Goal: Feedback & Contribution: Contribute content

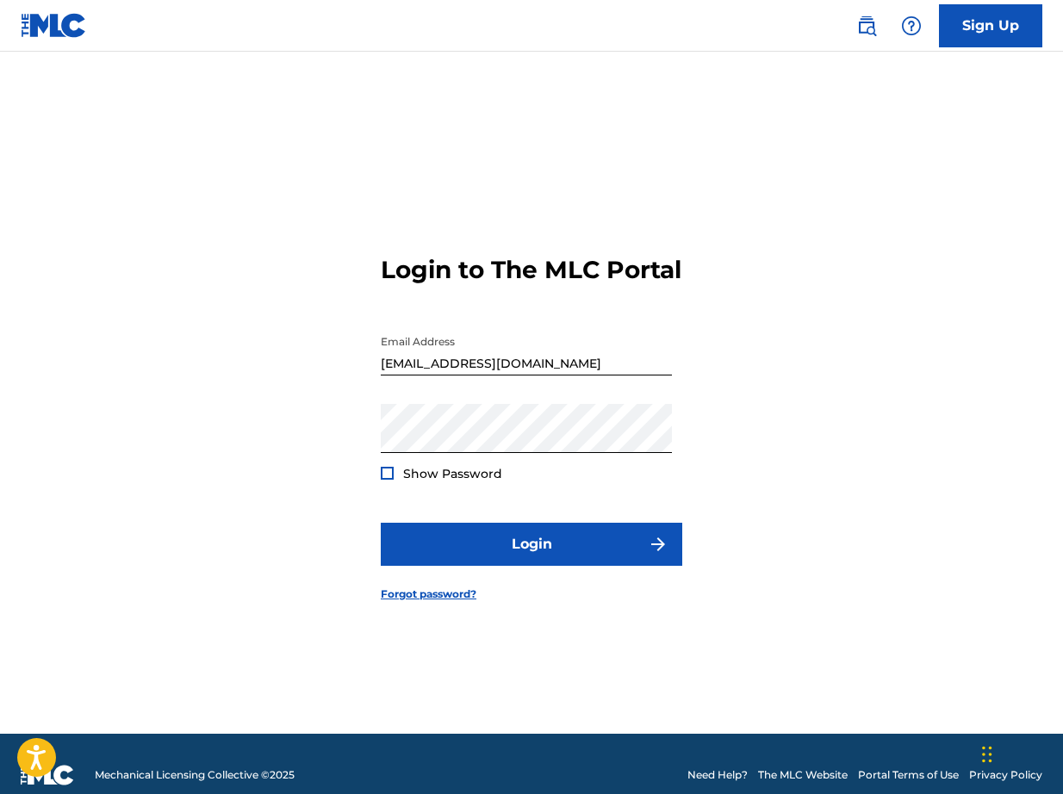
click at [387, 480] on div at bounding box center [387, 473] width 13 height 13
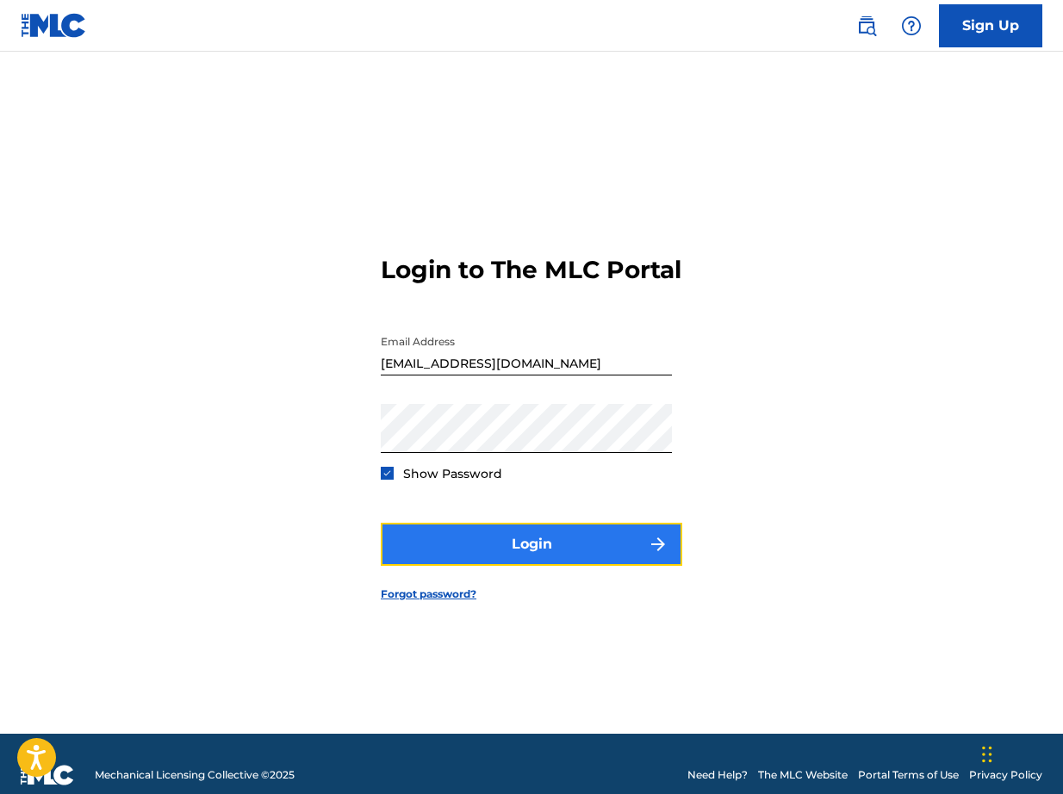
click at [490, 561] on button "Login" at bounding box center [531, 544] width 301 height 43
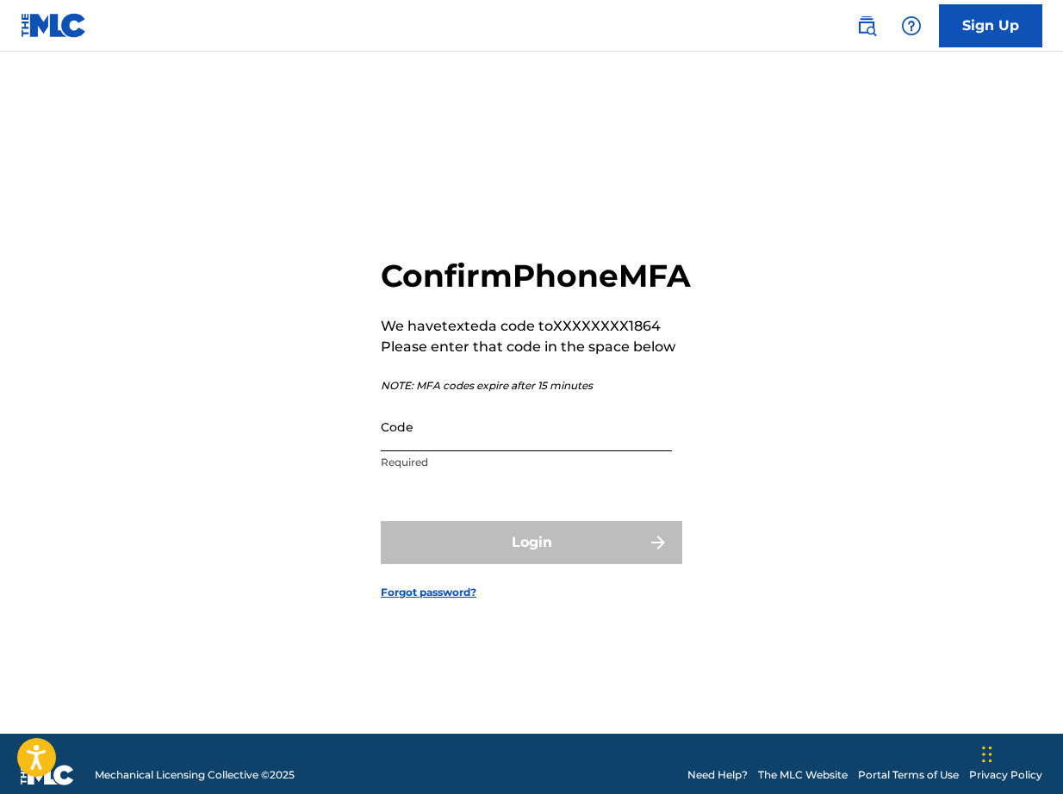
click at [418, 451] on input "Code" at bounding box center [526, 426] width 291 height 49
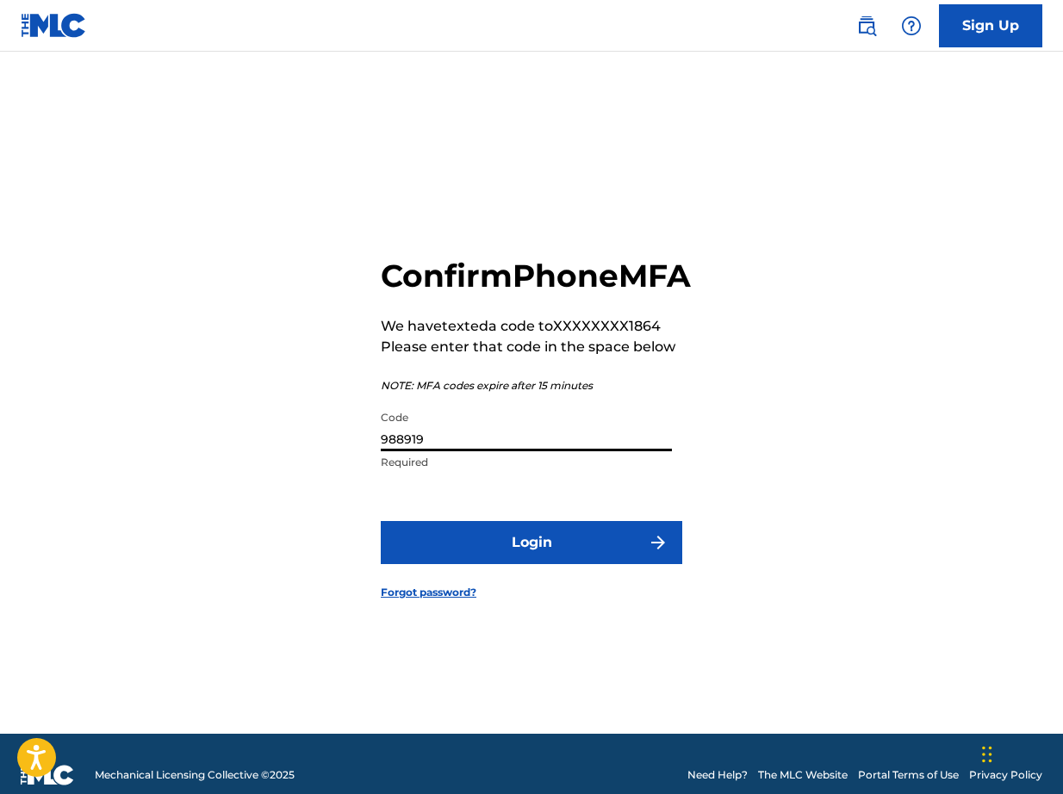
type input "988919"
click at [381, 521] on button "Login" at bounding box center [531, 542] width 301 height 43
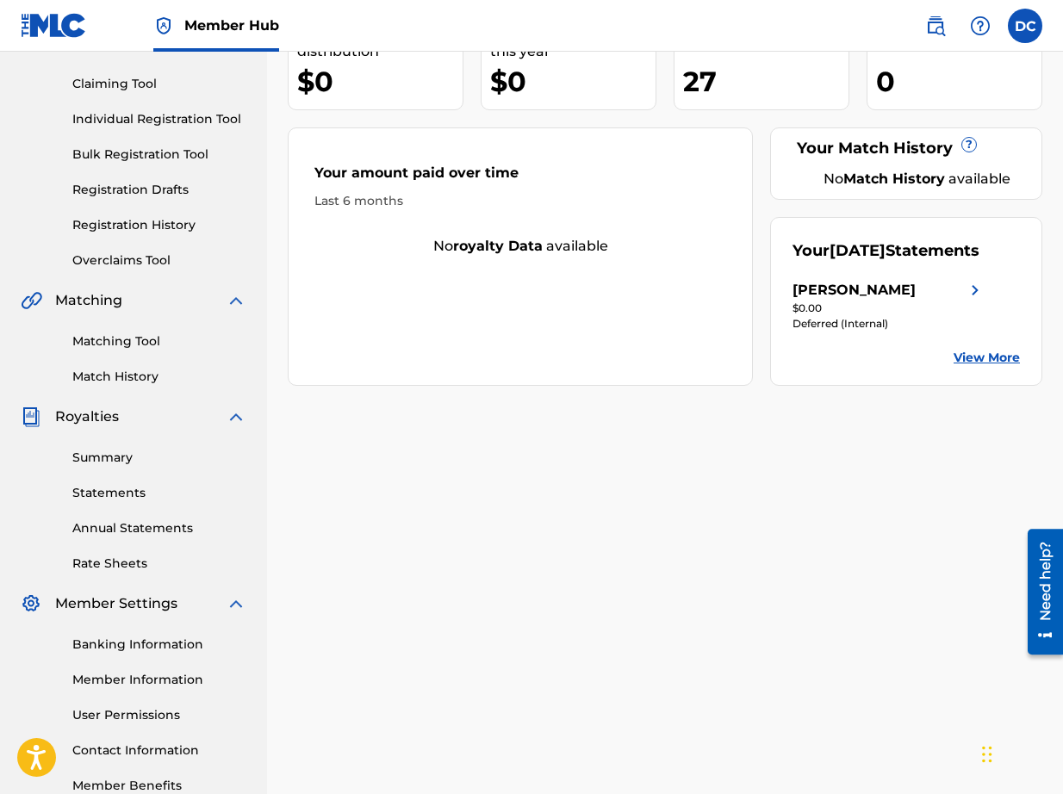
scroll to position [187, 0]
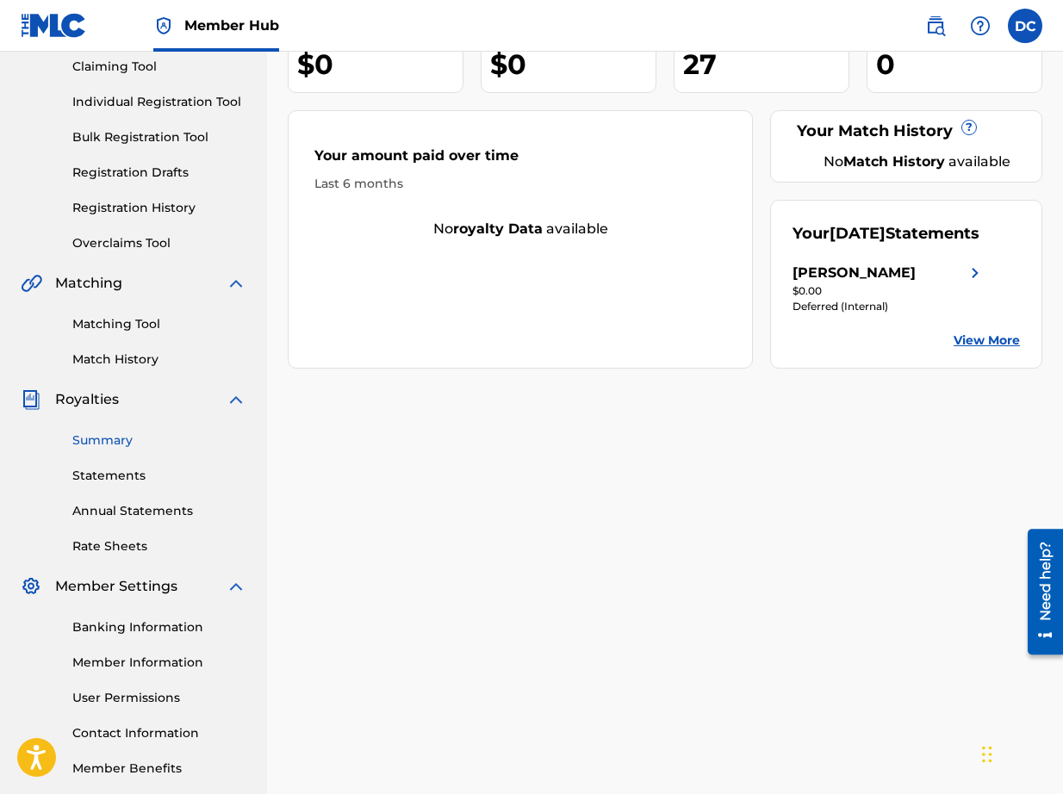
click at [102, 443] on link "Summary" at bounding box center [159, 440] width 174 height 18
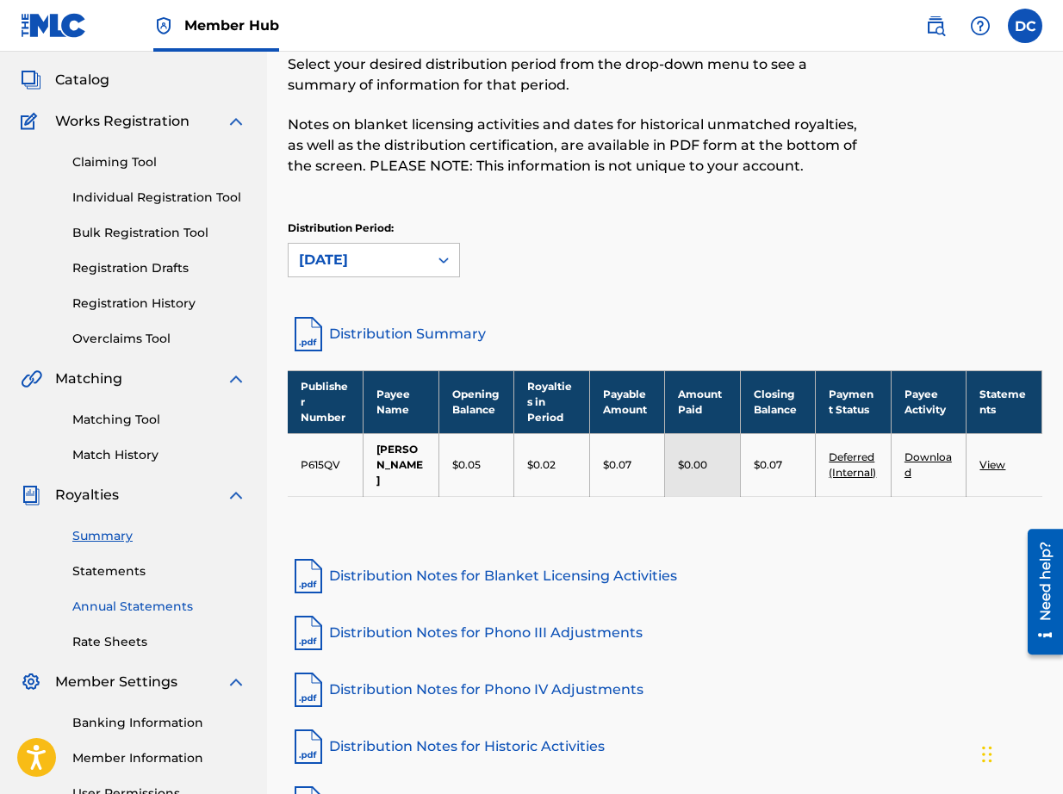
scroll to position [94, 0]
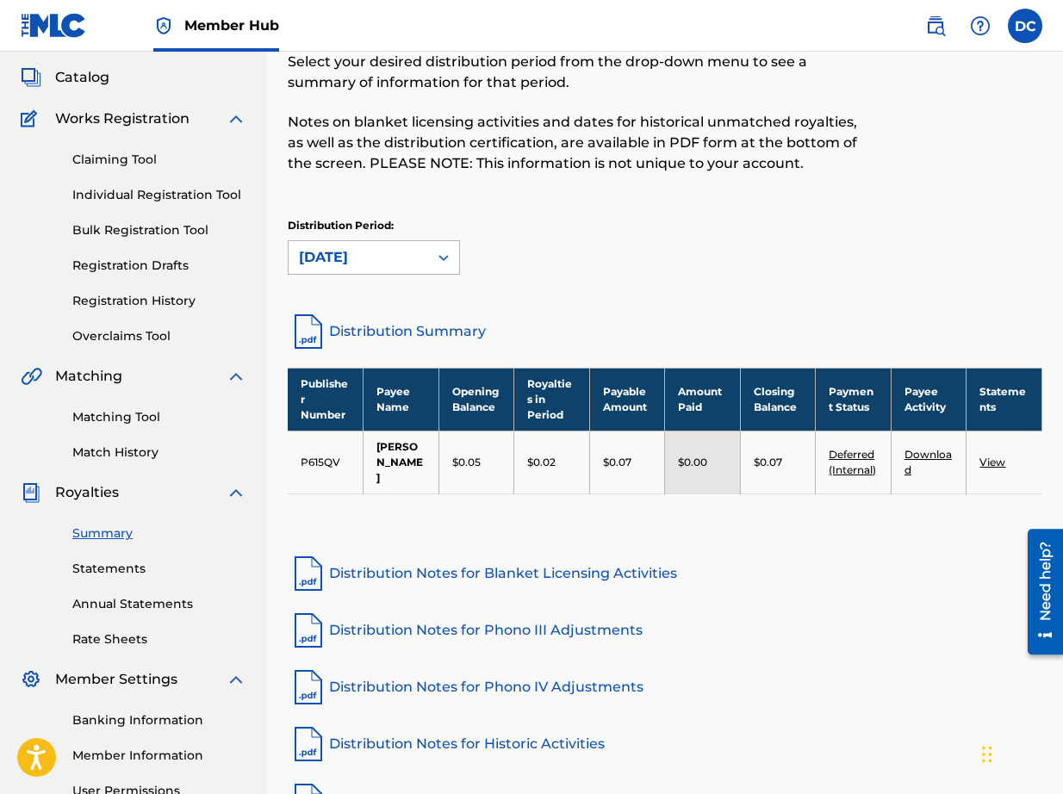
click at [399, 268] on div "[DATE]" at bounding box center [357, 257] width 139 height 33
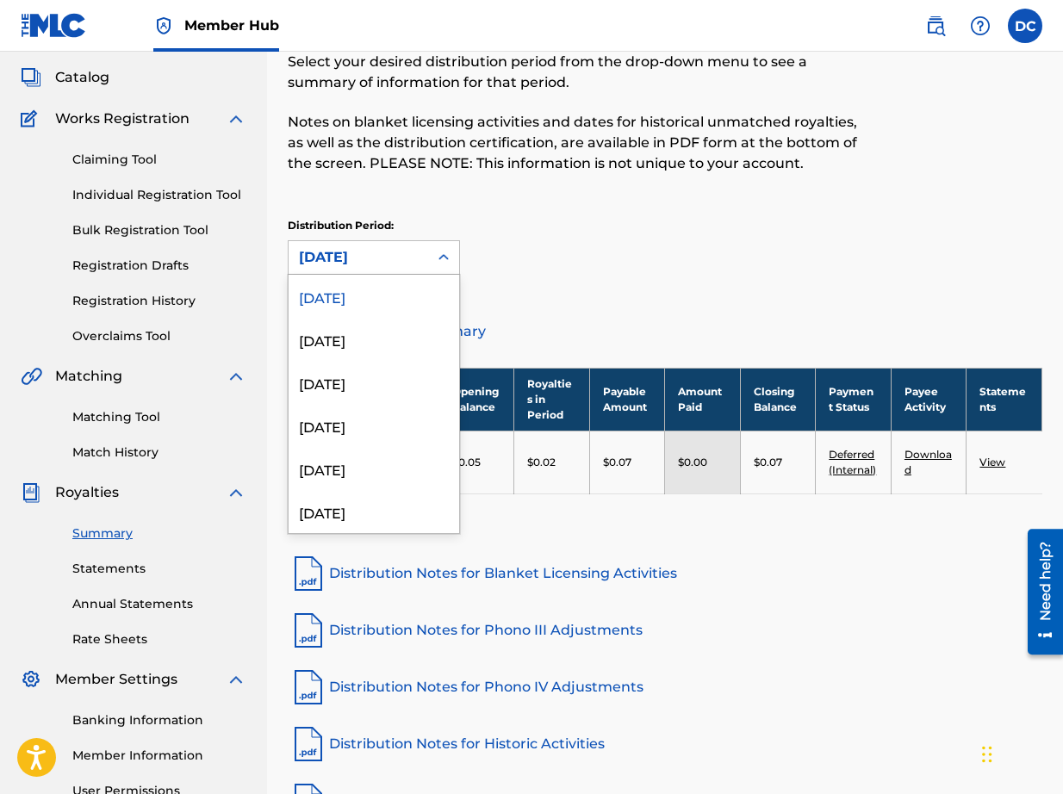
click at [377, 312] on div "[DATE]" at bounding box center [373, 296] width 170 height 43
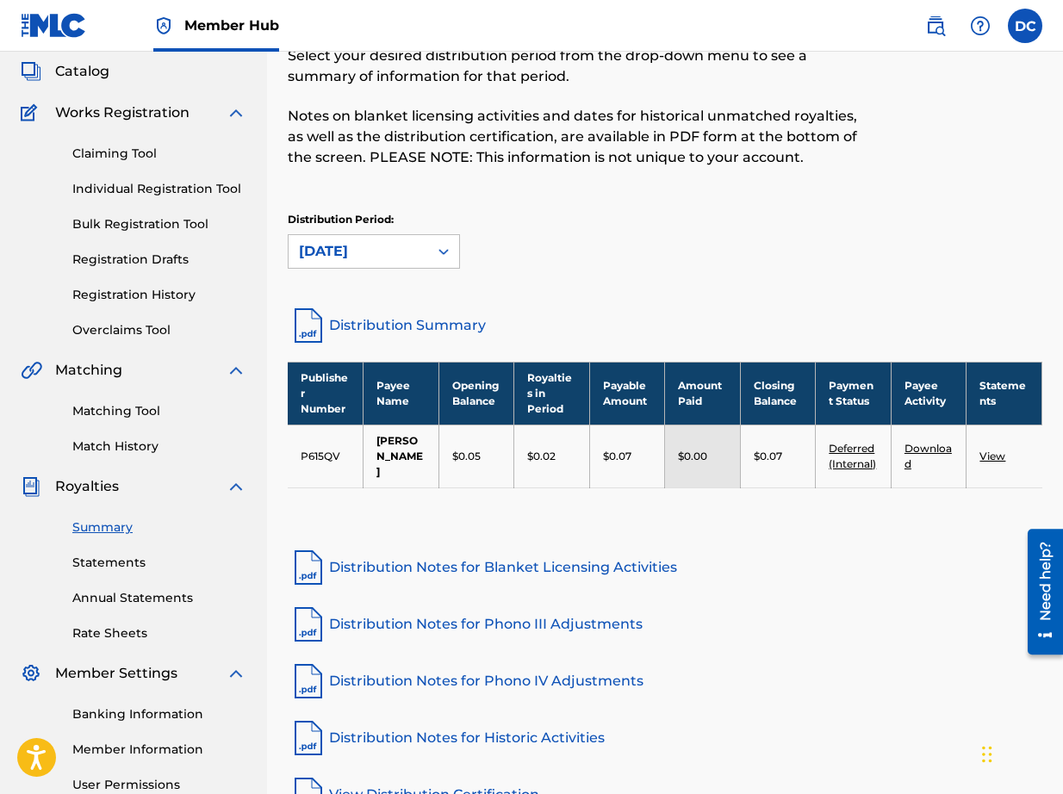
scroll to position [0, 0]
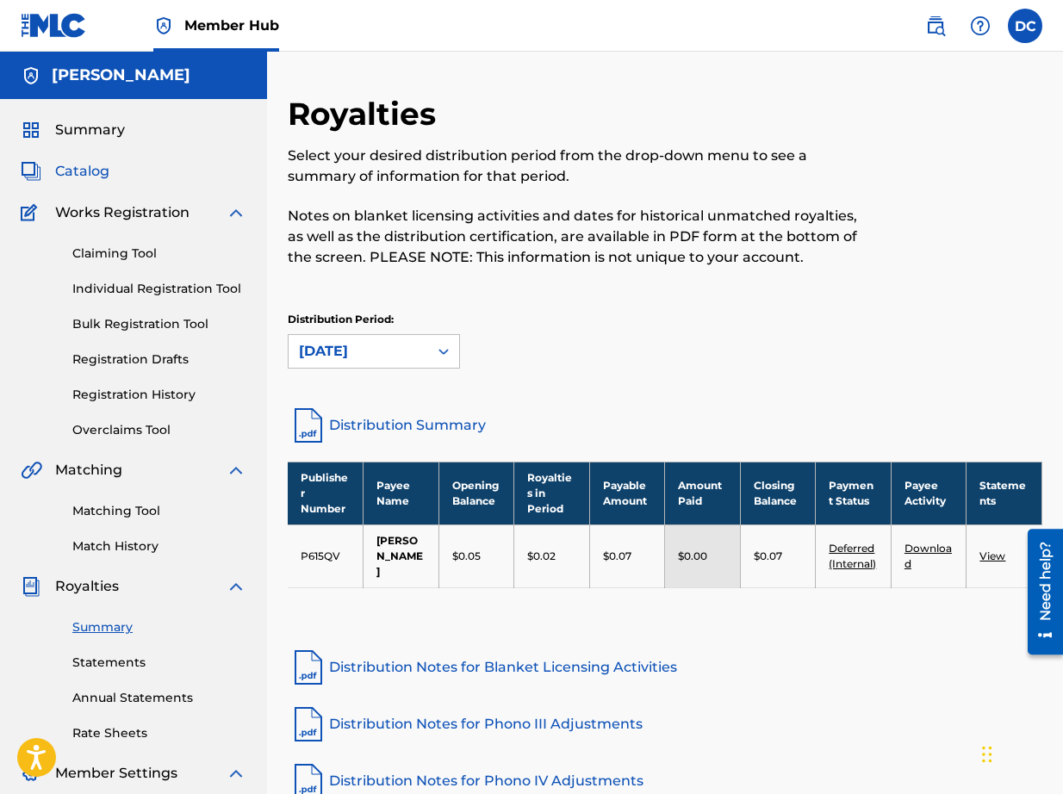
click at [89, 170] on span "Catalog" at bounding box center [82, 171] width 54 height 21
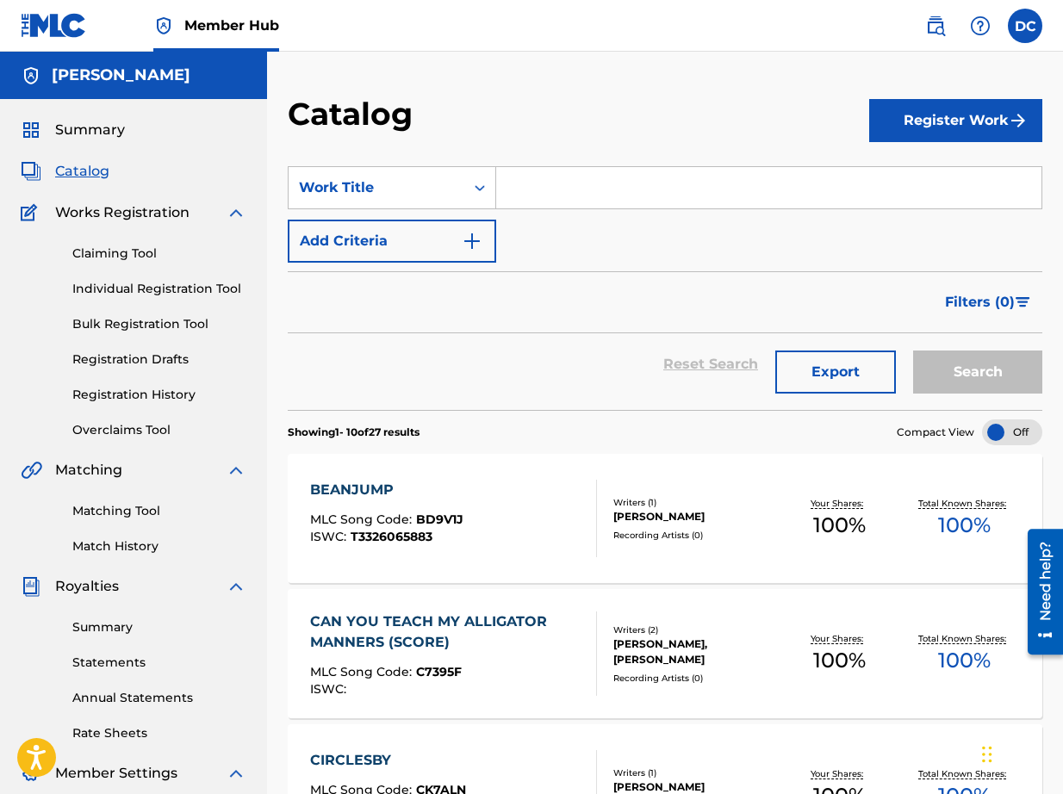
click at [544, 183] on input "Search Form" at bounding box center [768, 187] width 545 height 41
type input "handoff"
click at [913, 350] on button "Search" at bounding box center [977, 371] width 129 height 43
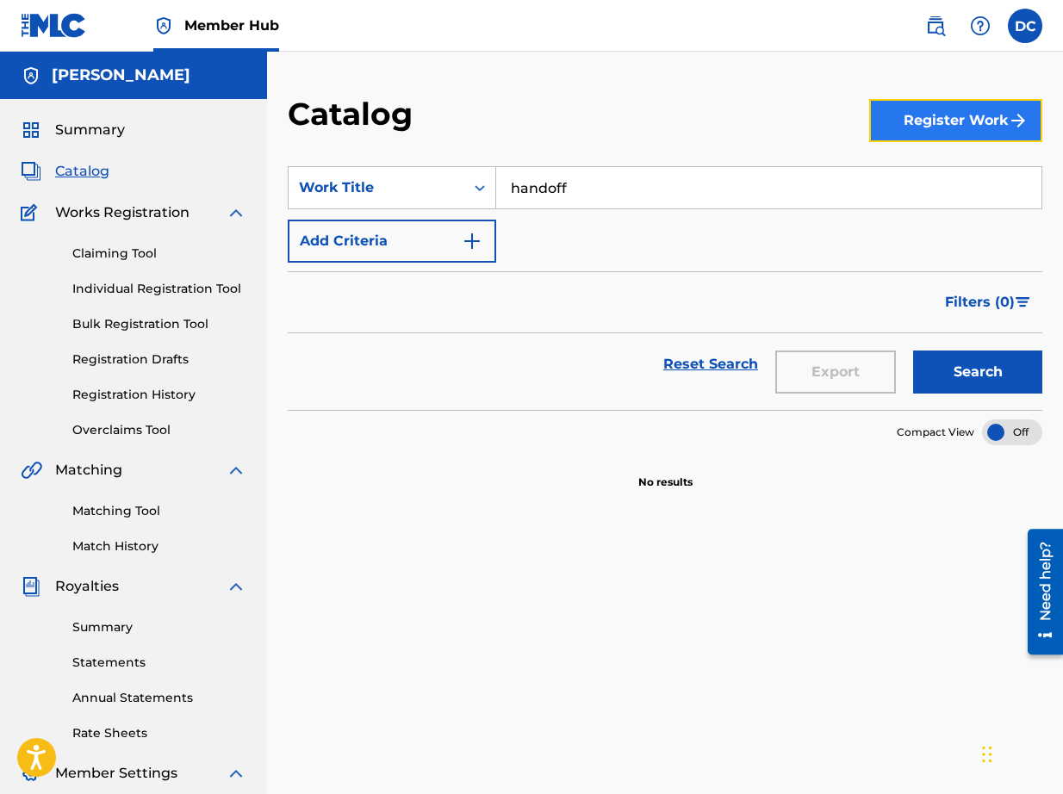
click at [924, 120] on button "Register Work" at bounding box center [955, 120] width 173 height 43
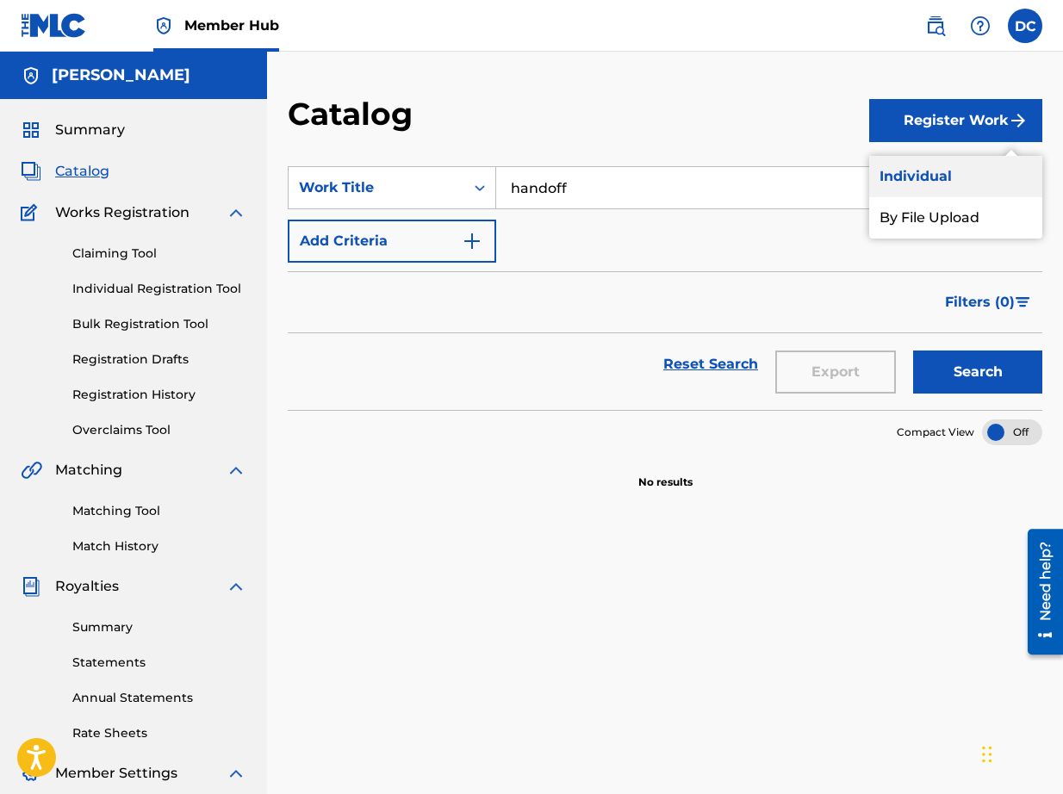
click at [896, 175] on link "Individual" at bounding box center [955, 176] width 173 height 41
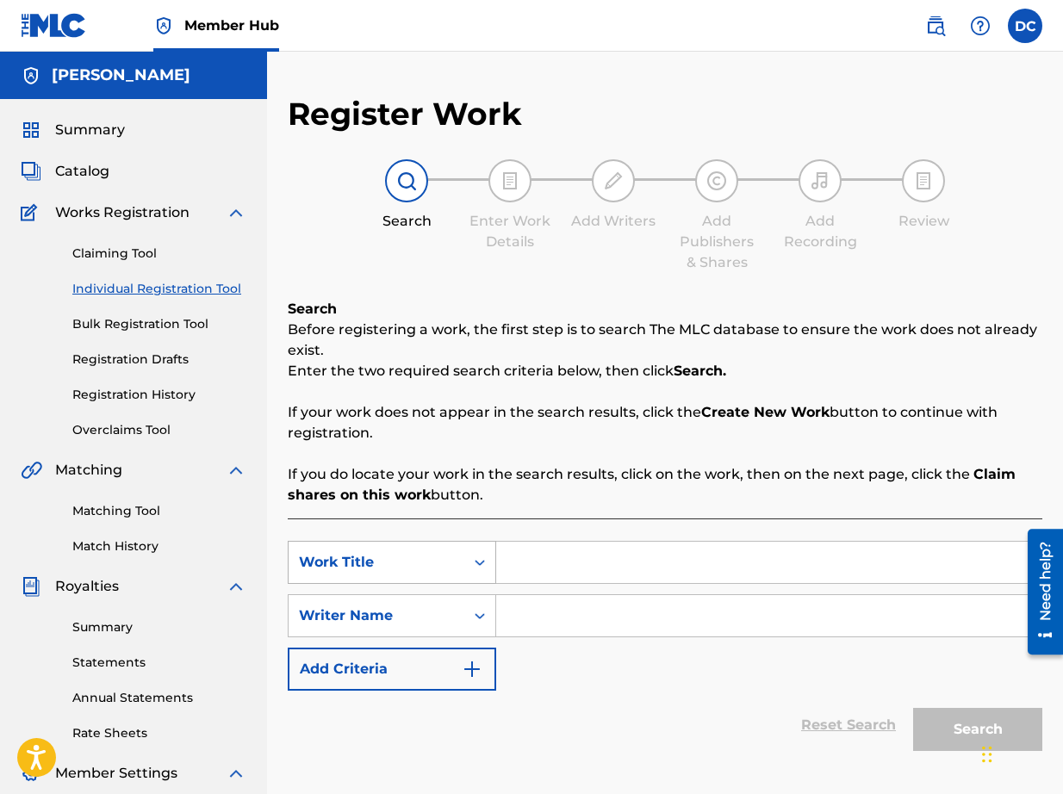
click at [472, 562] on div "Search Form" at bounding box center [479, 562] width 31 height 31
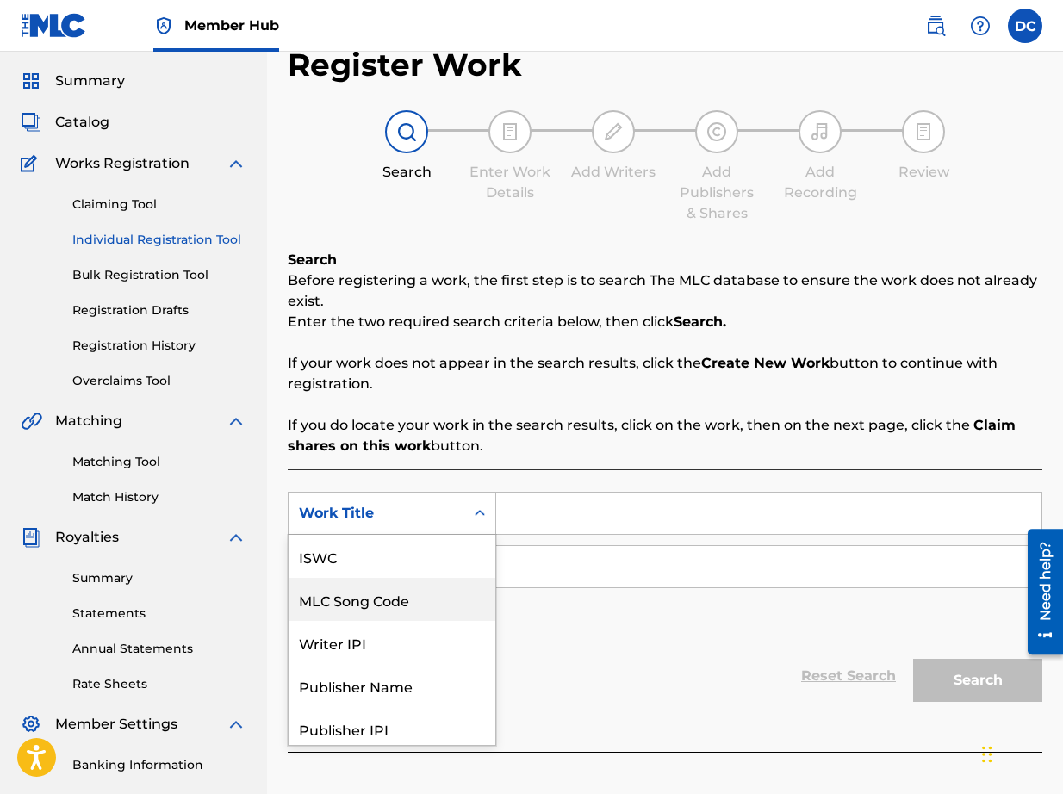
scroll to position [43, 0]
click at [452, 596] on div "Writer IPI" at bounding box center [391, 599] width 207 height 43
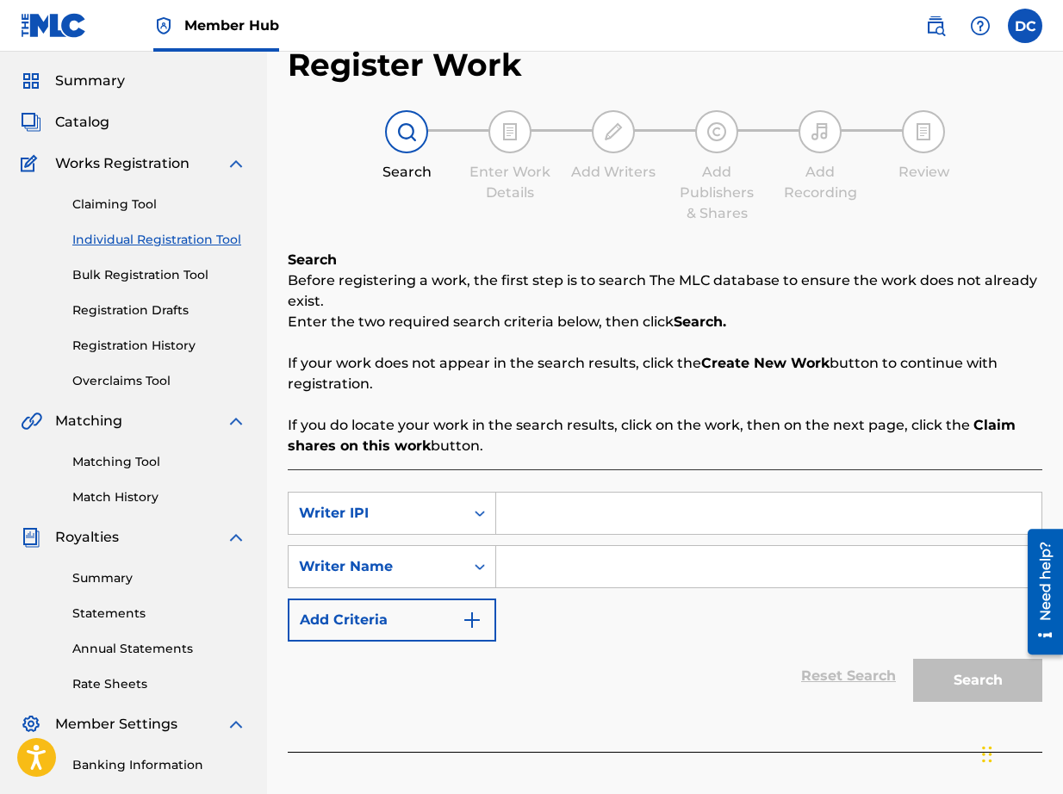
click at [571, 516] on input "Search Form" at bounding box center [768, 513] width 545 height 41
click at [469, 564] on div "Search Form" at bounding box center [479, 566] width 31 height 31
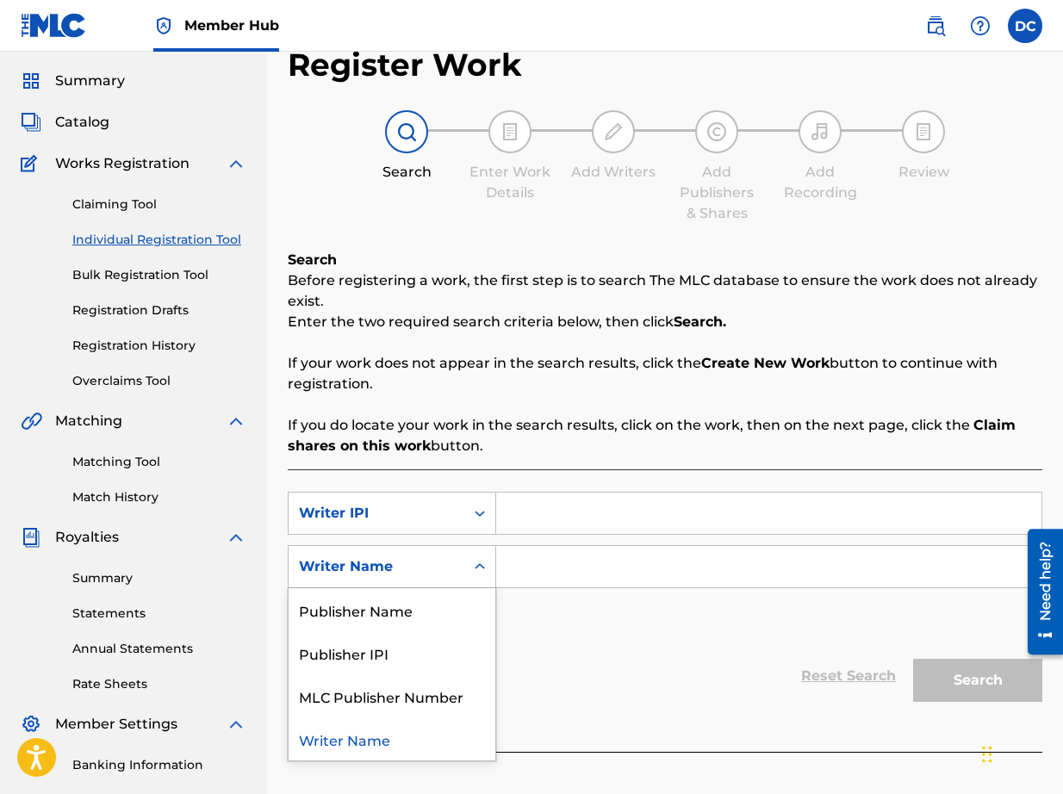
click at [469, 564] on div "Search Form" at bounding box center [479, 566] width 31 height 31
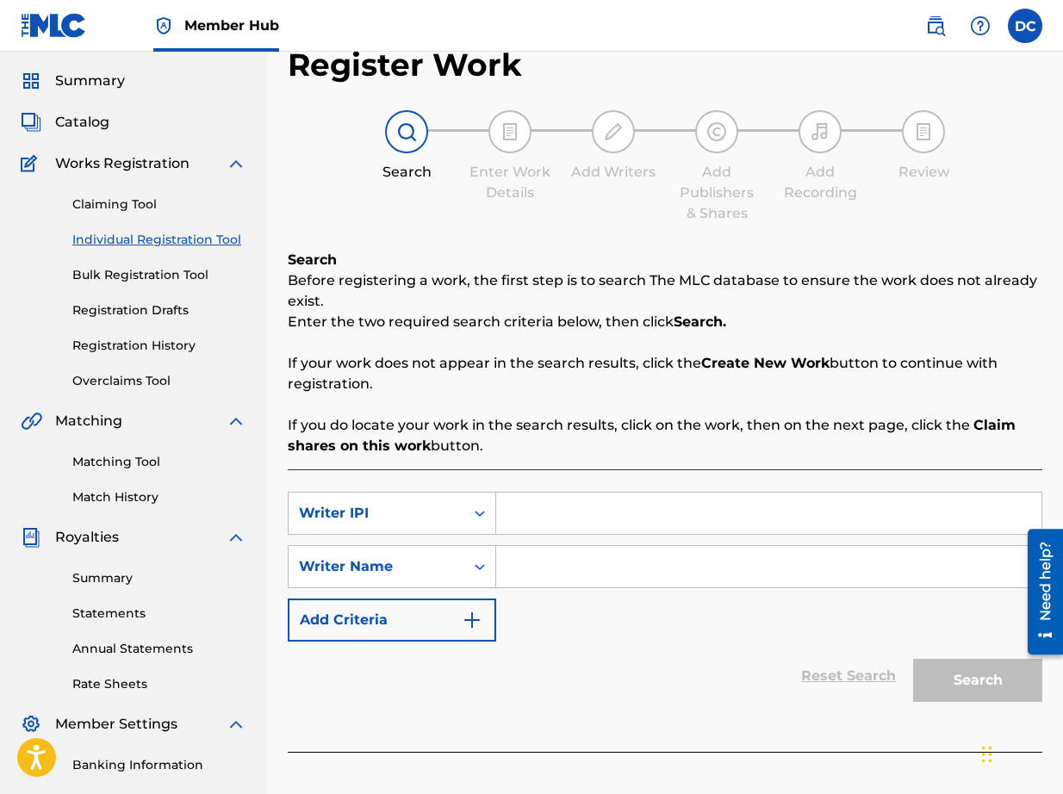
click at [469, 564] on div "Search Form" at bounding box center [479, 566] width 31 height 31
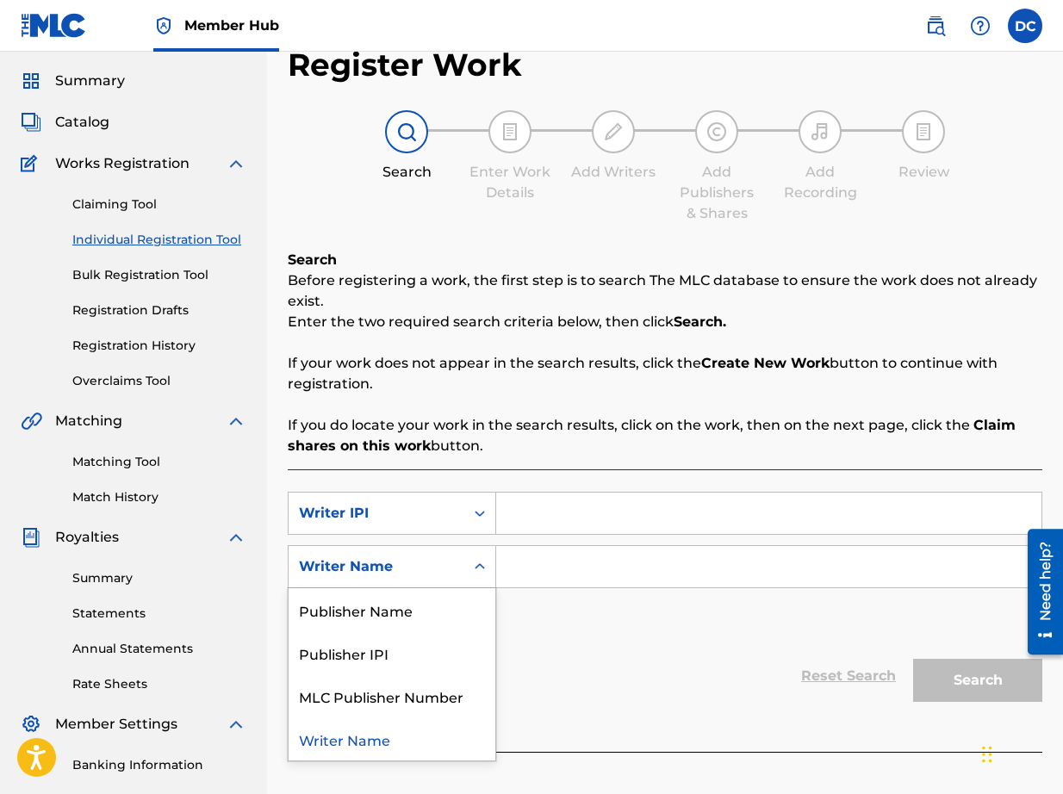
click at [524, 568] on input "Search Form" at bounding box center [768, 566] width 545 height 41
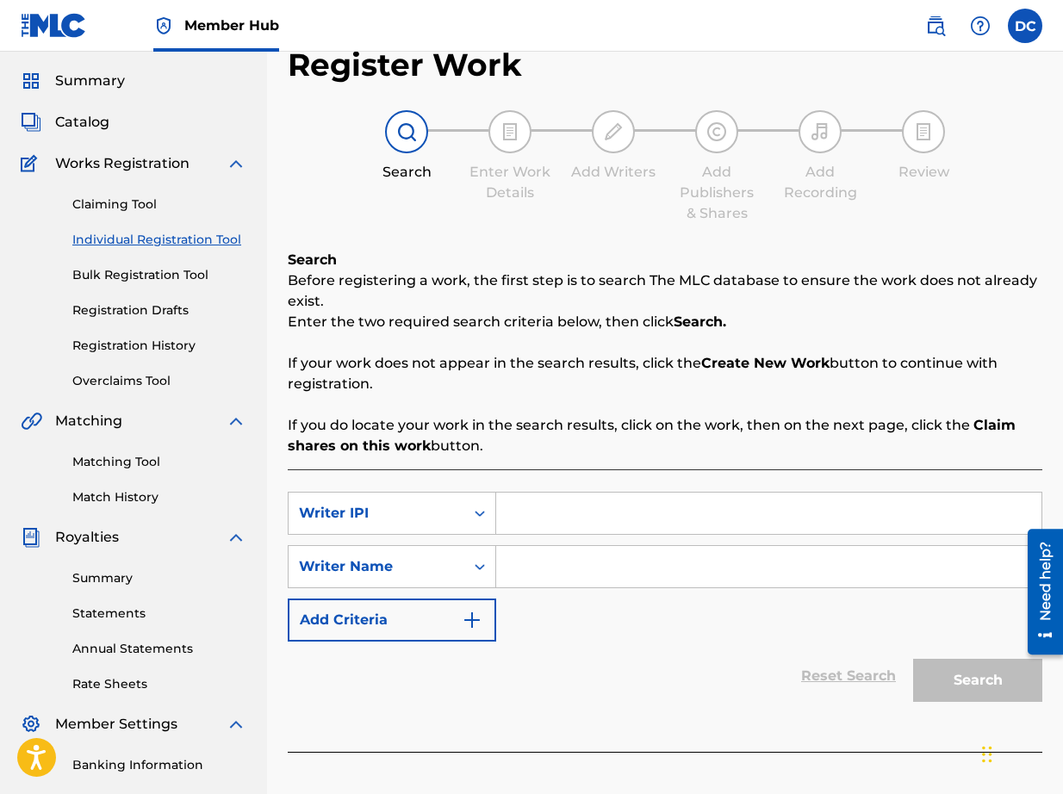
click at [524, 568] on input "Search Form" at bounding box center [768, 566] width 545 height 41
click at [520, 573] on input "Search Form" at bounding box center [768, 566] width 545 height 41
click at [592, 572] on input "[PERSON_NAME]" at bounding box center [768, 566] width 545 height 41
click at [621, 570] on input "[PERSON_NAME]" at bounding box center [768, 566] width 545 height 41
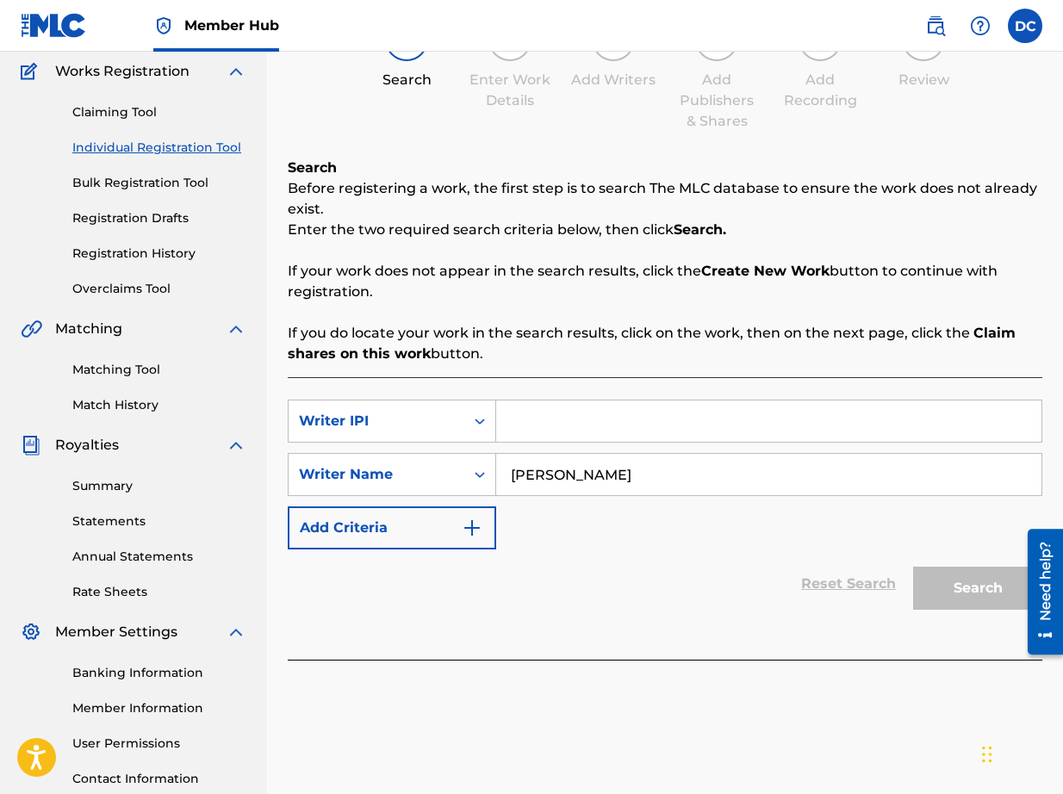
scroll to position [159, 0]
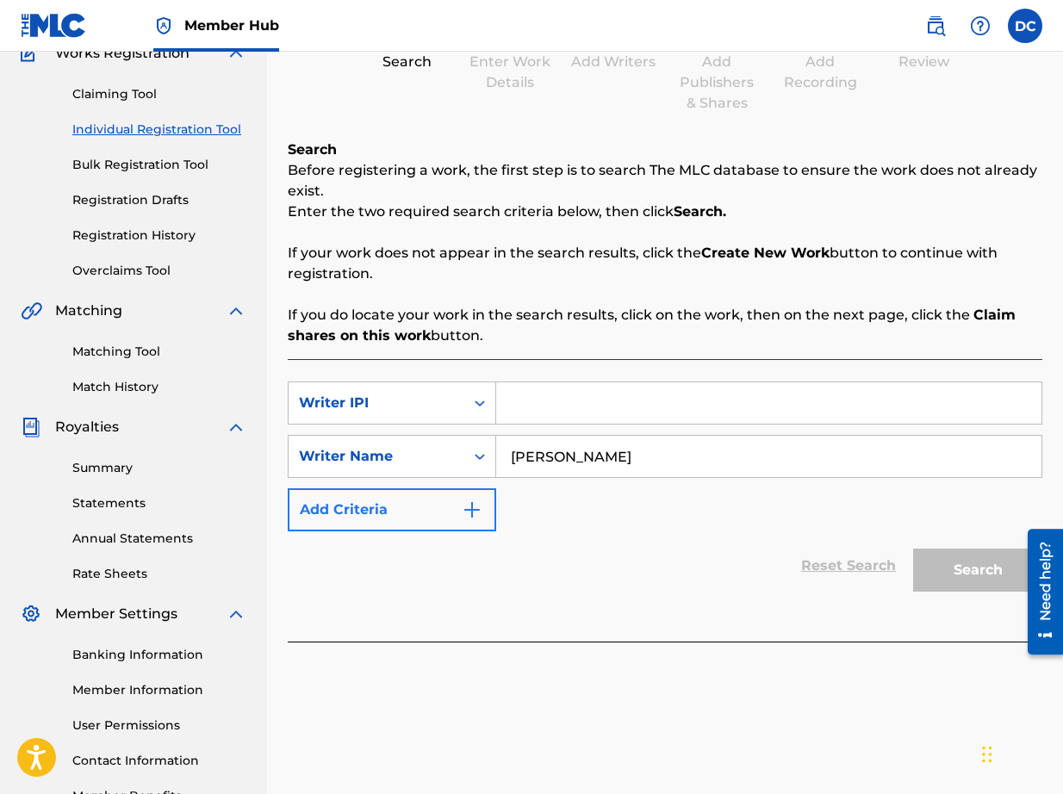
type input "[PERSON_NAME]"
click at [481, 505] on img "Search Form" at bounding box center [472, 509] width 21 height 21
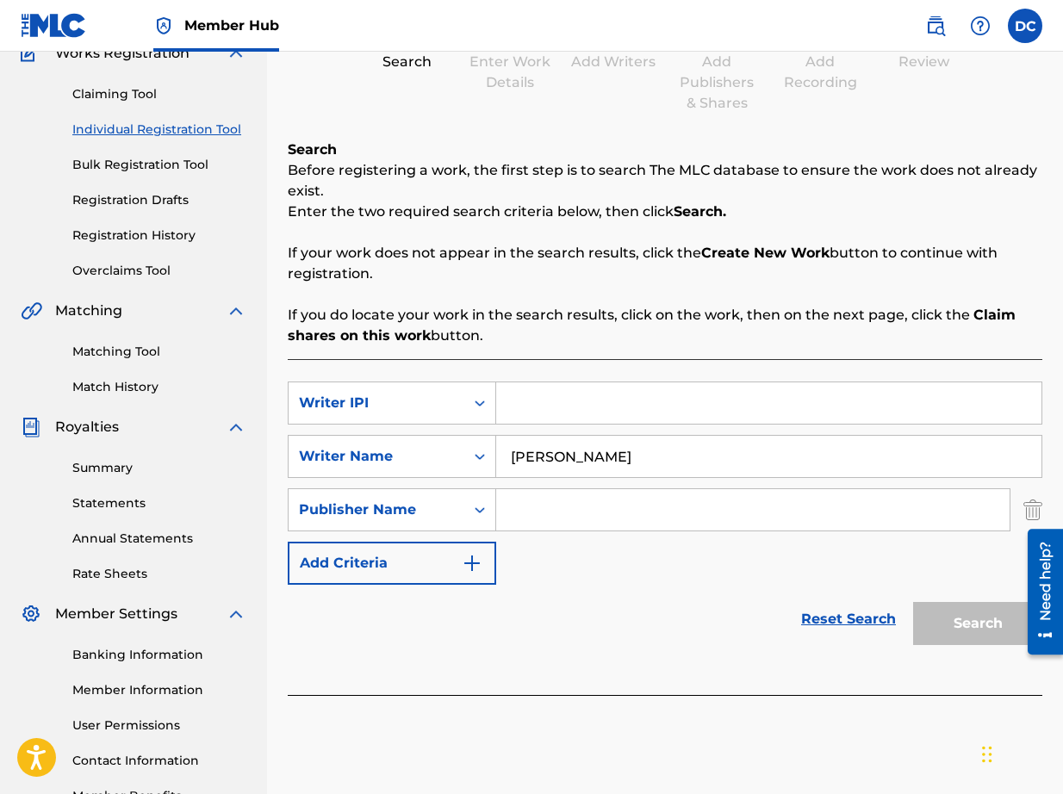
click at [524, 505] on input "Search Form" at bounding box center [752, 509] width 513 height 41
click at [536, 506] on input "Search Form" at bounding box center [752, 509] width 513 height 41
click at [527, 510] on input "Search Form" at bounding box center [752, 509] width 513 height 41
click at [537, 402] on input "Search Form" at bounding box center [768, 402] width 545 height 41
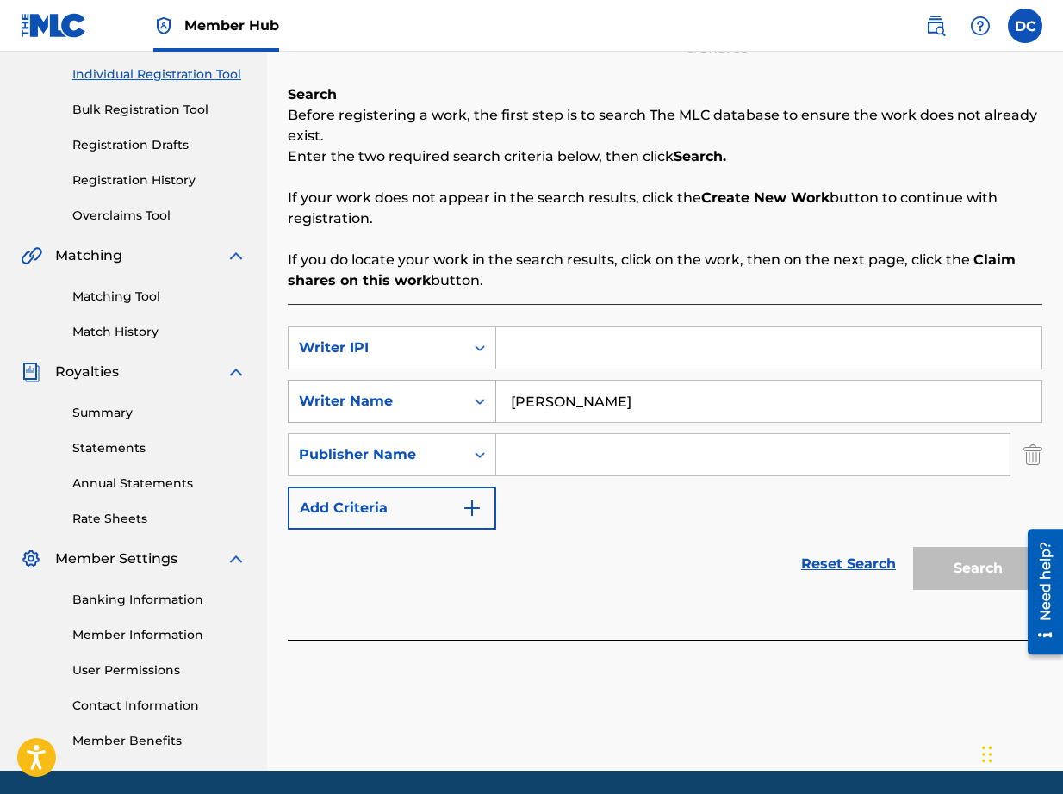
scroll to position [217, 0]
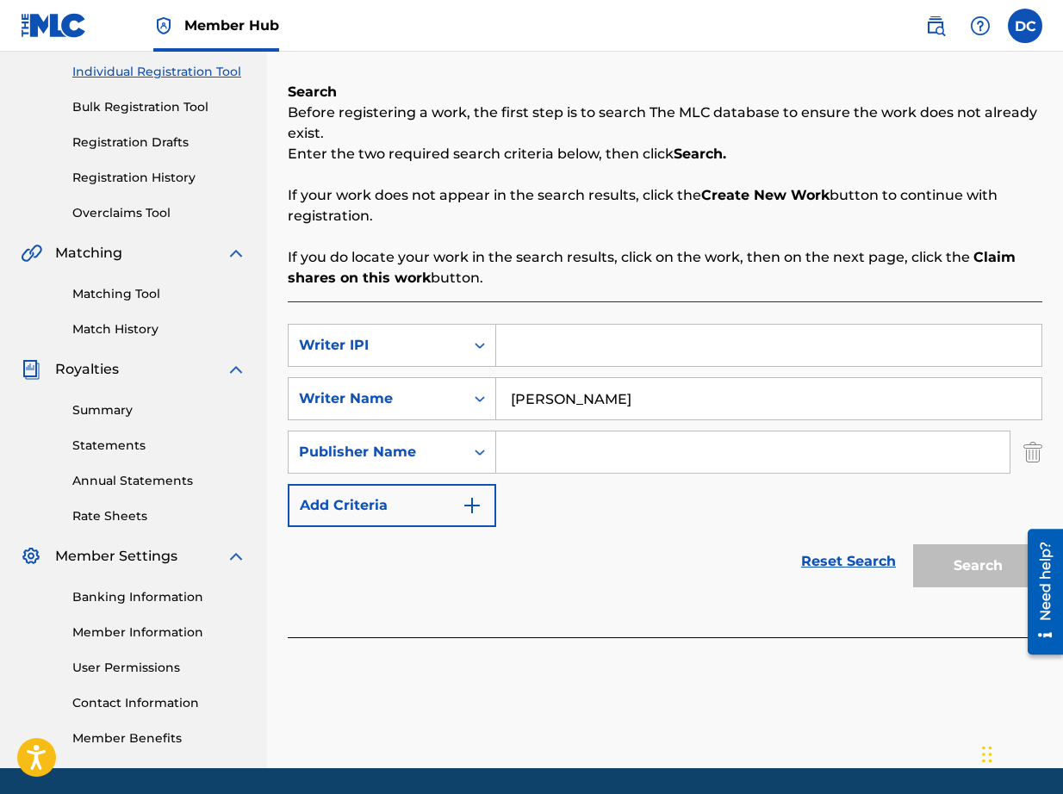
click at [532, 454] on input "Search Form" at bounding box center [752, 451] width 513 height 41
click at [548, 462] on input "Search Form" at bounding box center [752, 451] width 513 height 41
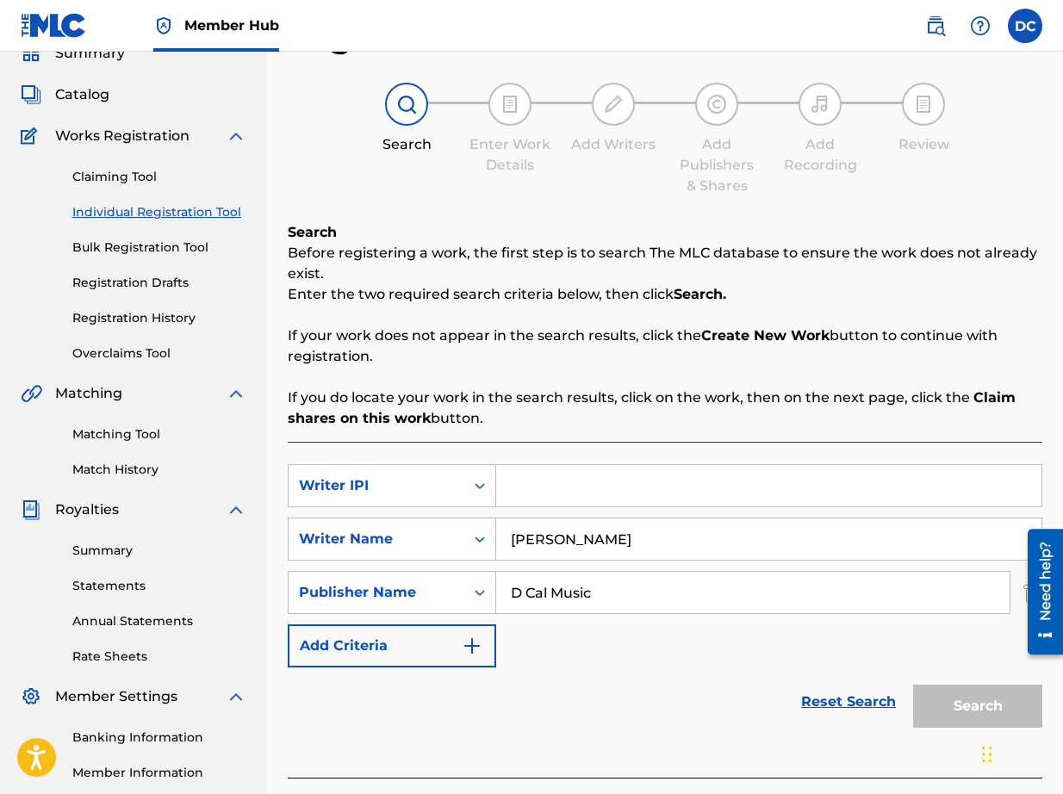
scroll to position [139, 0]
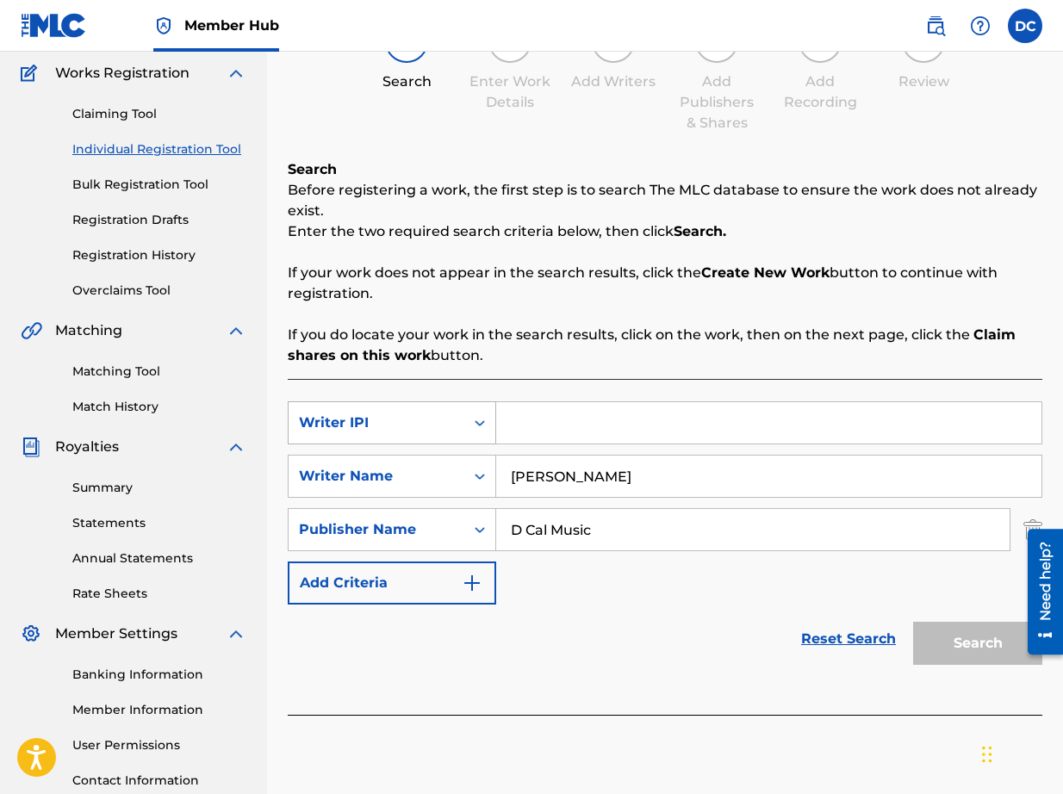
type input "D Cal Music"
click at [479, 430] on icon "Search Form" at bounding box center [479, 422] width 17 height 17
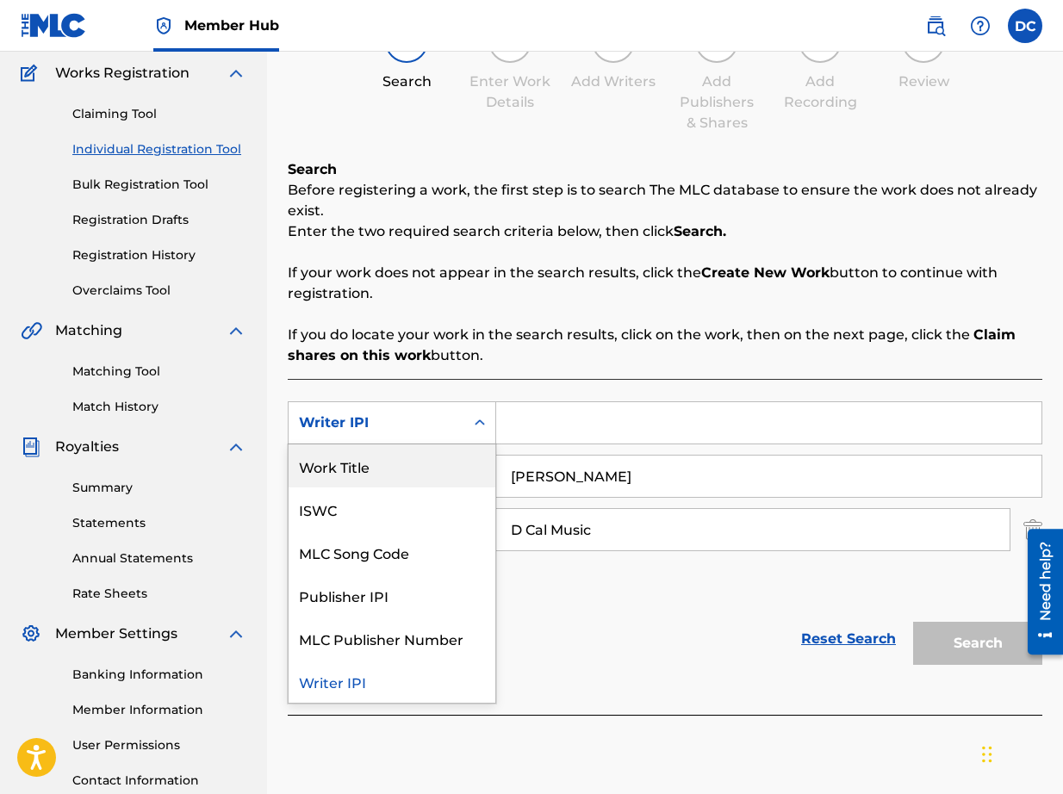
click at [412, 482] on div "Work Title" at bounding box center [391, 465] width 207 height 43
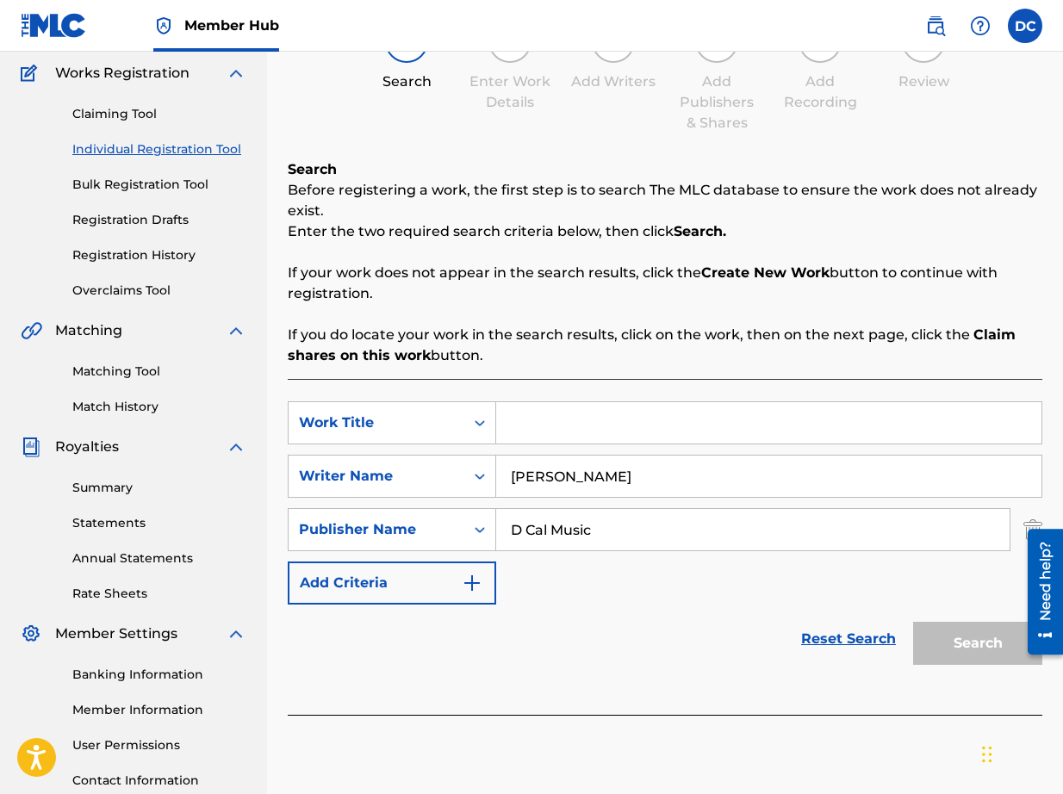
click at [597, 437] on input "Search Form" at bounding box center [768, 422] width 545 height 41
type input "HandOff"
click at [987, 645] on button "Search" at bounding box center [977, 643] width 129 height 43
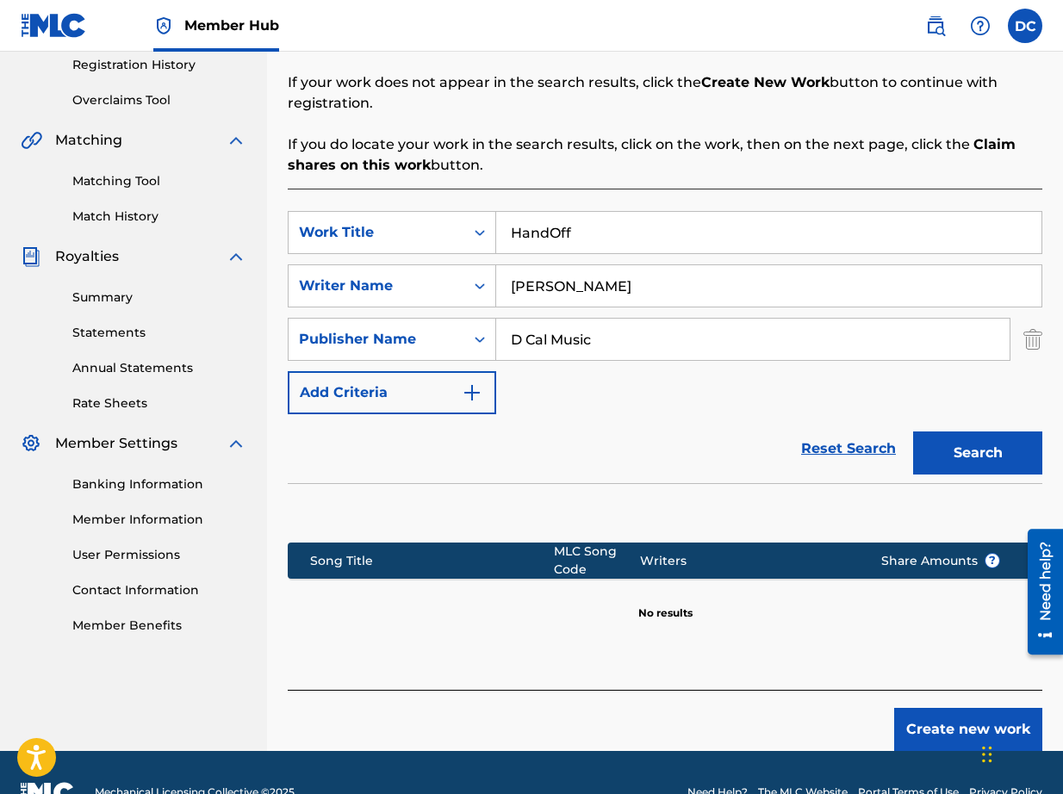
scroll to position [369, 0]
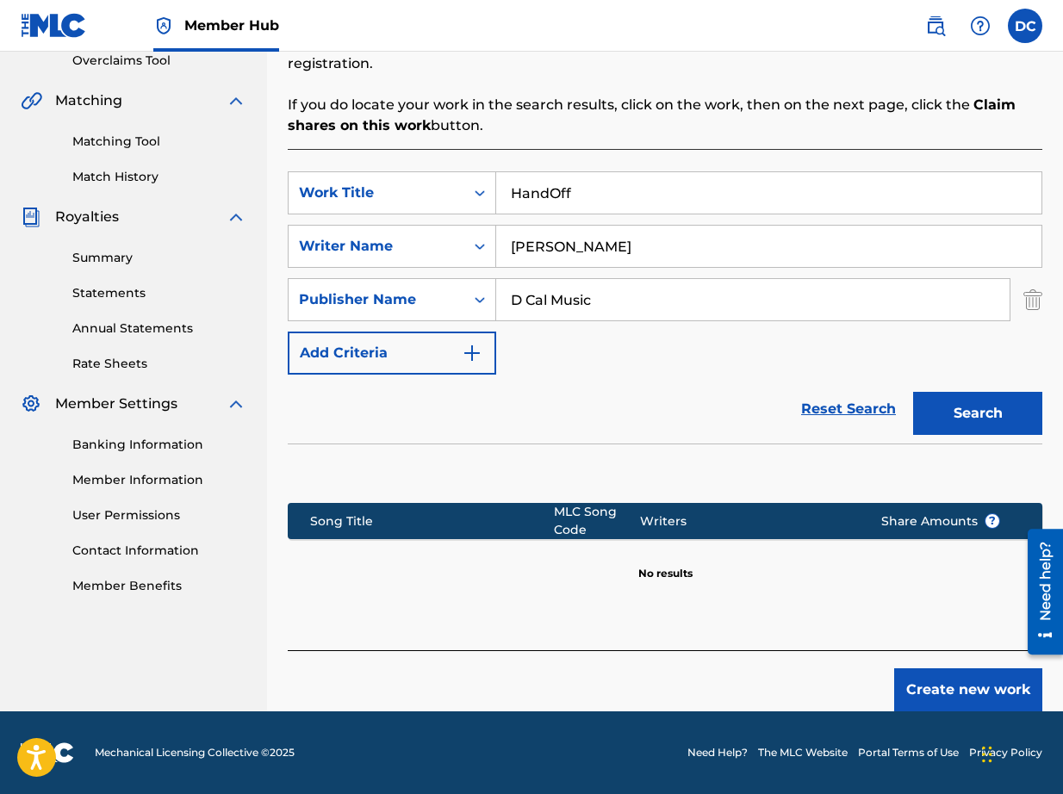
click at [908, 527] on span "Share Amounts ?" at bounding box center [940, 521] width 119 height 18
click at [987, 690] on button "Create new work" at bounding box center [968, 689] width 148 height 43
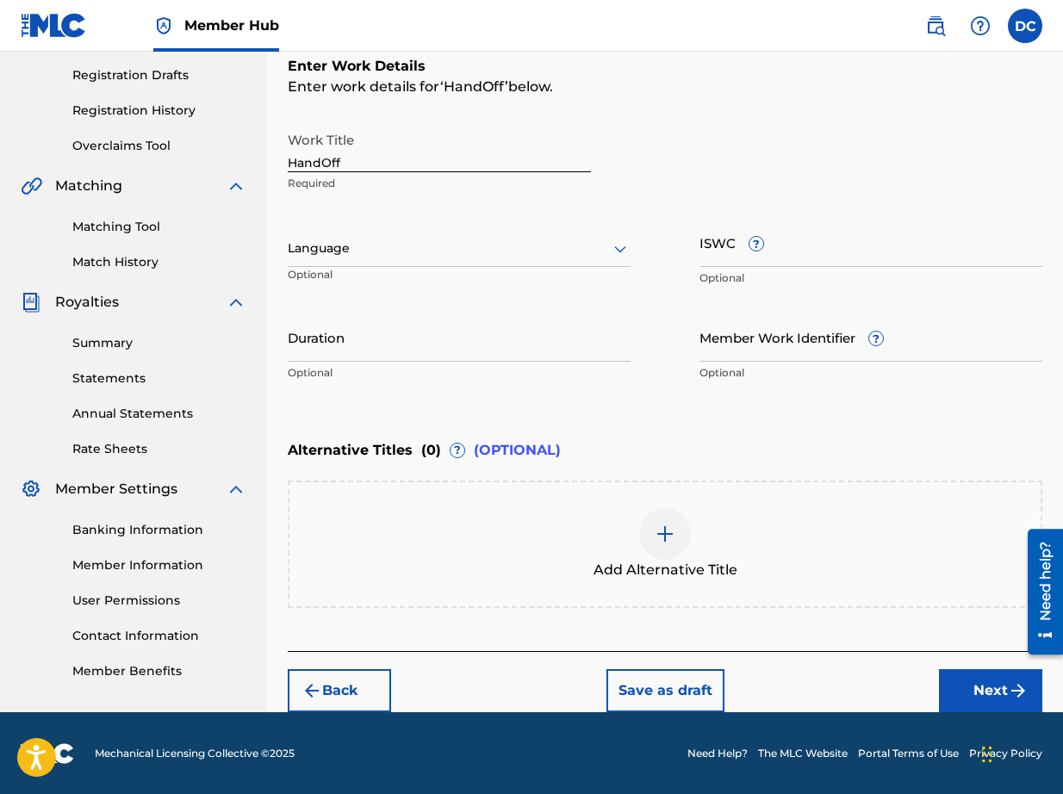
scroll to position [245, 0]
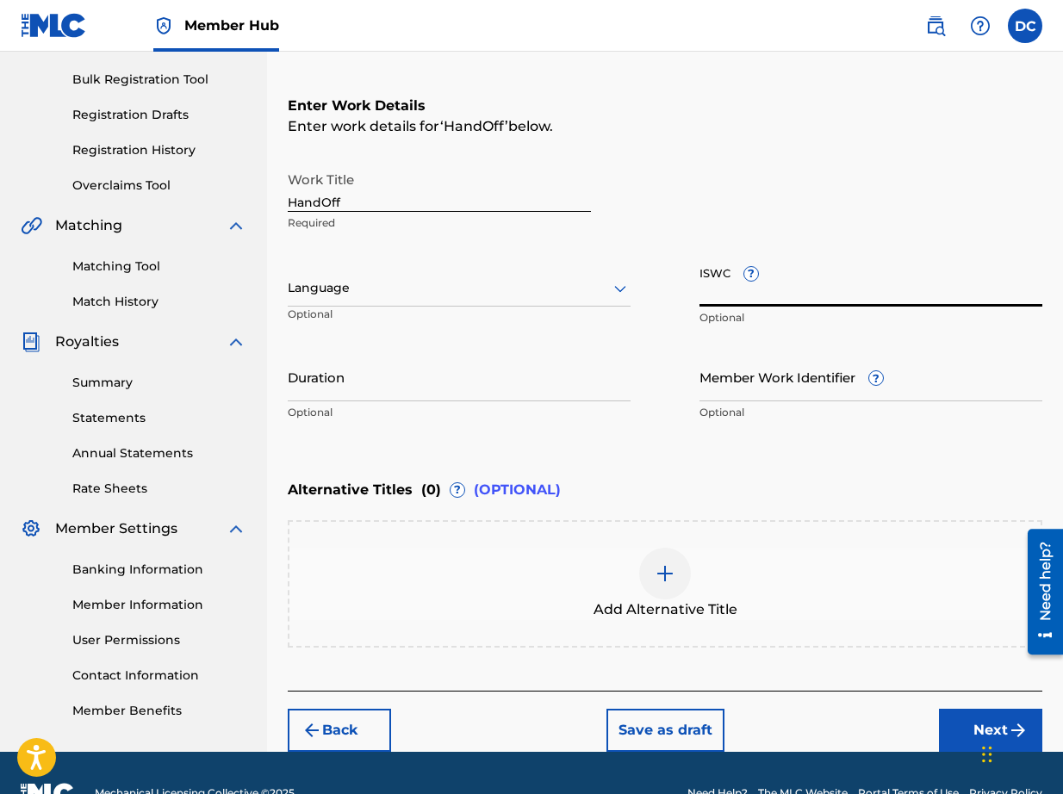
click at [800, 290] on input "ISWC ?" at bounding box center [870, 281] width 343 height 49
paste input "T3322965055"
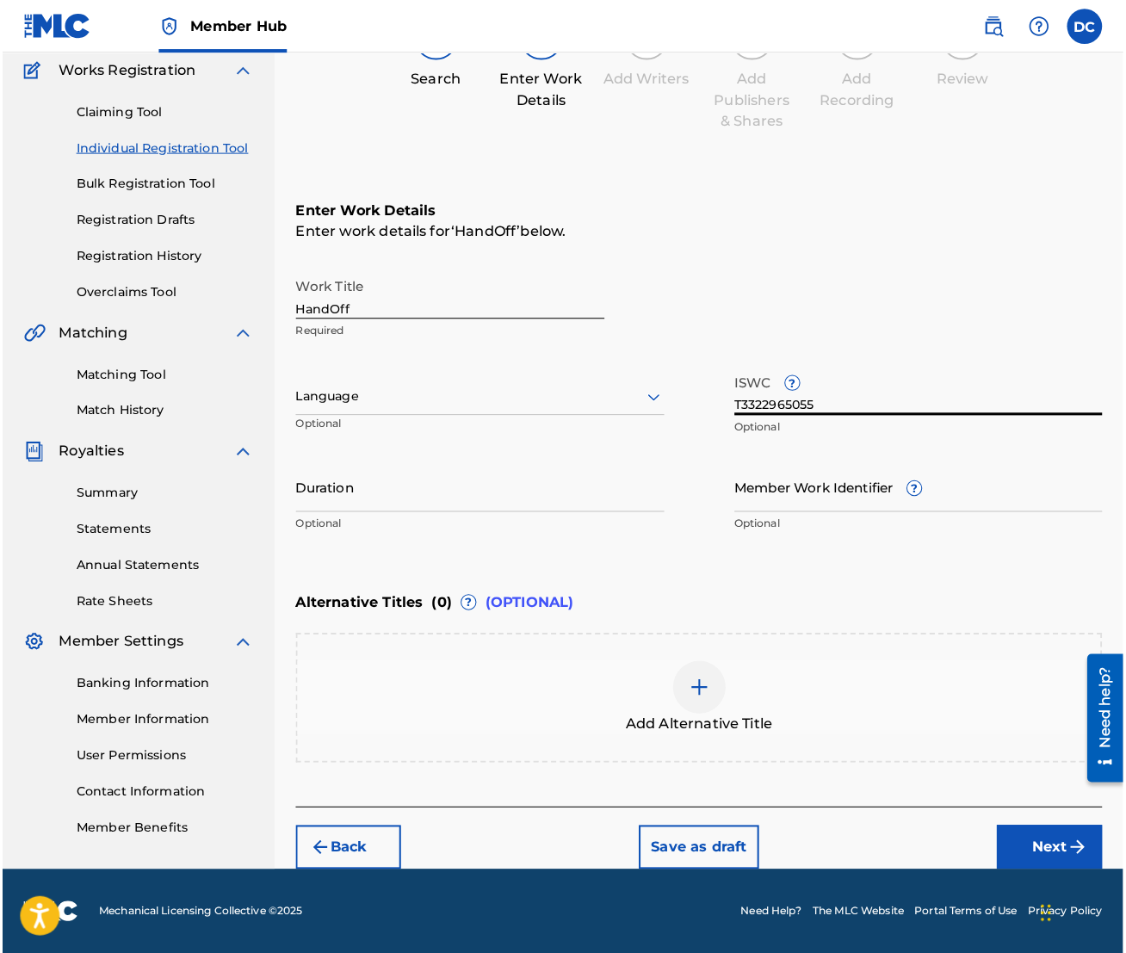
scroll to position [126, 0]
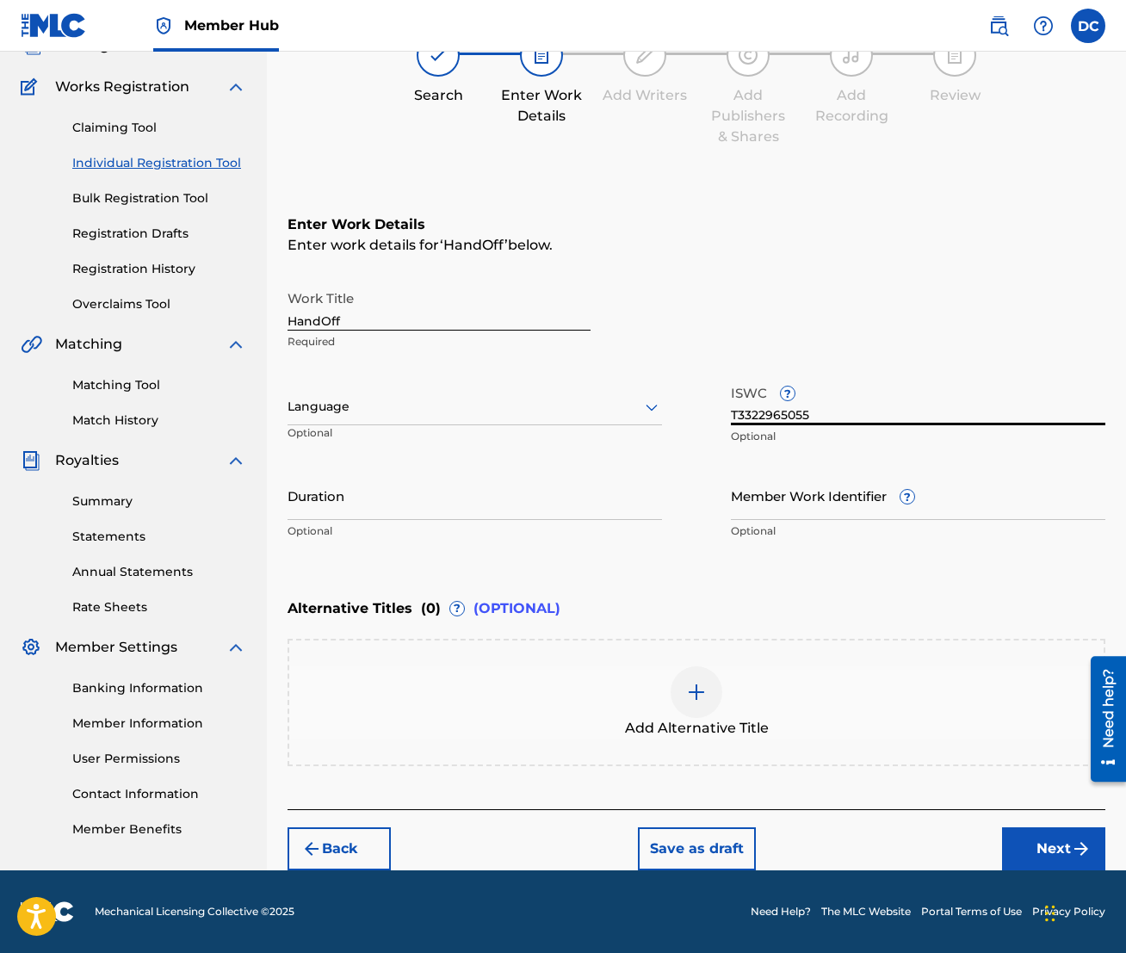
type input "T3322965055"
click at [654, 412] on icon at bounding box center [651, 407] width 21 height 21
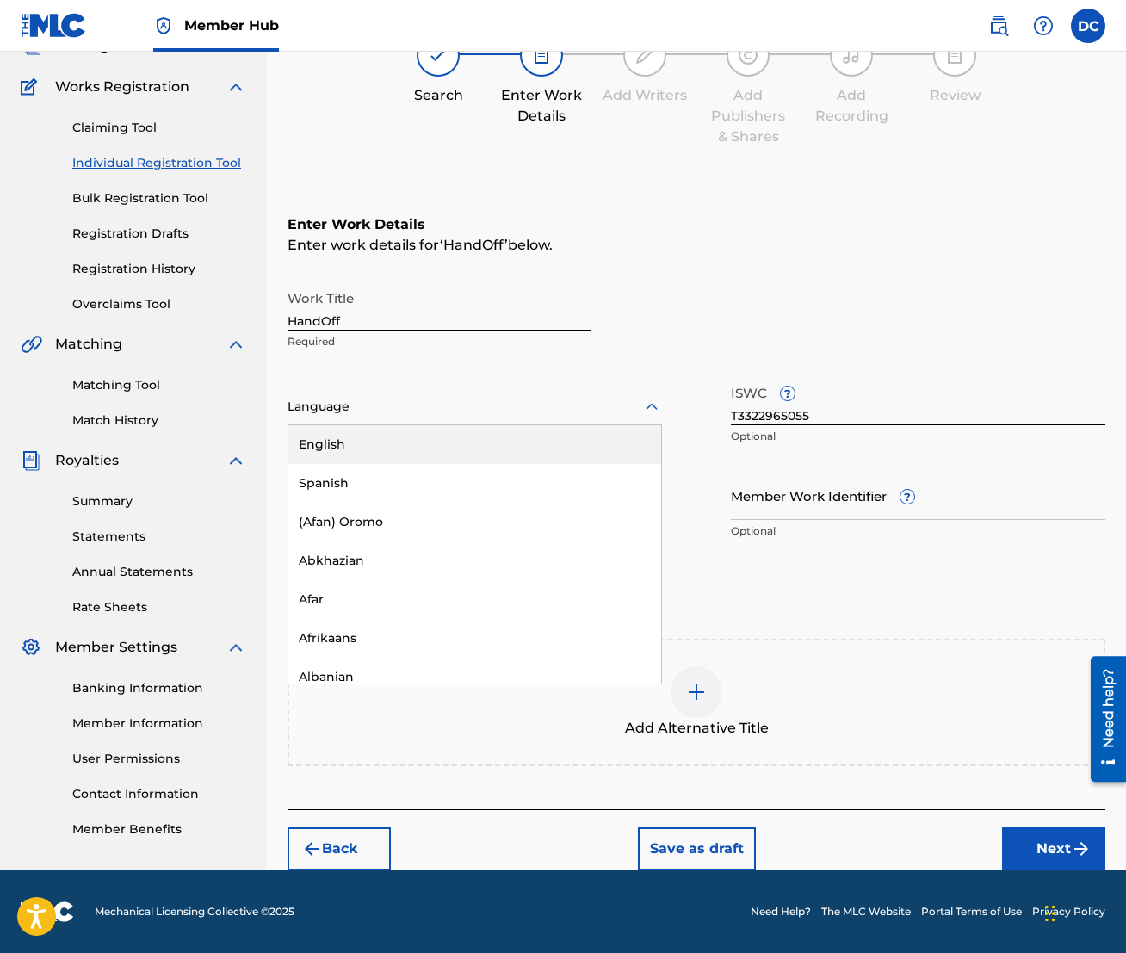
click at [625, 441] on div "English" at bounding box center [474, 444] width 373 height 39
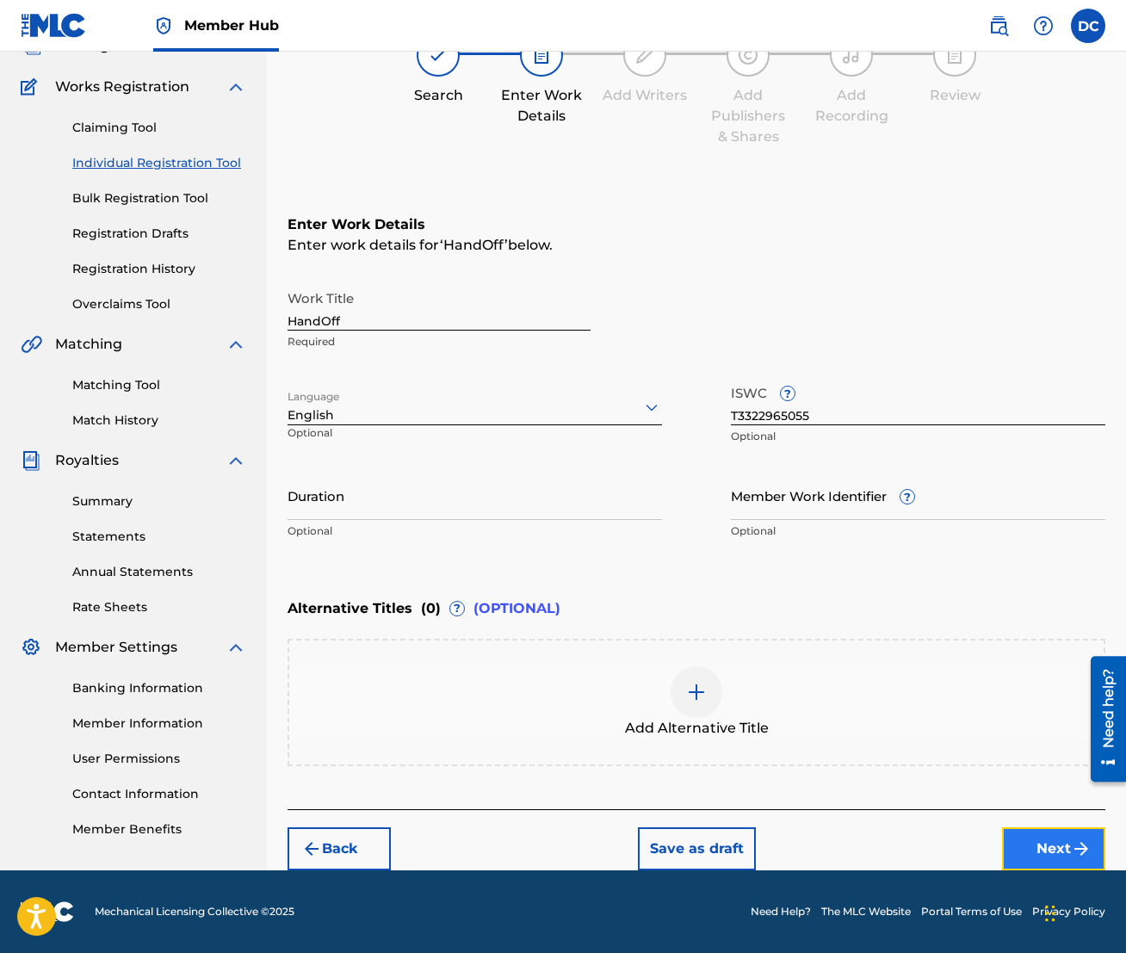
click at [1062, 793] on button "Next" at bounding box center [1053, 848] width 103 height 43
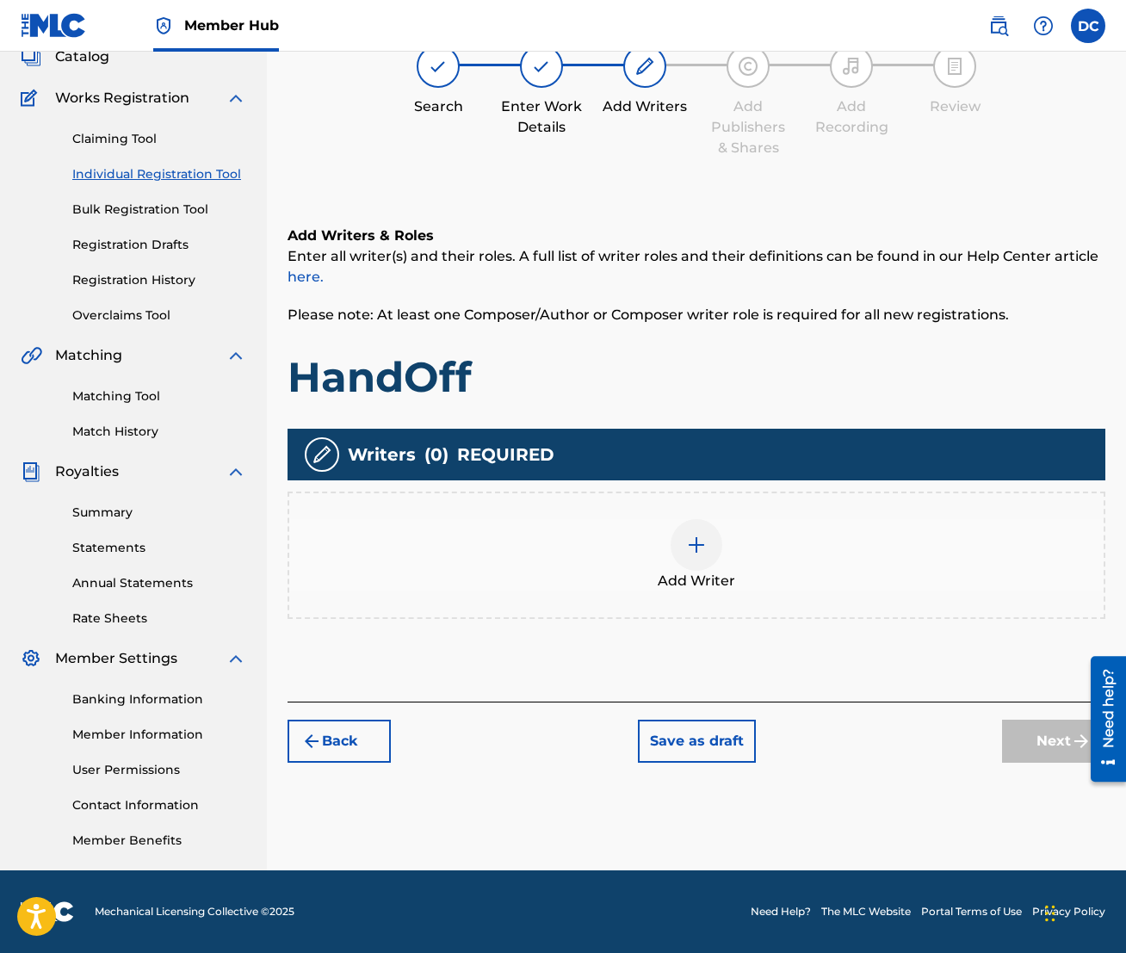
click at [685, 542] on div at bounding box center [697, 545] width 52 height 52
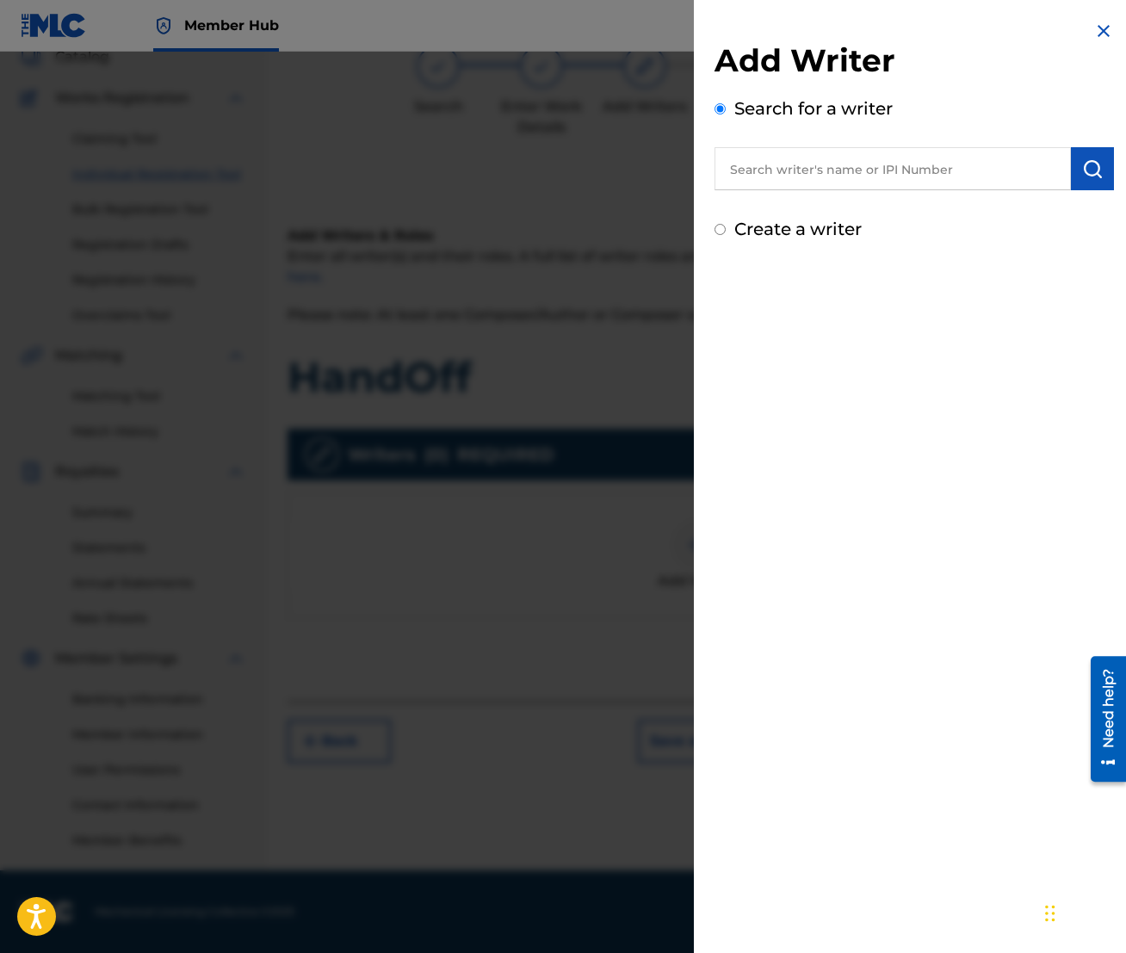
click at [855, 175] on input "text" at bounding box center [893, 168] width 356 height 43
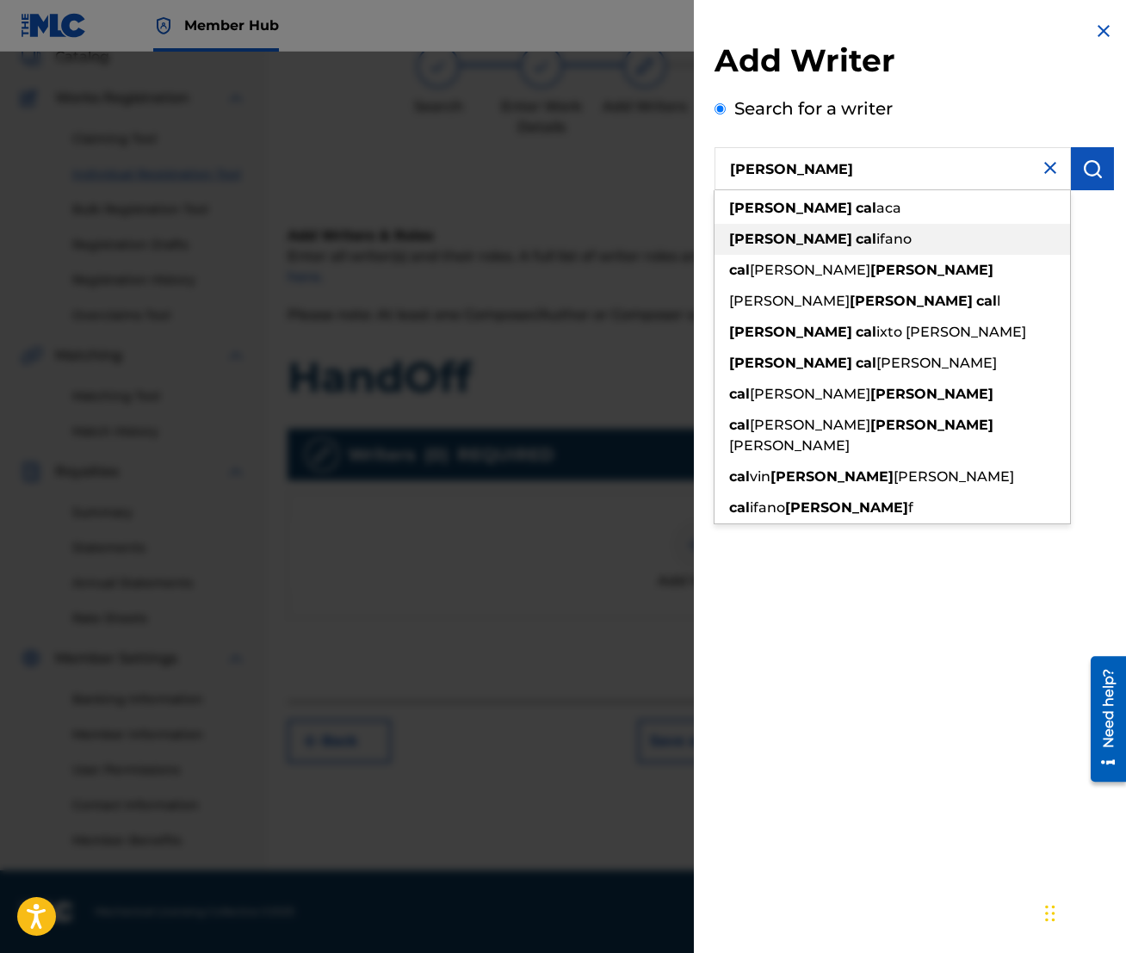
click at [877, 245] on span "ifano" at bounding box center [894, 239] width 35 height 16
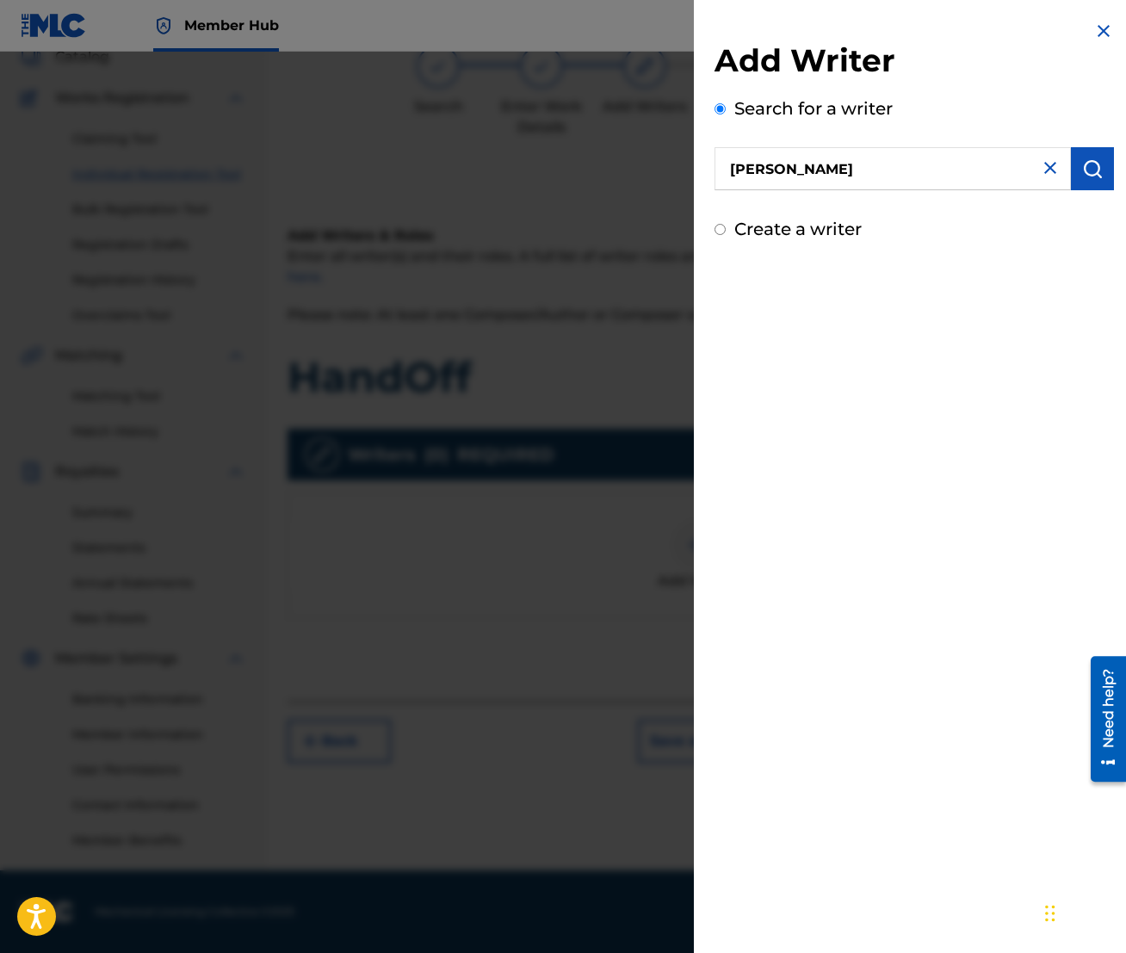
click at [921, 180] on input "[PERSON_NAME]" at bounding box center [893, 168] width 356 height 43
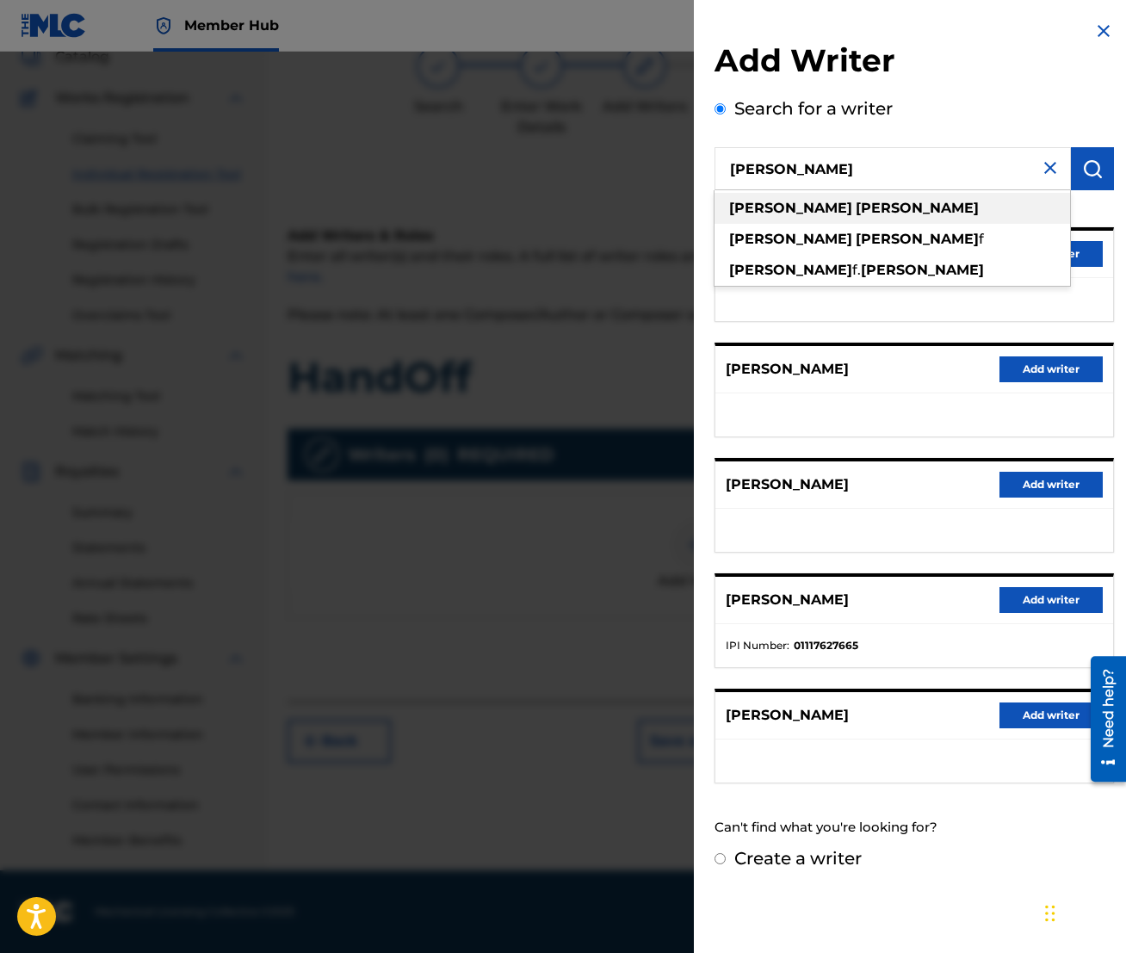
type input "[PERSON_NAME]"
click at [856, 214] on strong "[PERSON_NAME]" at bounding box center [917, 208] width 123 height 16
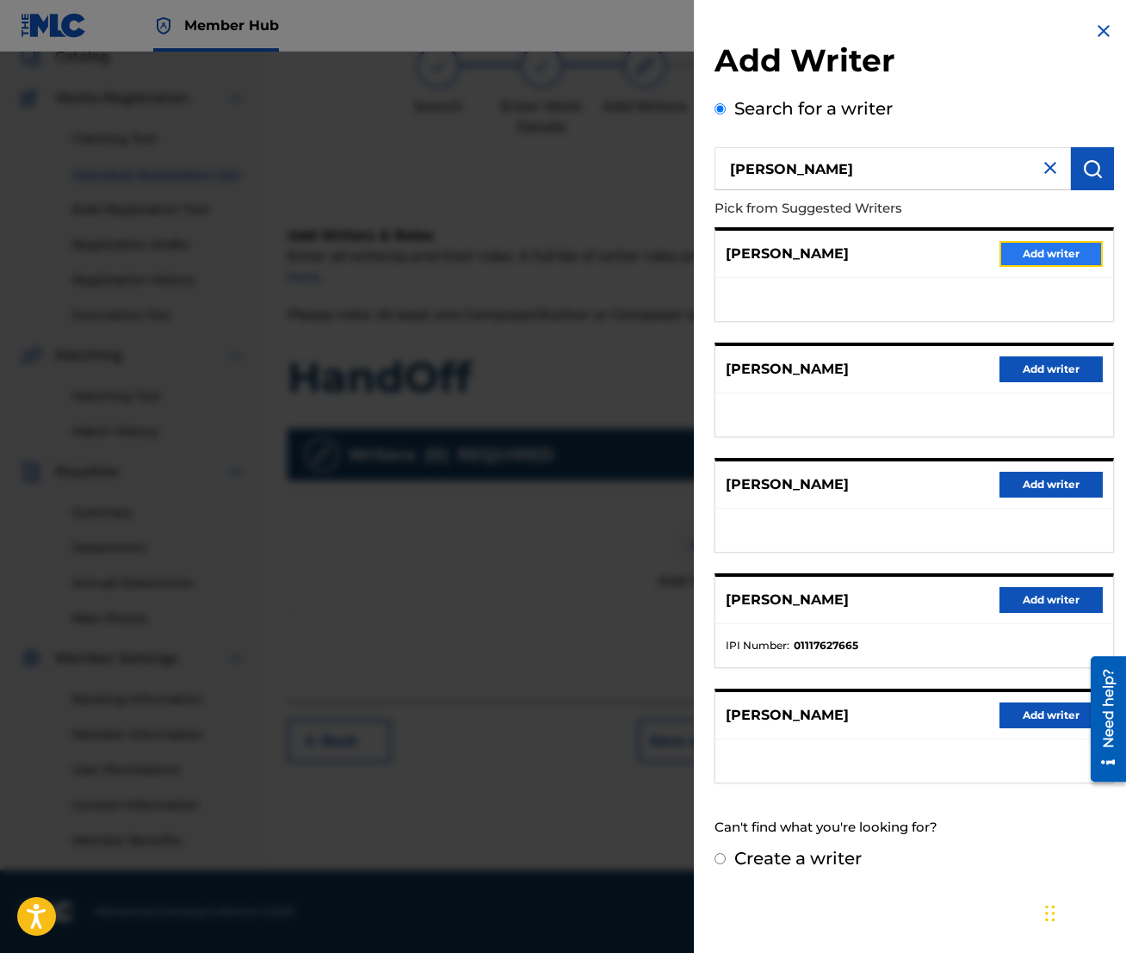
click at [1032, 263] on button "Add writer" at bounding box center [1051, 254] width 103 height 26
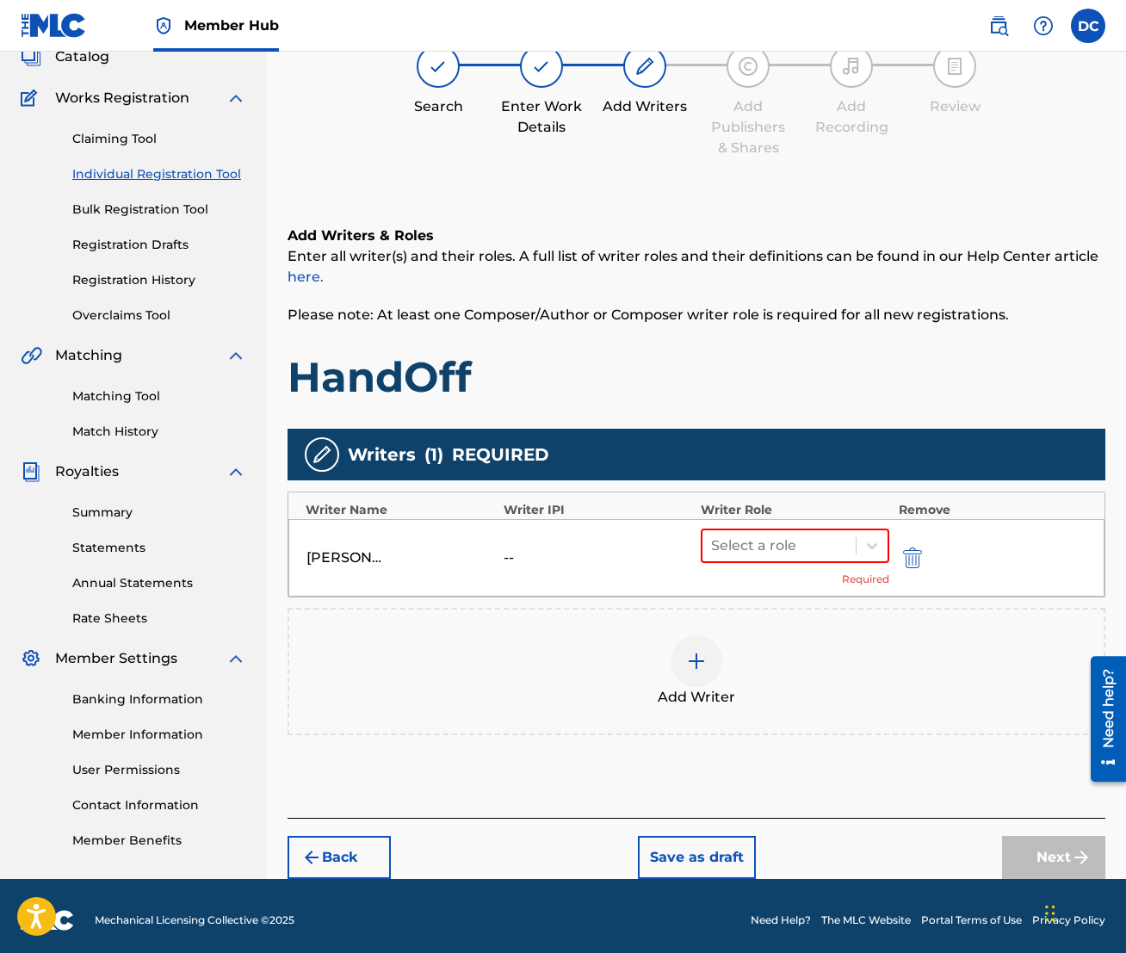
scroll to position [123, 0]
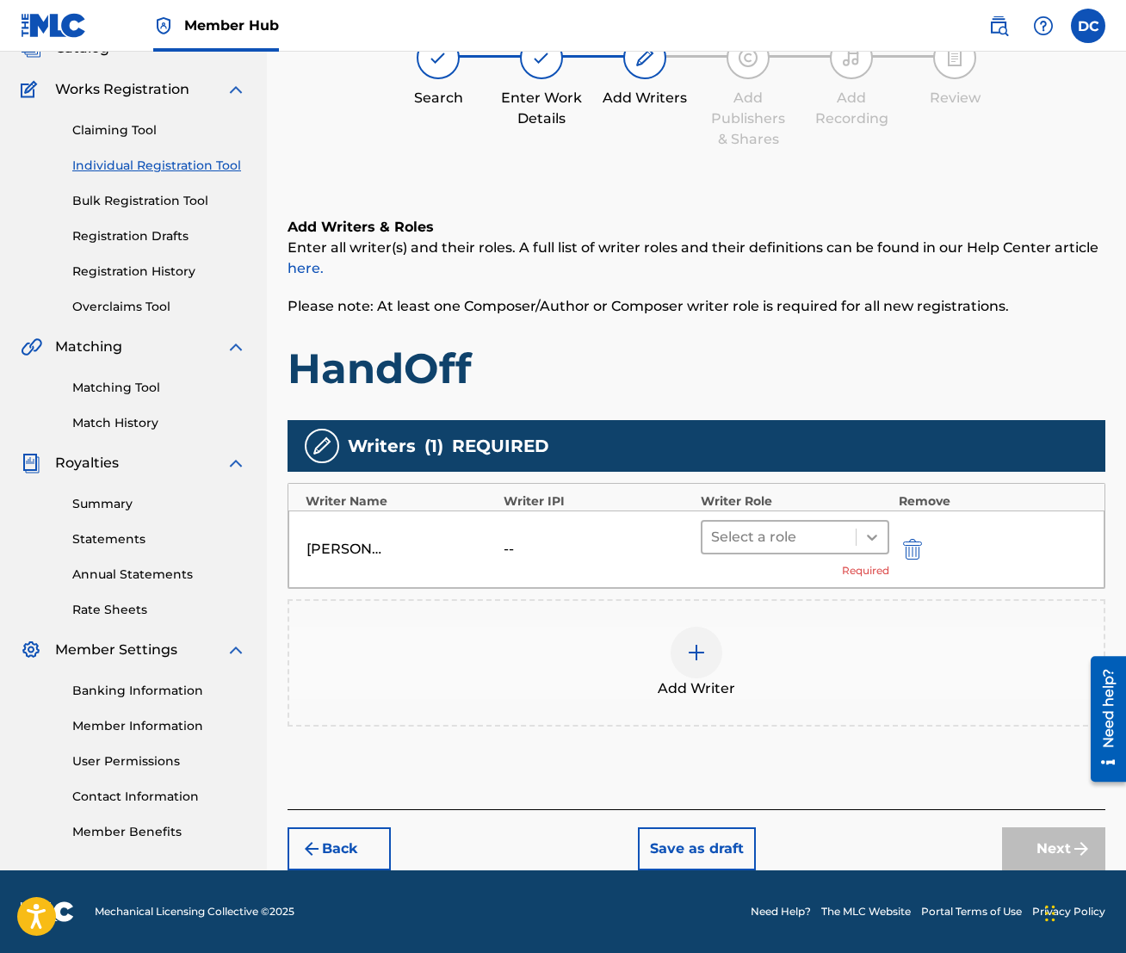
click at [871, 545] on icon at bounding box center [872, 537] width 17 height 17
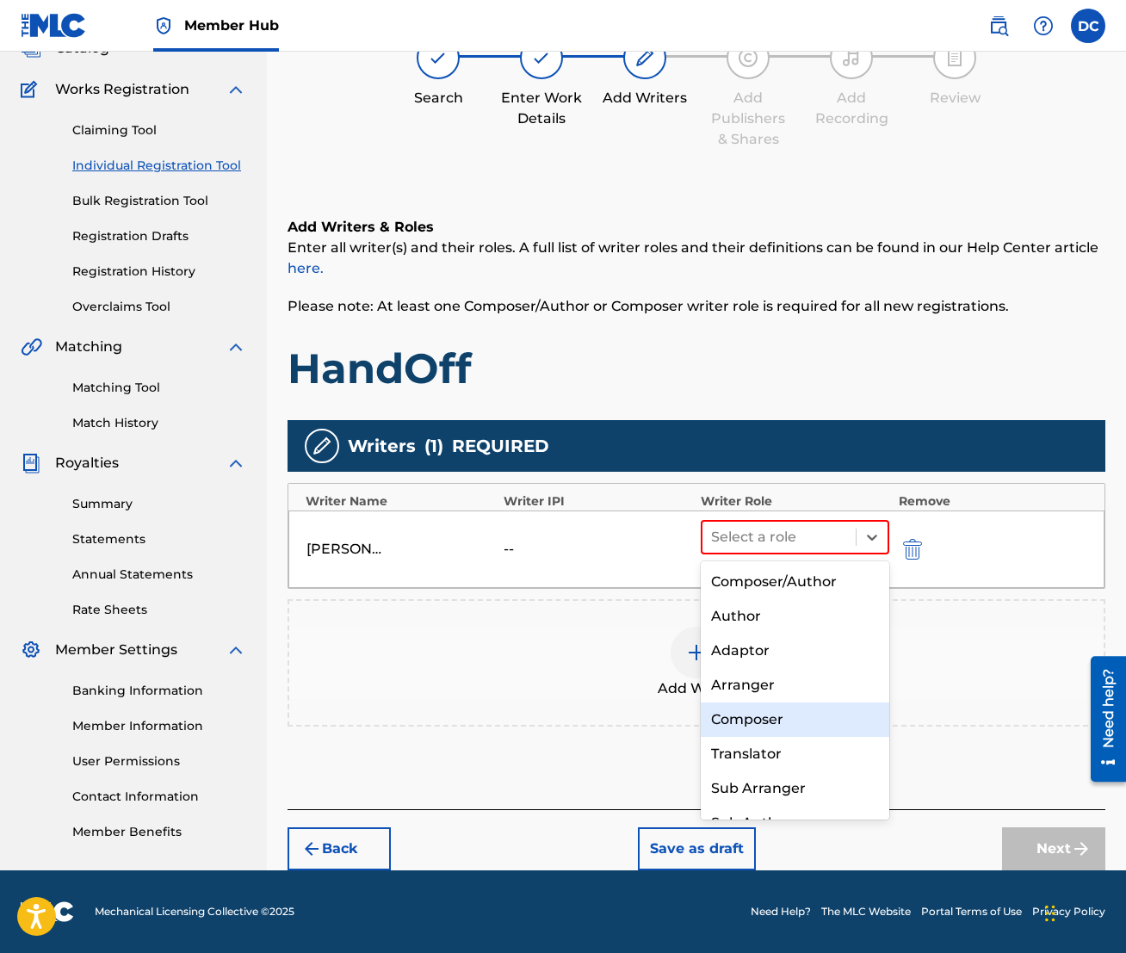
click at [794, 715] on div "Composer" at bounding box center [795, 720] width 189 height 34
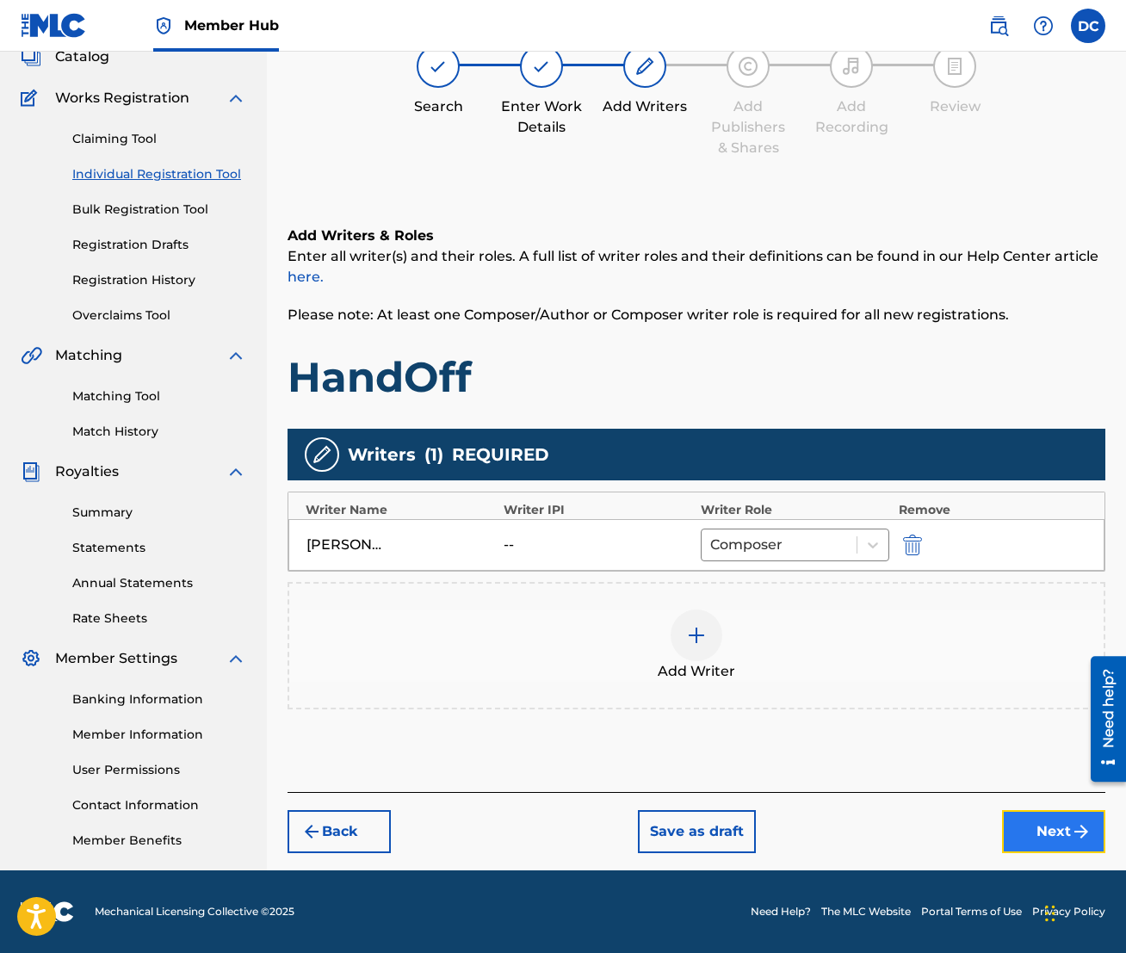
click at [1062, 793] on button "Next" at bounding box center [1053, 831] width 103 height 43
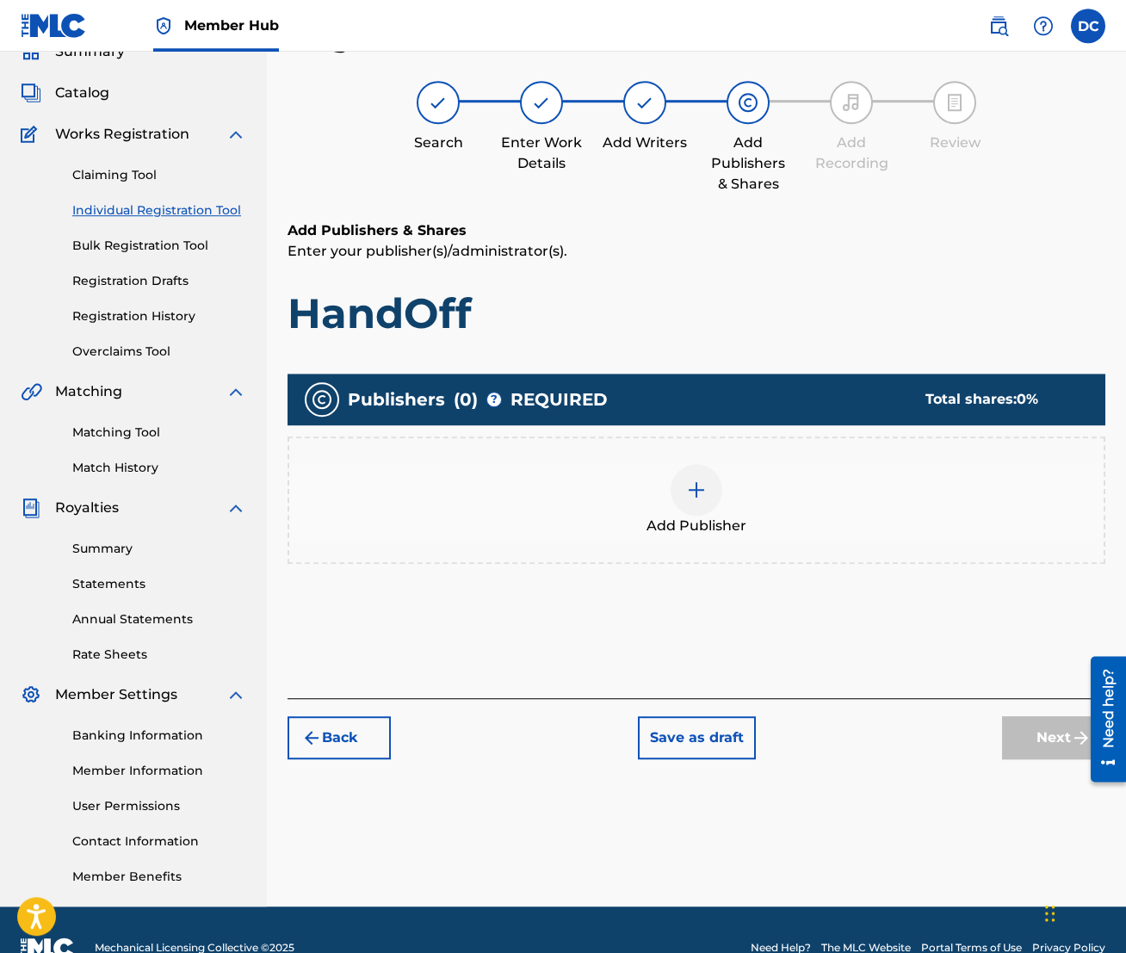
scroll to position [77, 0]
click at [696, 494] on img at bounding box center [696, 490] width 21 height 21
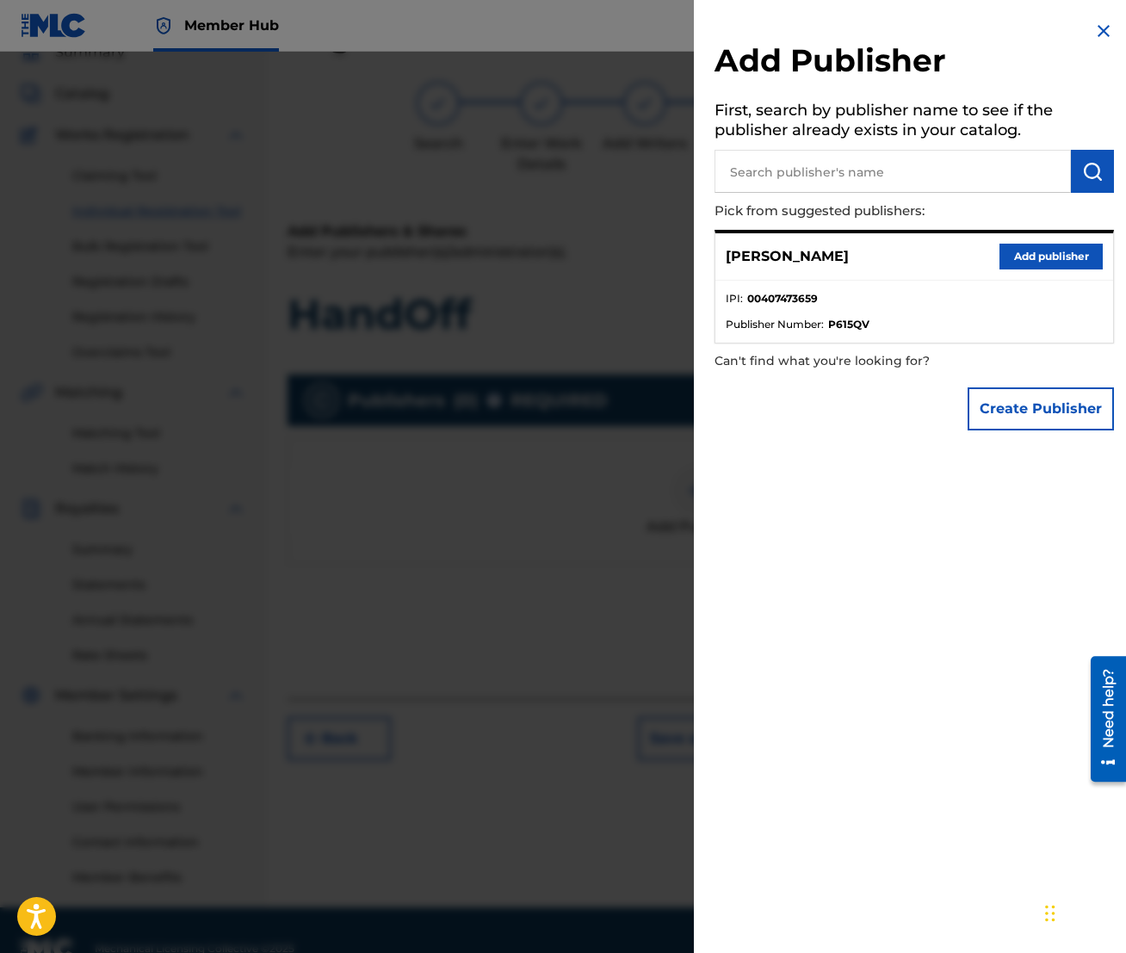
click at [759, 183] on input "text" at bounding box center [893, 171] width 356 height 43
click at [1062, 170] on img "submit" at bounding box center [1092, 171] width 21 height 21
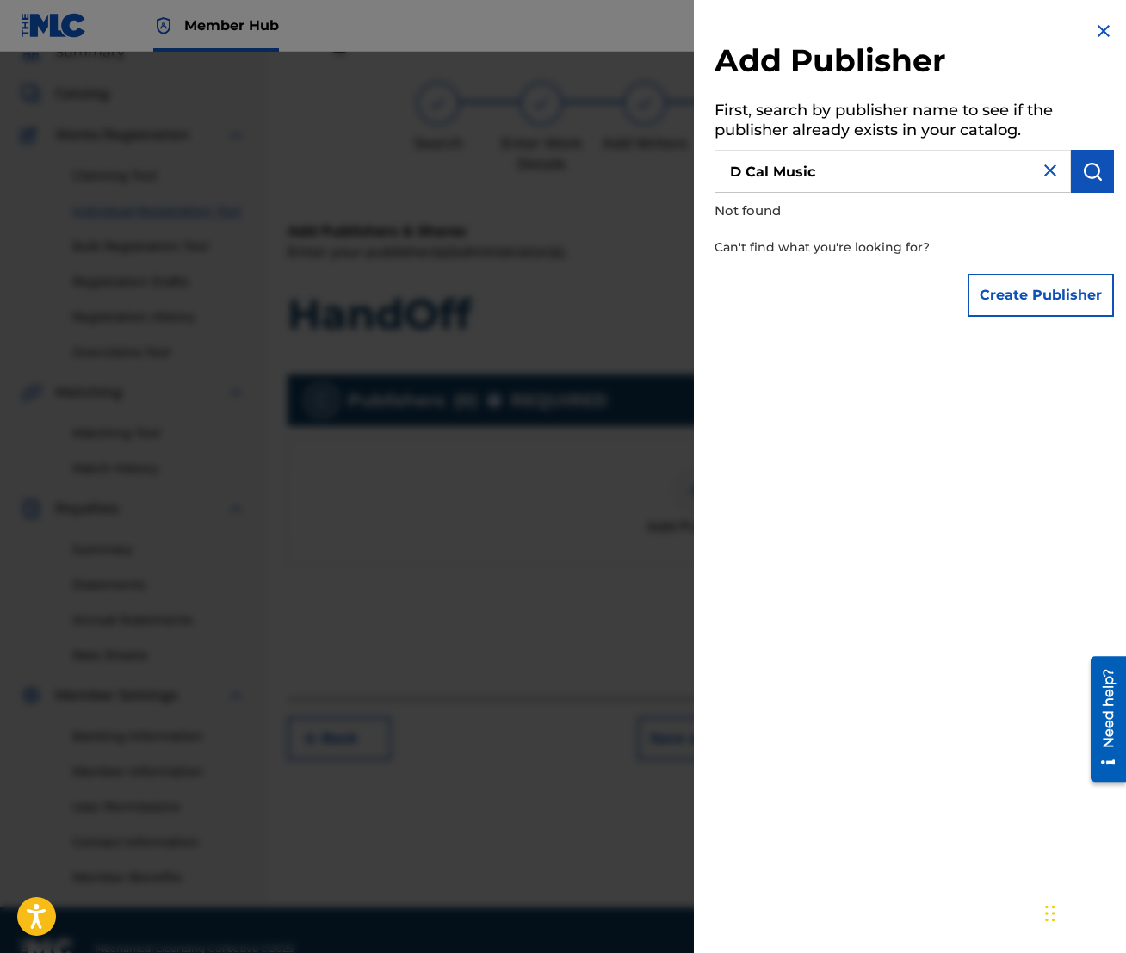
click at [748, 176] on input "D Cal Music" at bounding box center [893, 171] width 356 height 43
click at [837, 174] on input "DCal Music" at bounding box center [893, 171] width 356 height 43
click at [1062, 166] on img "submit" at bounding box center [1092, 171] width 21 height 21
click at [770, 171] on input "DCal Music" at bounding box center [893, 171] width 356 height 43
click at [1062, 162] on img "submit" at bounding box center [1092, 171] width 21 height 21
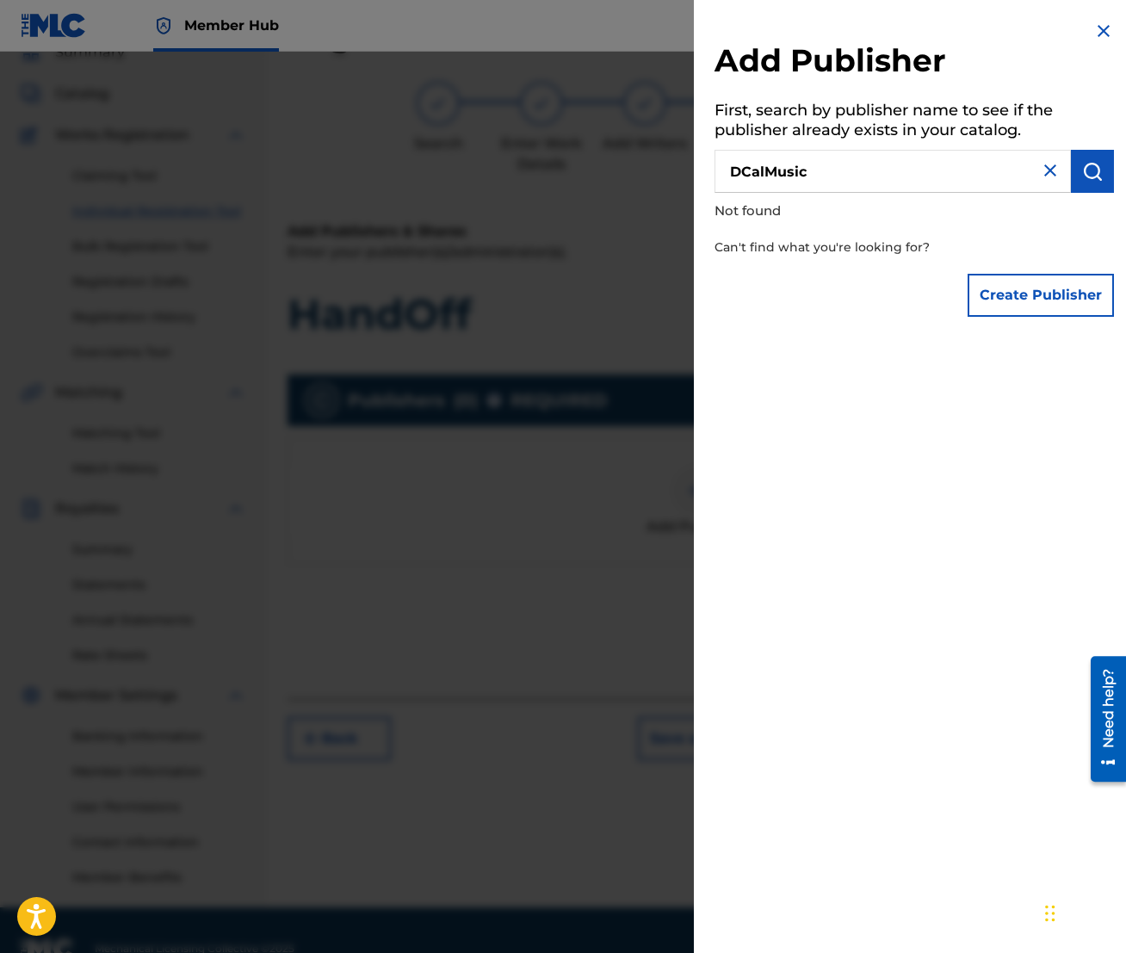
click at [740, 171] on input "DCalMusic" at bounding box center [893, 171] width 356 height 43
click at [769, 172] on input "D CalMusic" at bounding box center [893, 171] width 356 height 43
click at [1062, 174] on img "submit" at bounding box center [1092, 171] width 21 height 21
click at [840, 176] on input "D Cal Music" at bounding box center [893, 171] width 356 height 43
drag, startPoint x: 814, startPoint y: 175, endPoint x: 740, endPoint y: 172, distance: 74.1
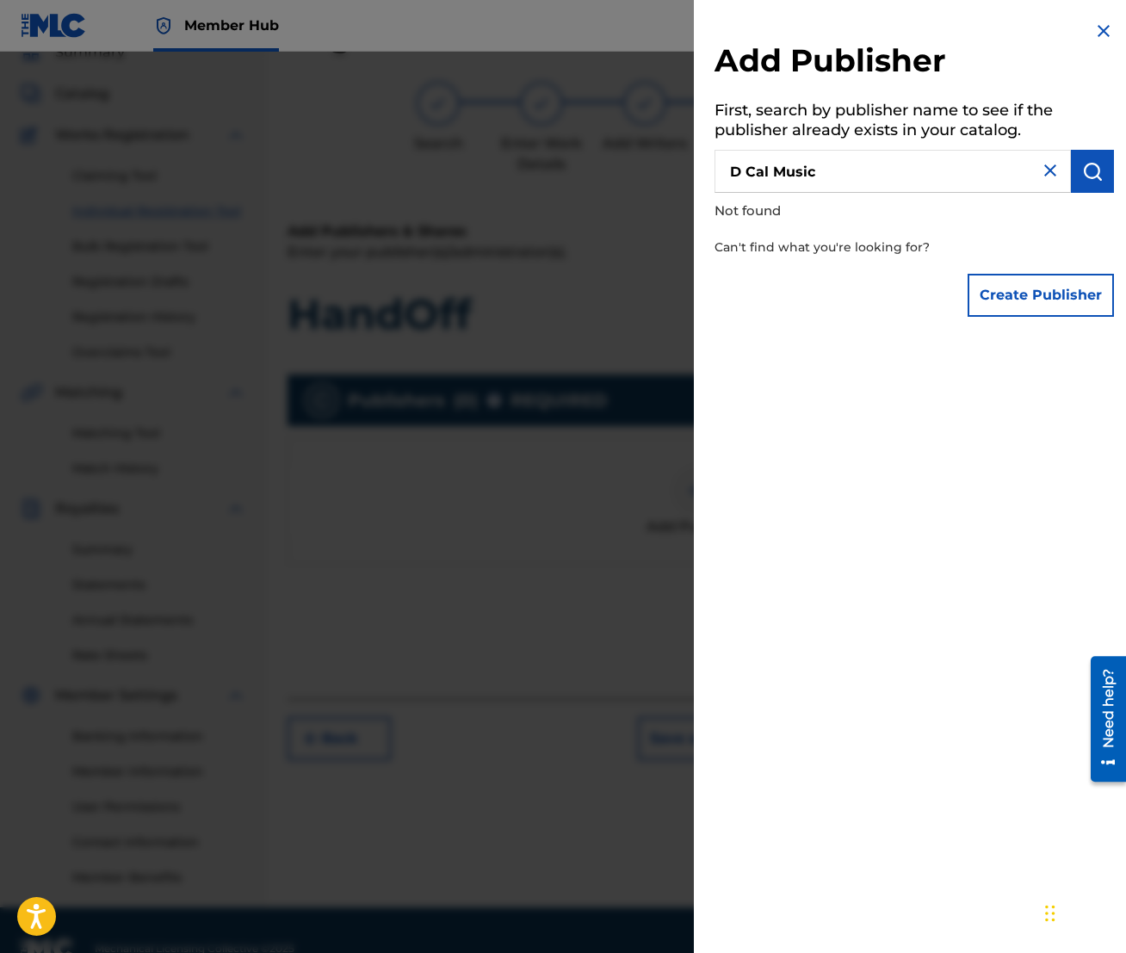
click at [740, 172] on input "D Cal Music" at bounding box center [893, 171] width 356 height 43
type input "D"
type input "D Cal Music"
click at [1006, 300] on button "Create Publisher" at bounding box center [1041, 295] width 146 height 43
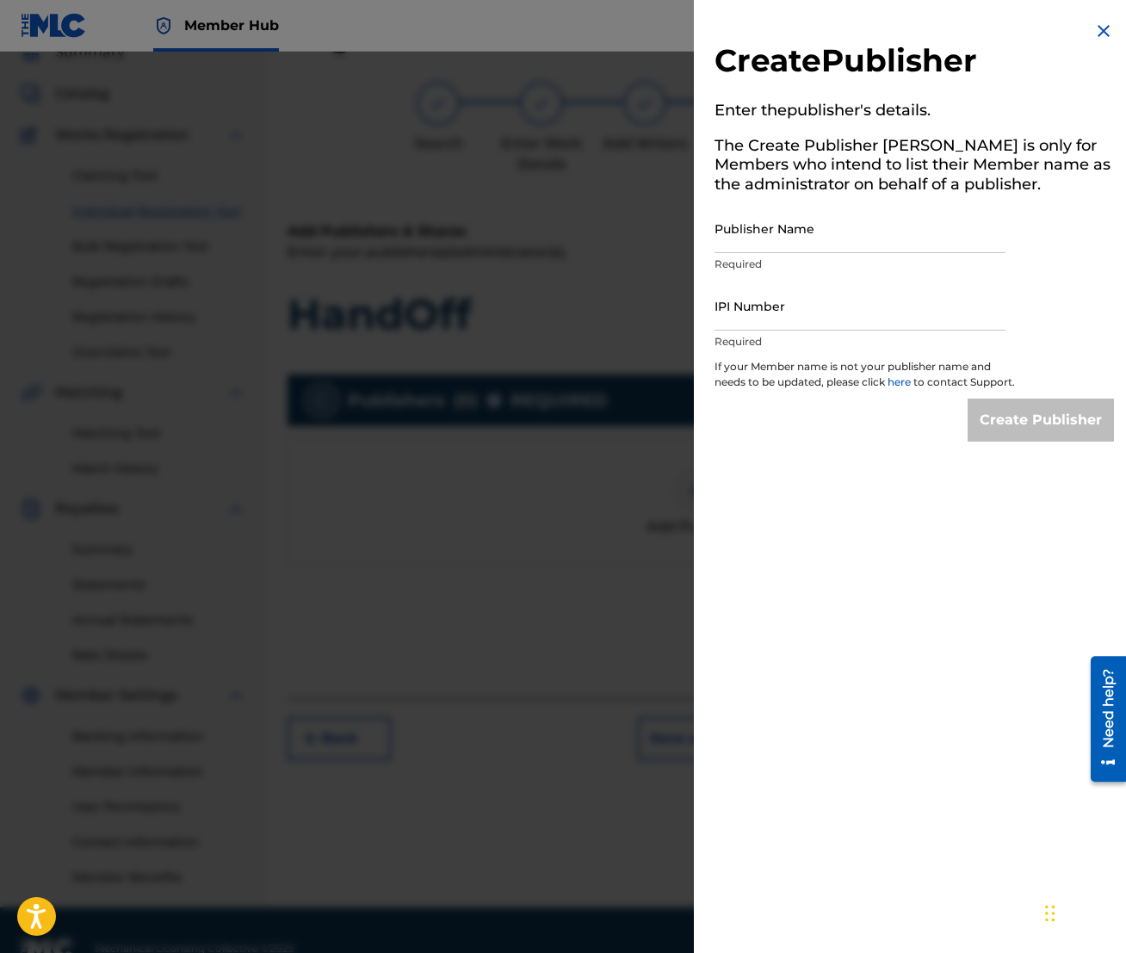
click at [1062, 31] on img at bounding box center [1104, 31] width 21 height 21
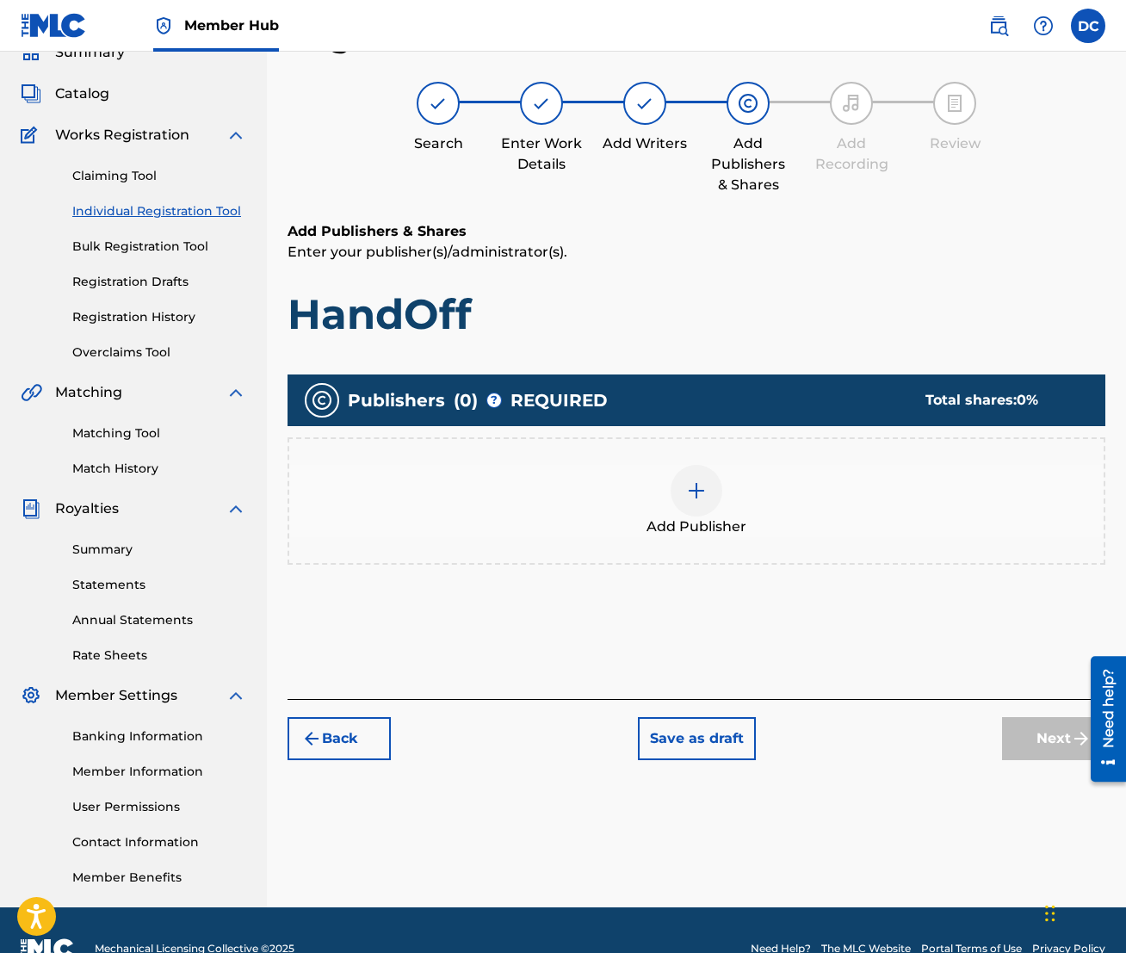
click at [702, 493] on img at bounding box center [696, 490] width 21 height 21
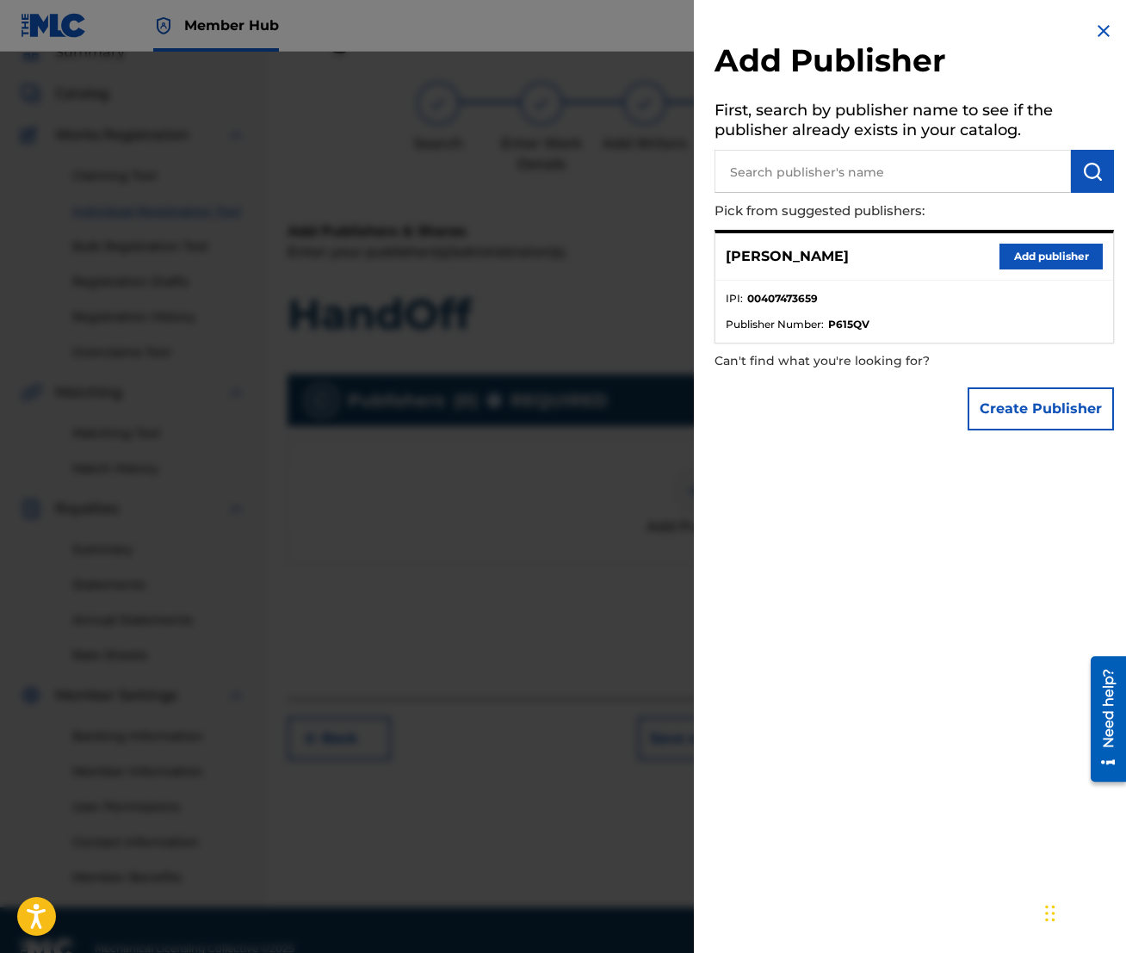
click at [900, 307] on li "IPI : 00407473659" at bounding box center [914, 304] width 377 height 26
click at [1022, 257] on button "Add publisher" at bounding box center [1051, 257] width 103 height 26
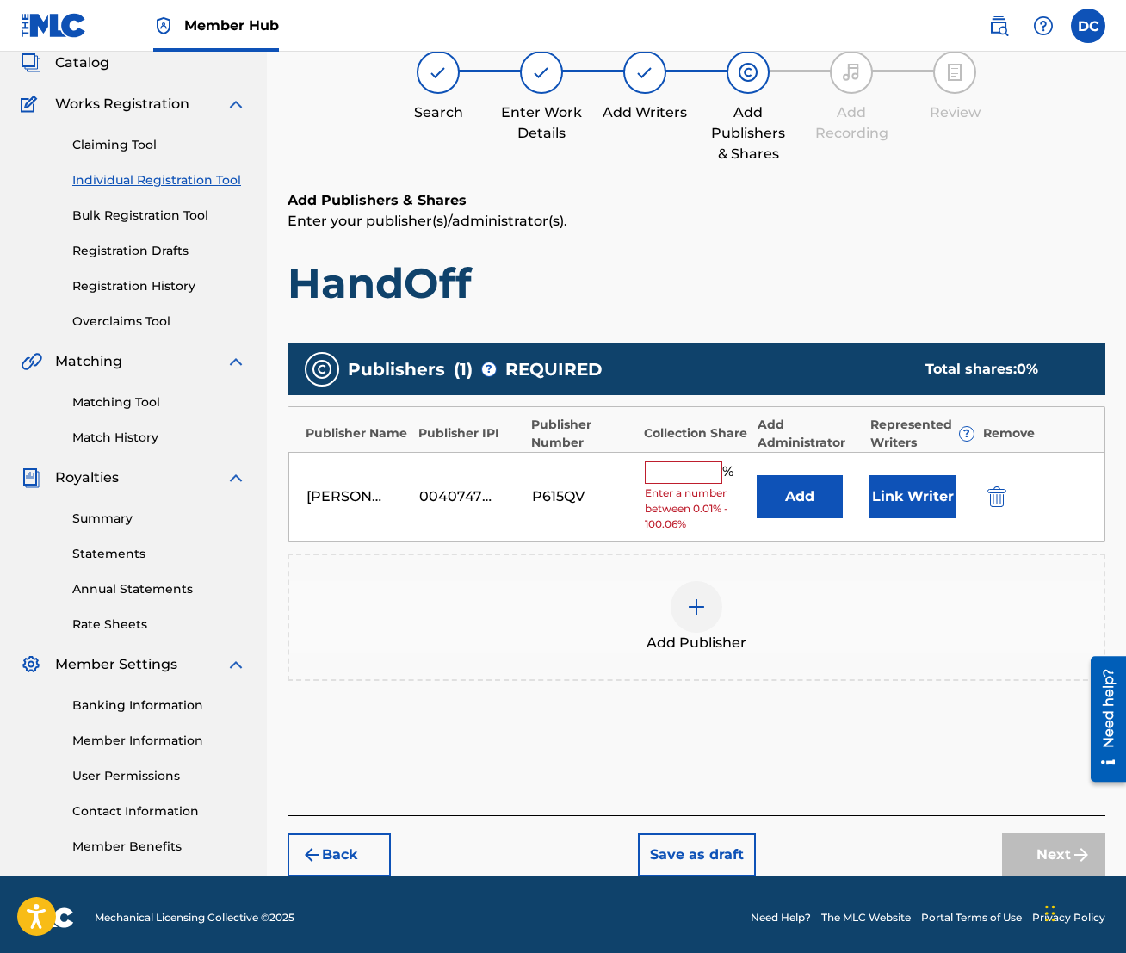
scroll to position [115, 0]
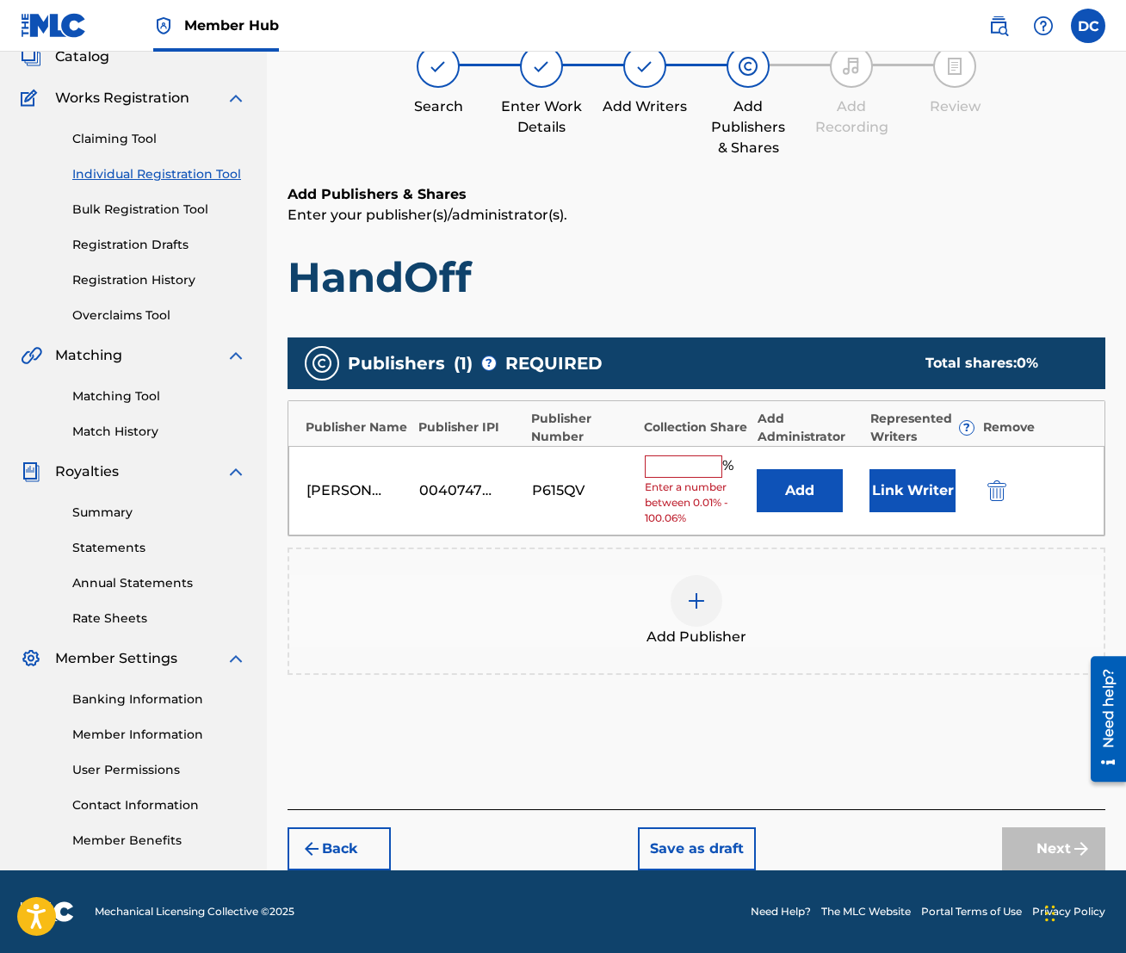
click at [680, 468] on input "text" at bounding box center [683, 466] width 77 height 22
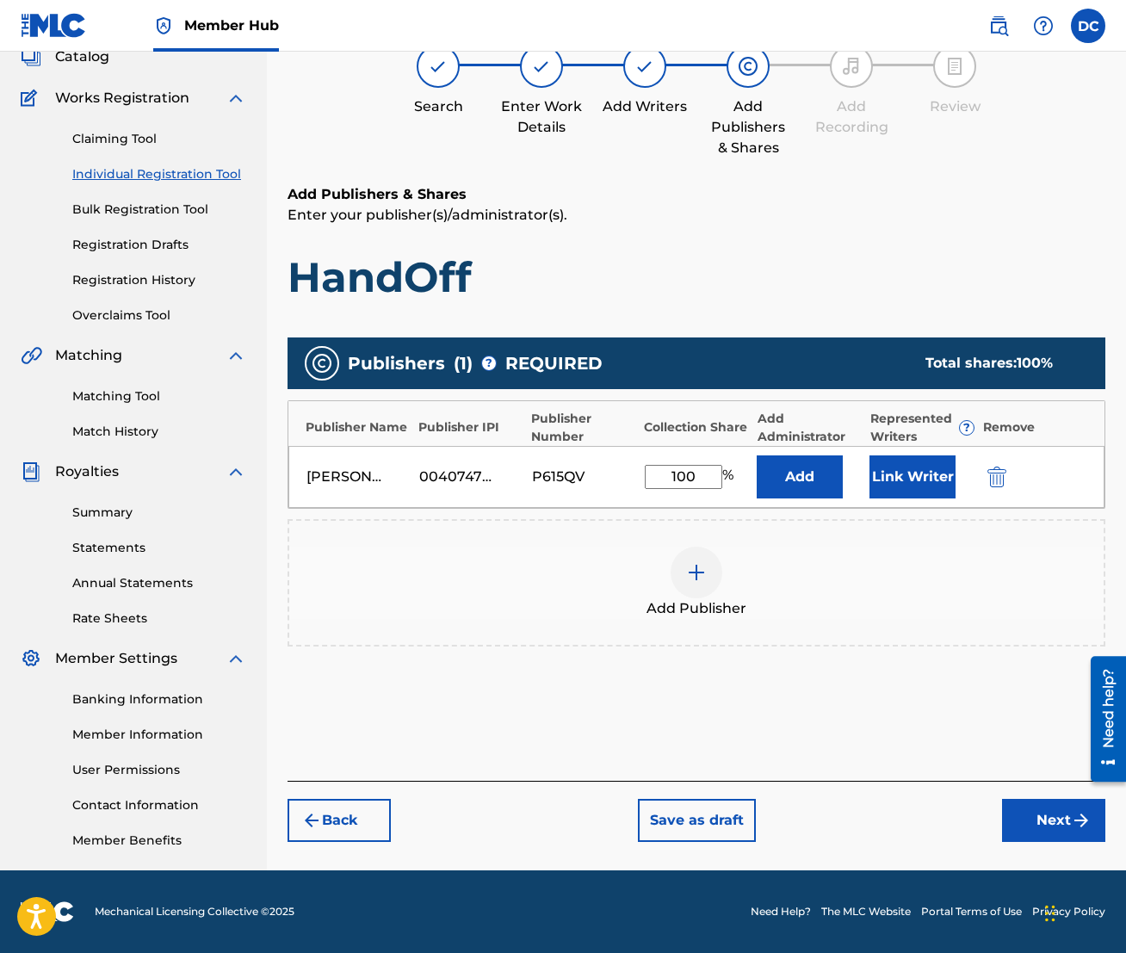
type input "100"
click at [757, 455] on button "Add" at bounding box center [800, 476] width 86 height 43
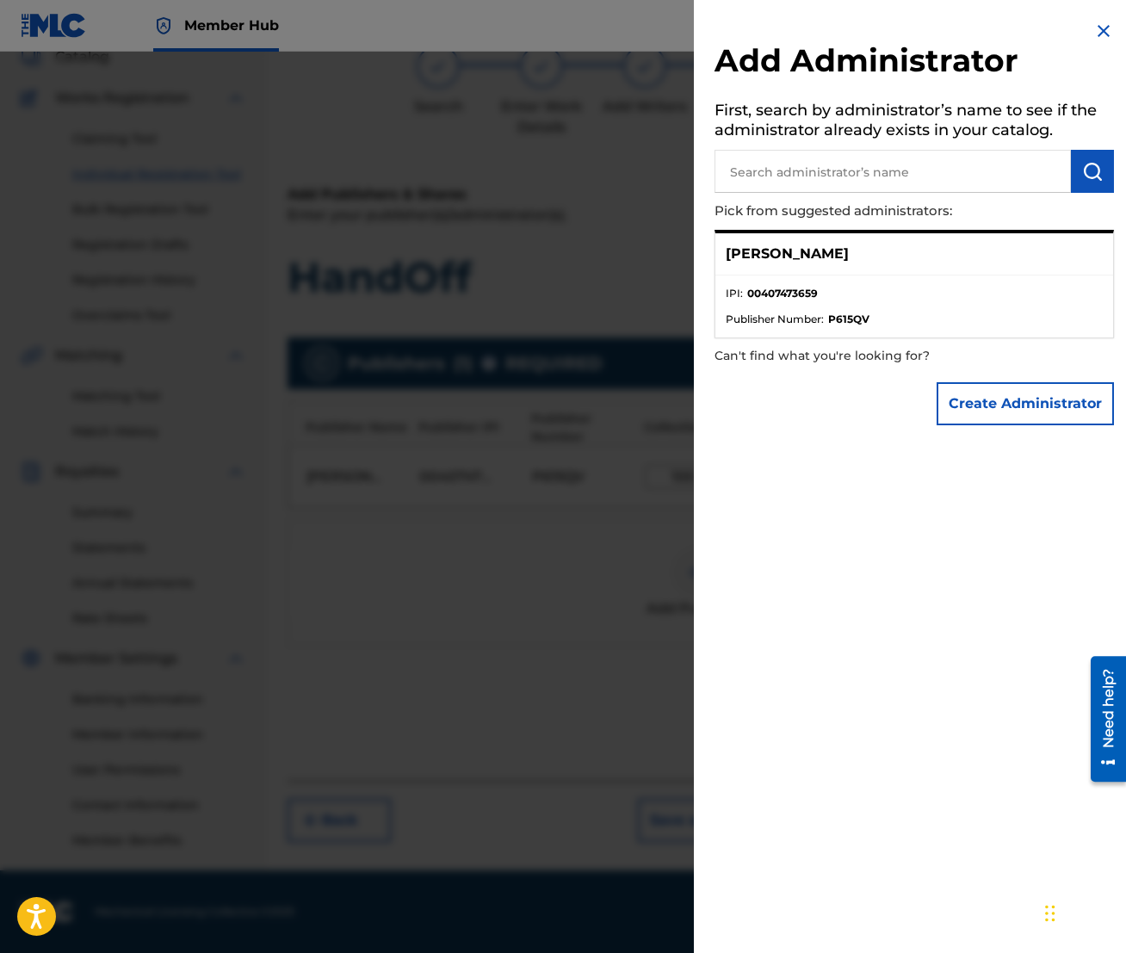
click at [795, 251] on p "[PERSON_NAME]" at bounding box center [787, 254] width 123 height 21
click at [796, 264] on div "[PERSON_NAME]" at bounding box center [915, 254] width 398 height 42
click at [1002, 406] on button "Create Administrator" at bounding box center [1025, 403] width 177 height 43
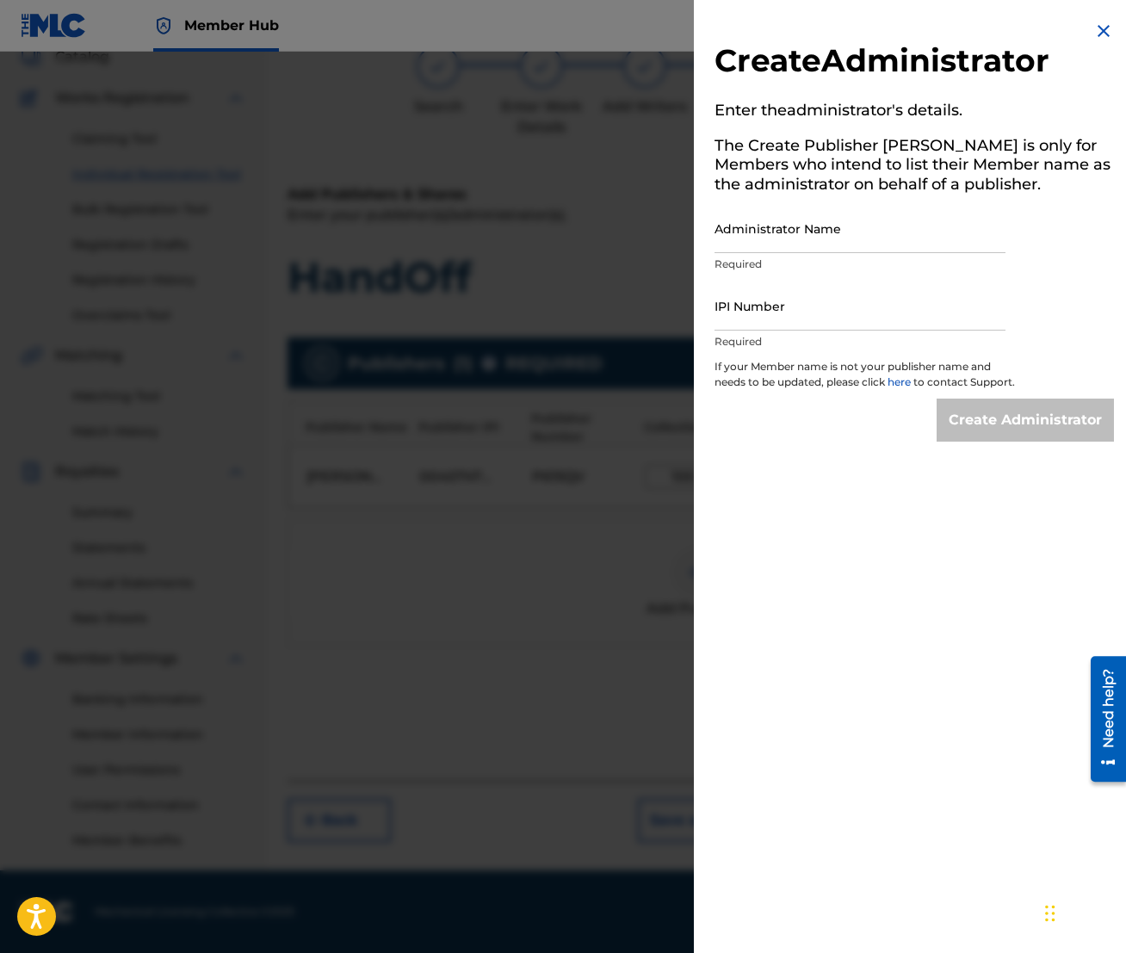
click at [1062, 31] on img at bounding box center [1104, 31] width 21 height 21
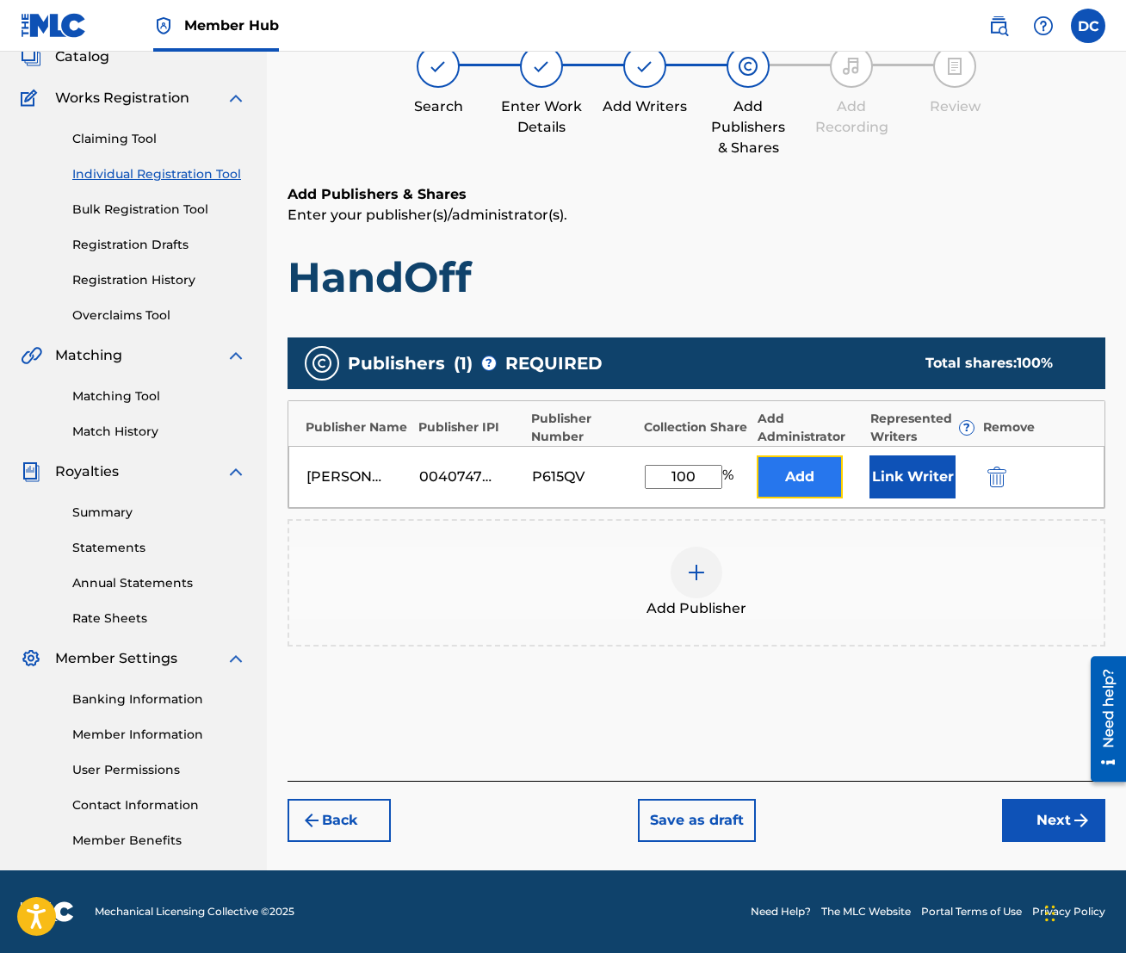
click at [796, 483] on button "Add" at bounding box center [800, 476] width 86 height 43
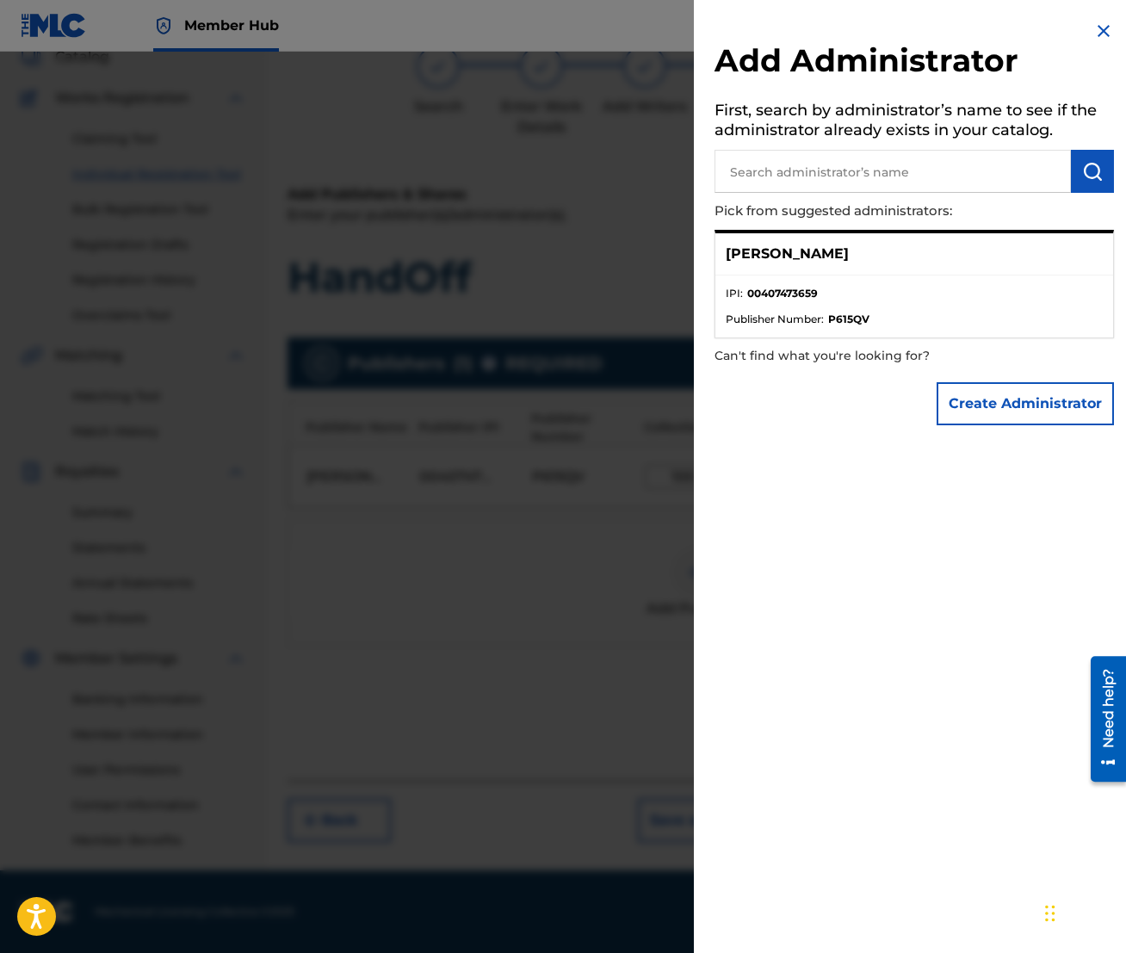
click at [772, 262] on p "[PERSON_NAME]" at bounding box center [787, 254] width 123 height 21
click at [771, 286] on strong "00407473659" at bounding box center [782, 293] width 71 height 15
click at [819, 262] on p "[PERSON_NAME]" at bounding box center [787, 254] width 123 height 21
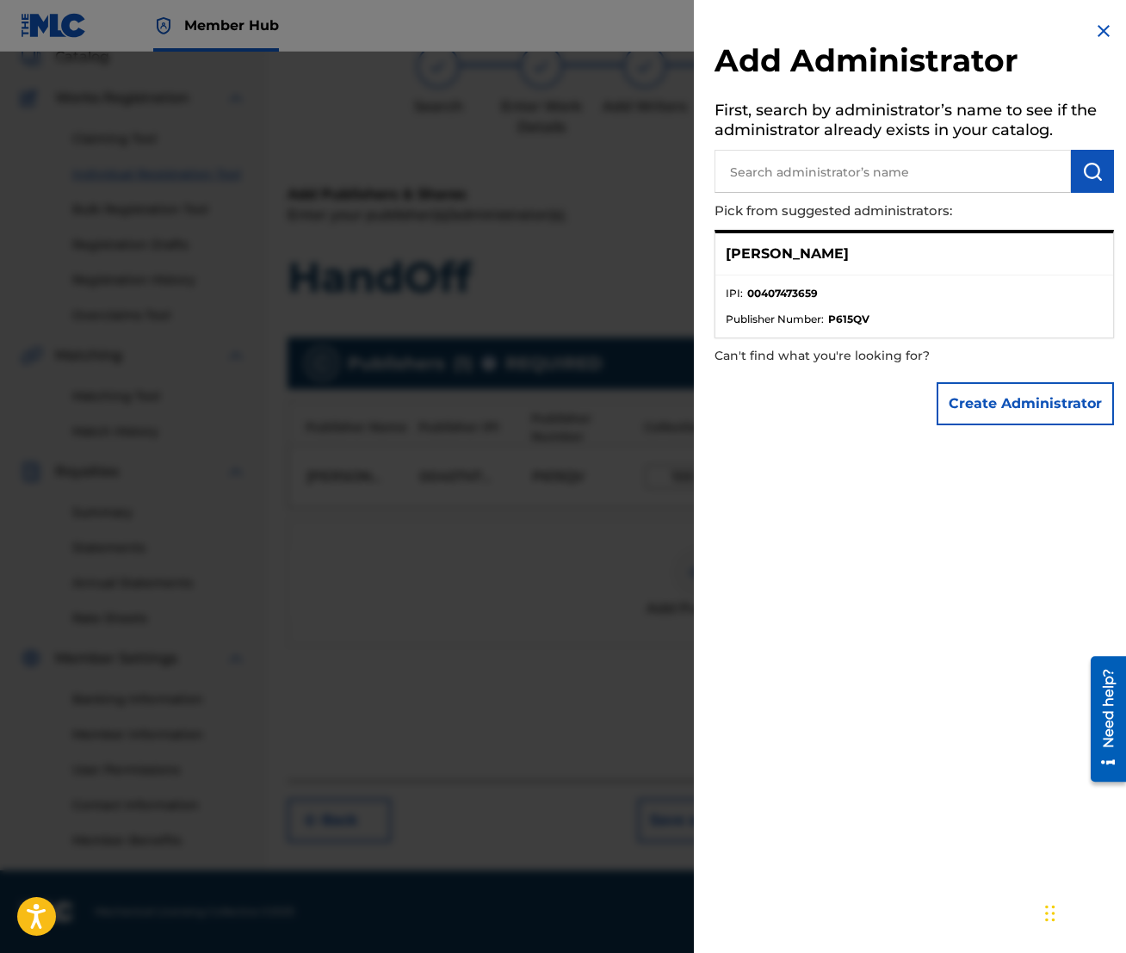
click at [819, 262] on p "[PERSON_NAME]" at bounding box center [787, 254] width 123 height 21
click at [1062, 26] on img at bounding box center [1104, 31] width 21 height 21
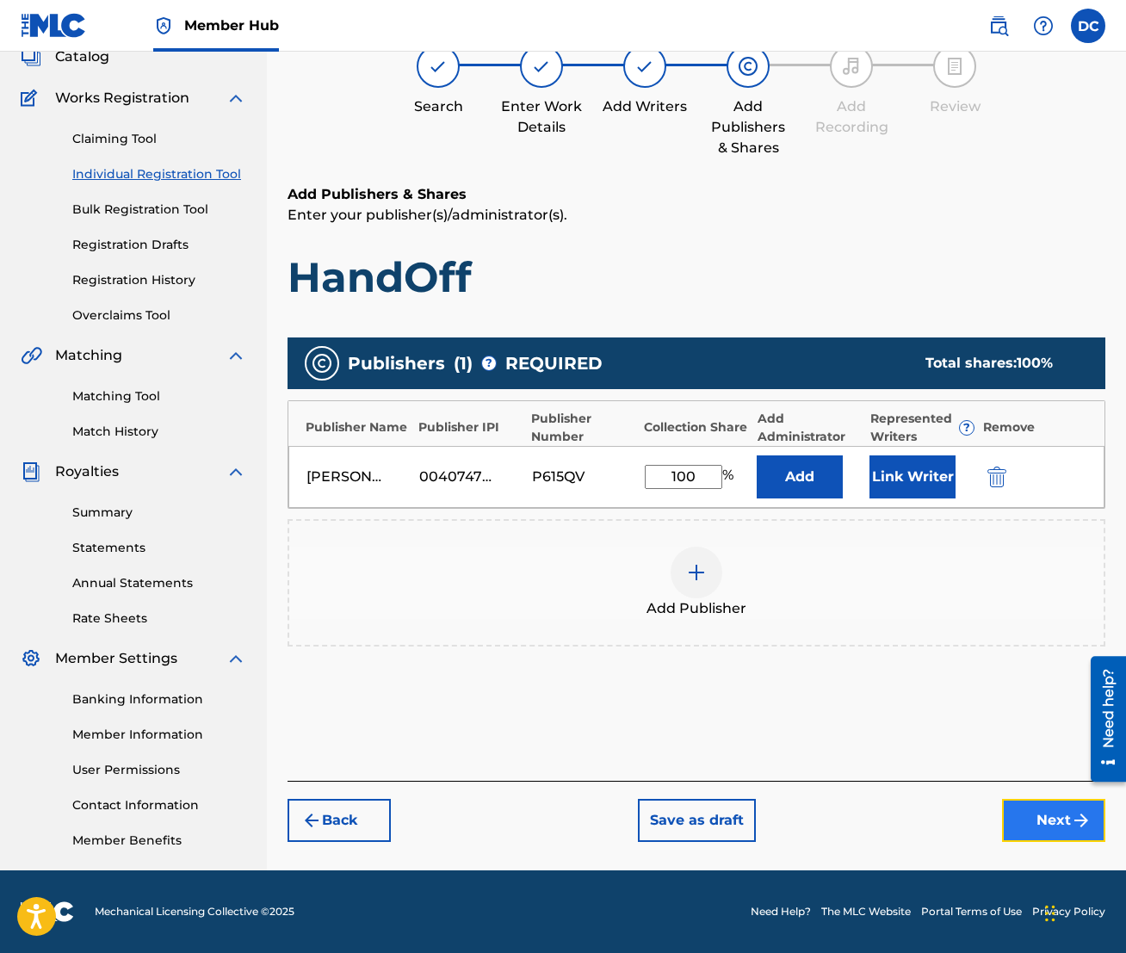
click at [1062, 793] on button "Next" at bounding box center [1053, 820] width 103 height 43
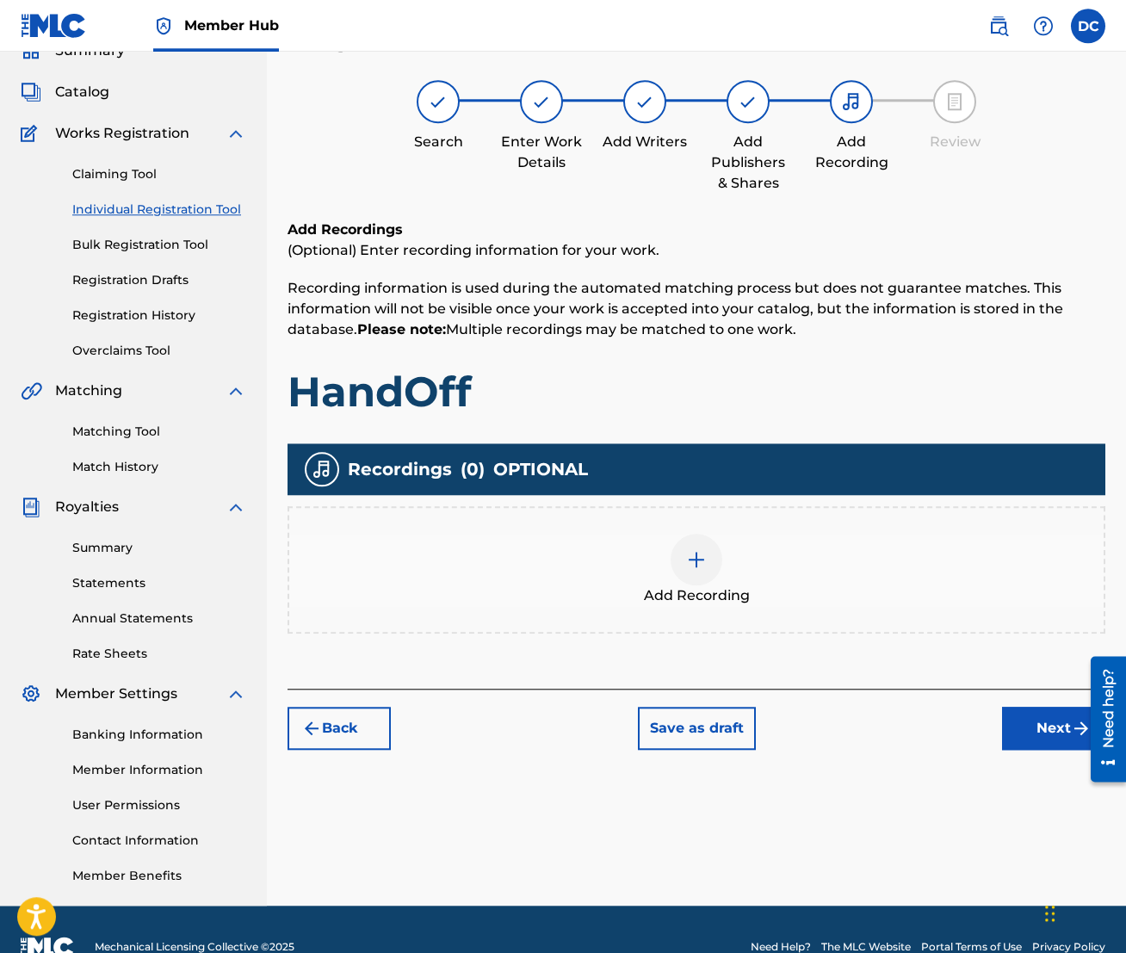
scroll to position [77, 0]
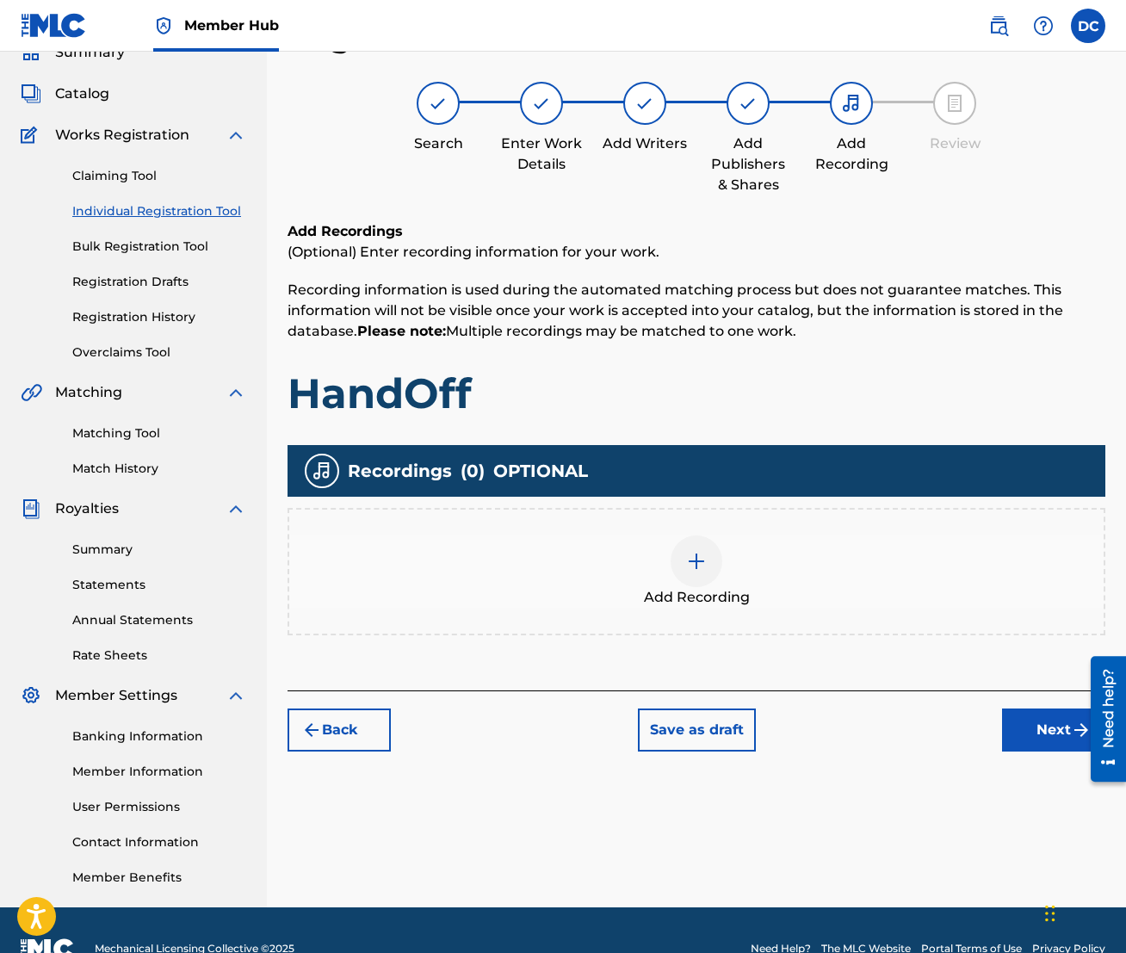
click at [687, 572] on div at bounding box center [697, 562] width 52 height 52
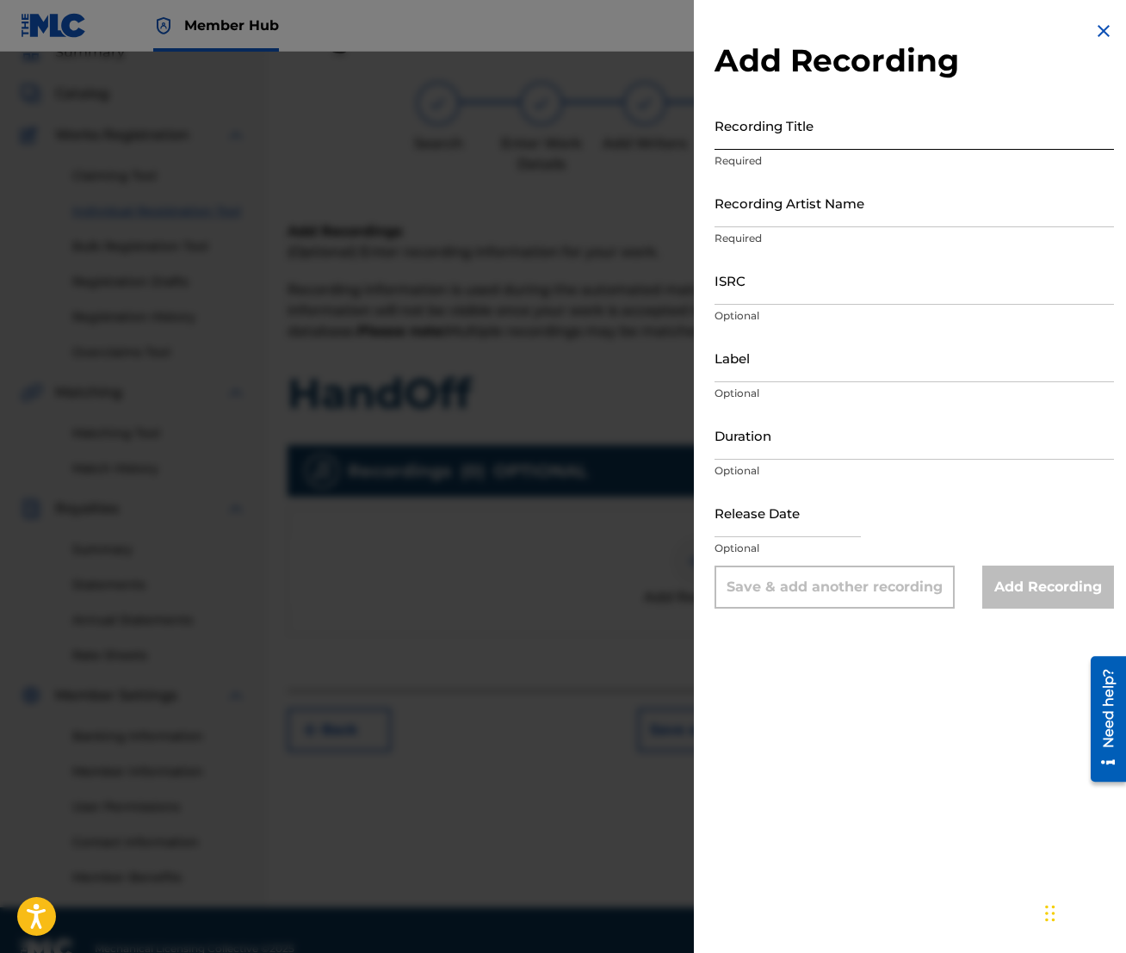
click at [763, 145] on input "Recording Title" at bounding box center [915, 125] width 400 height 49
type input "HandOff"
click at [748, 230] on div "Recording Artist Name Required" at bounding box center [915, 216] width 400 height 77
click at [747, 214] on input "Recording Artist Name" at bounding box center [915, 202] width 400 height 49
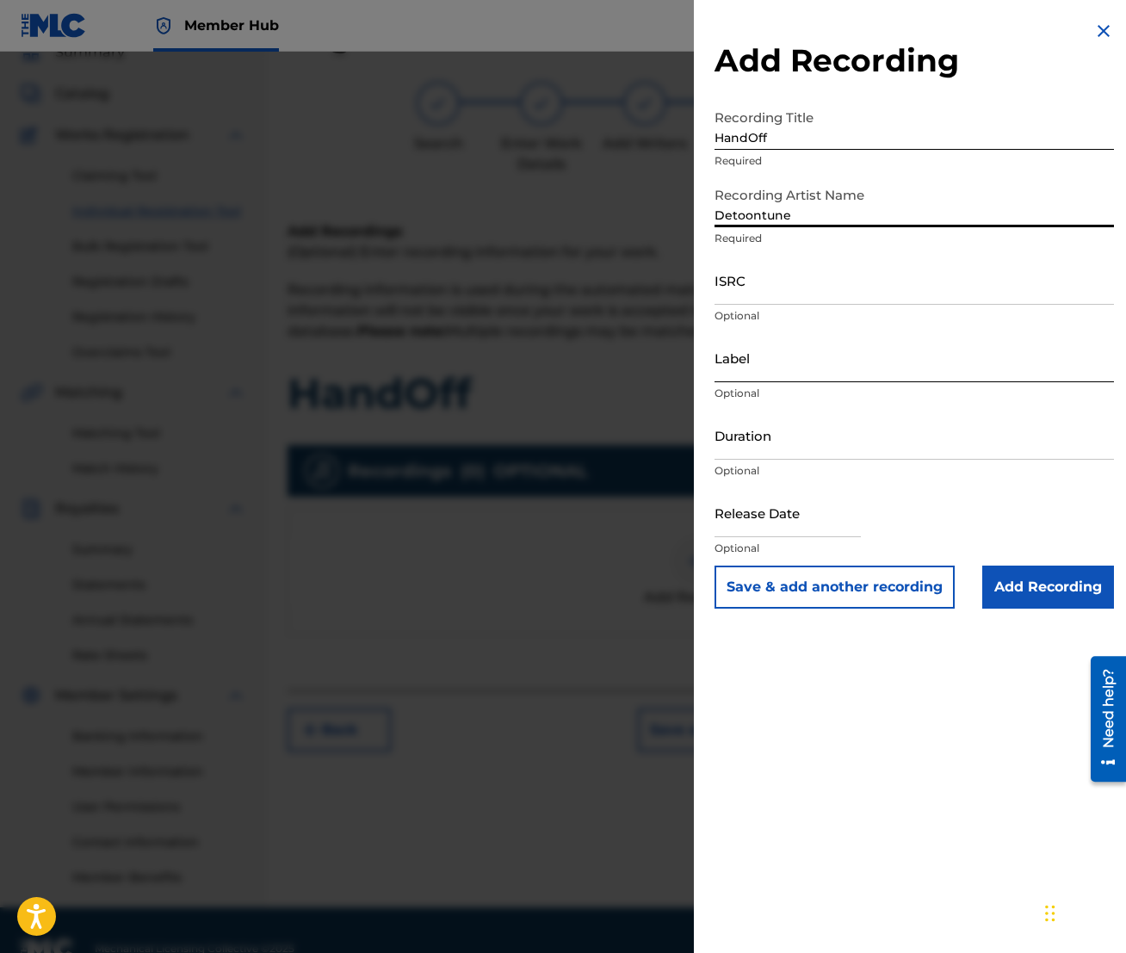
type input "Detoontune"
click at [782, 363] on input "Label" at bounding box center [915, 357] width 400 height 49
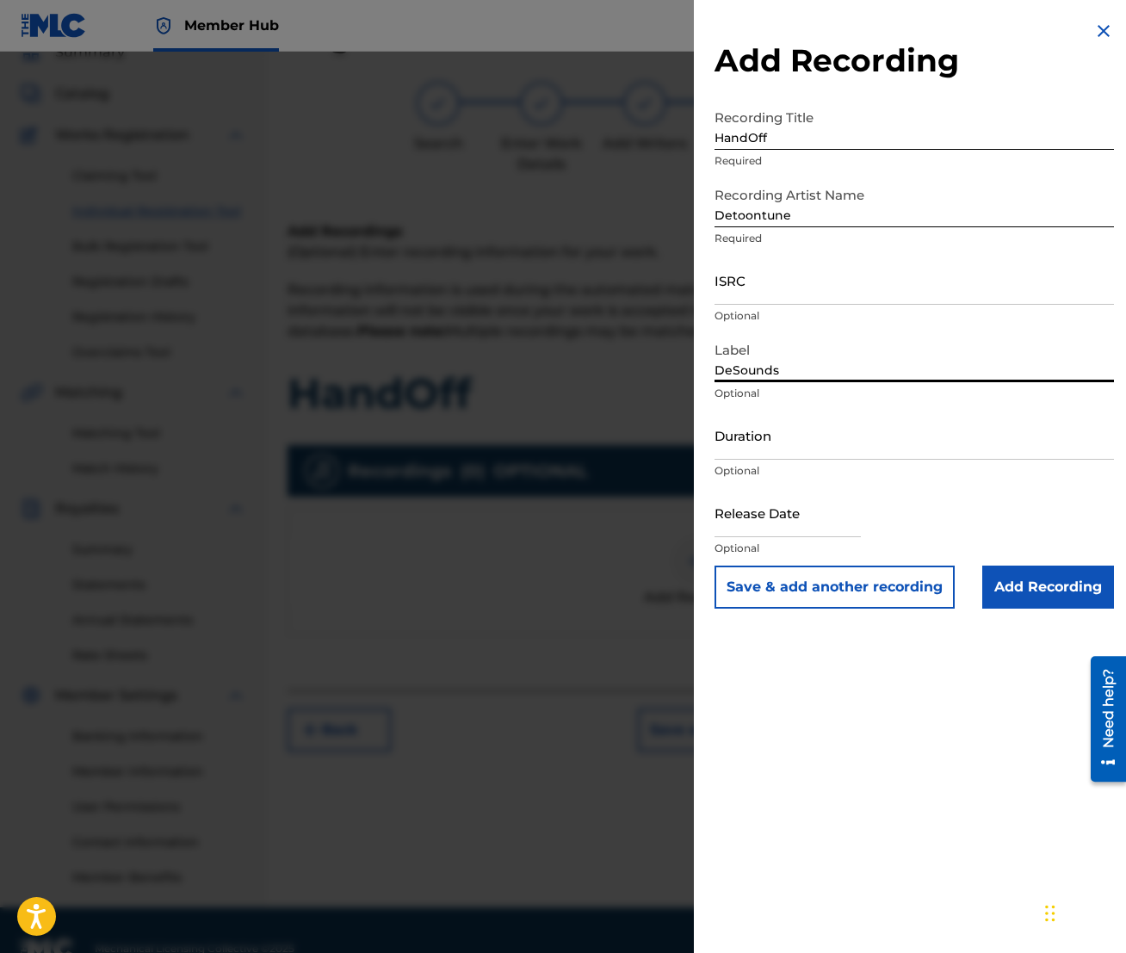
type input "DeSounds"
click at [779, 288] on input "ISRC" at bounding box center [915, 280] width 400 height 49
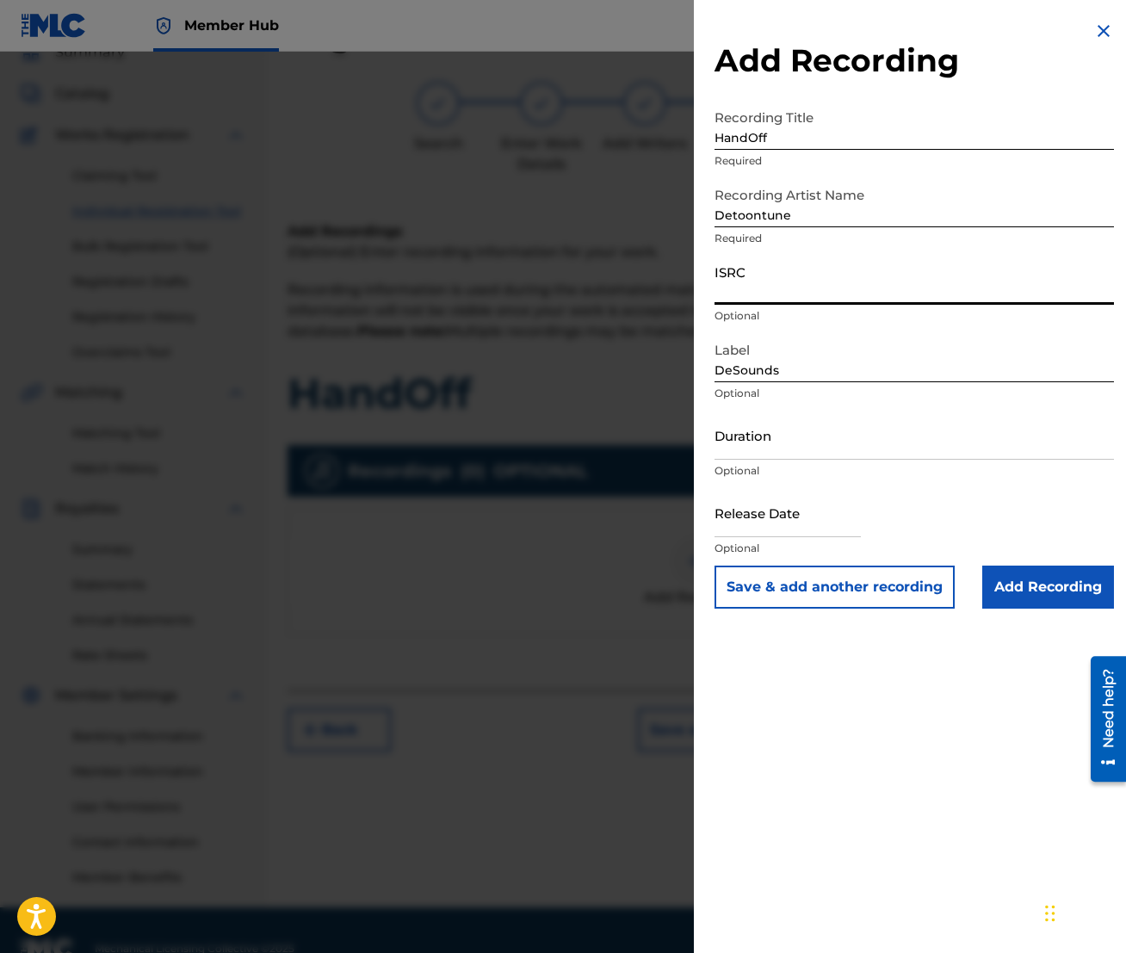
paste input "QZMHM2532741"
type input "QZMHM2532741"
click at [1022, 586] on input "Add Recording" at bounding box center [1048, 587] width 132 height 43
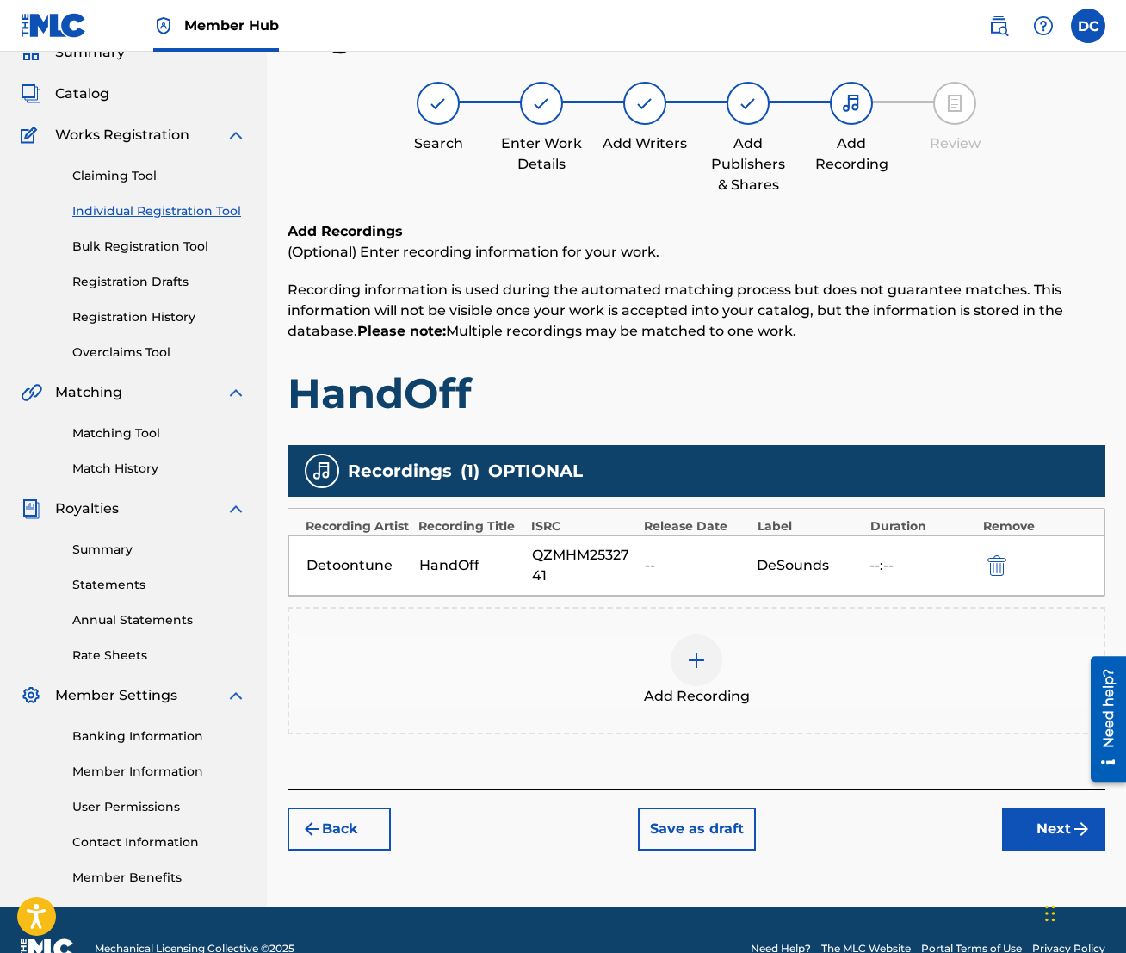
scroll to position [115, 0]
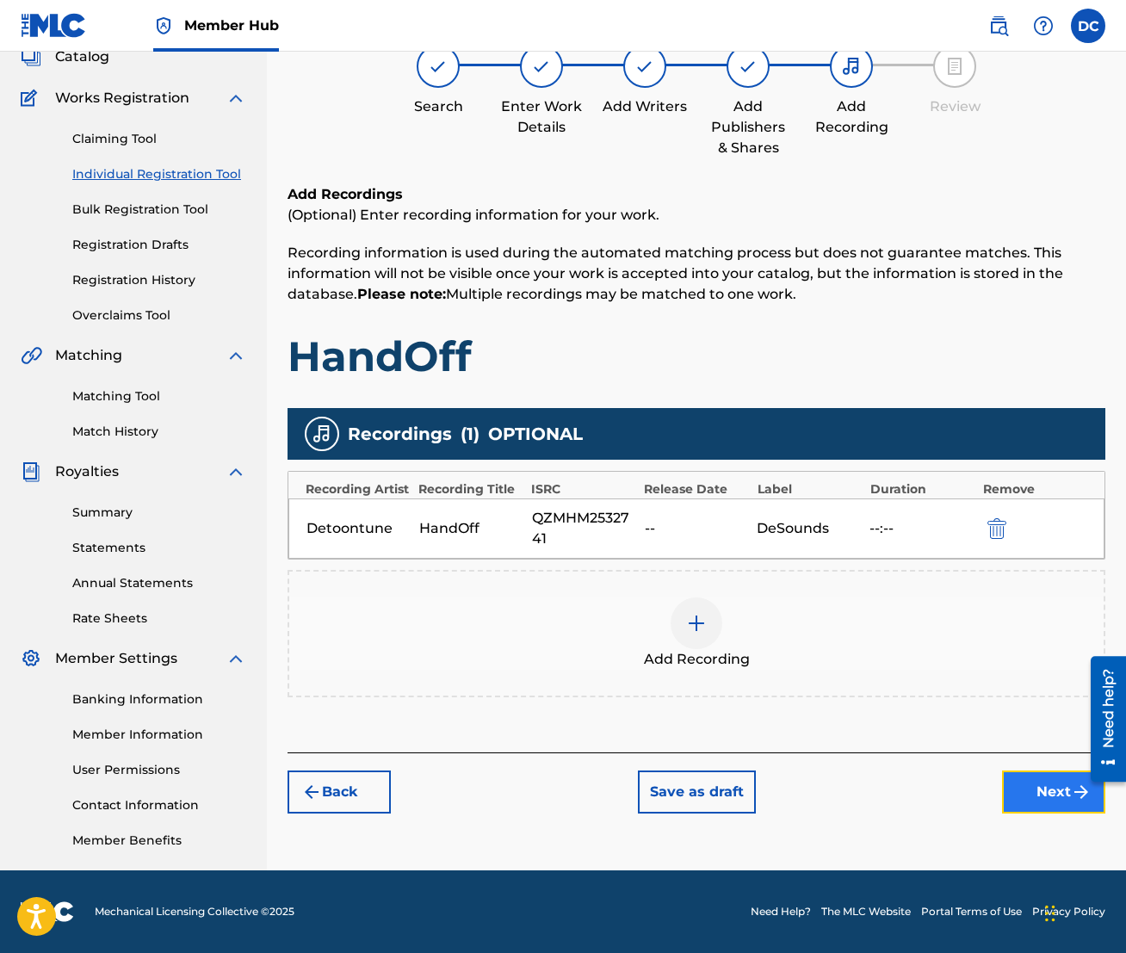
click at [1050, 793] on button "Next" at bounding box center [1053, 792] width 103 height 43
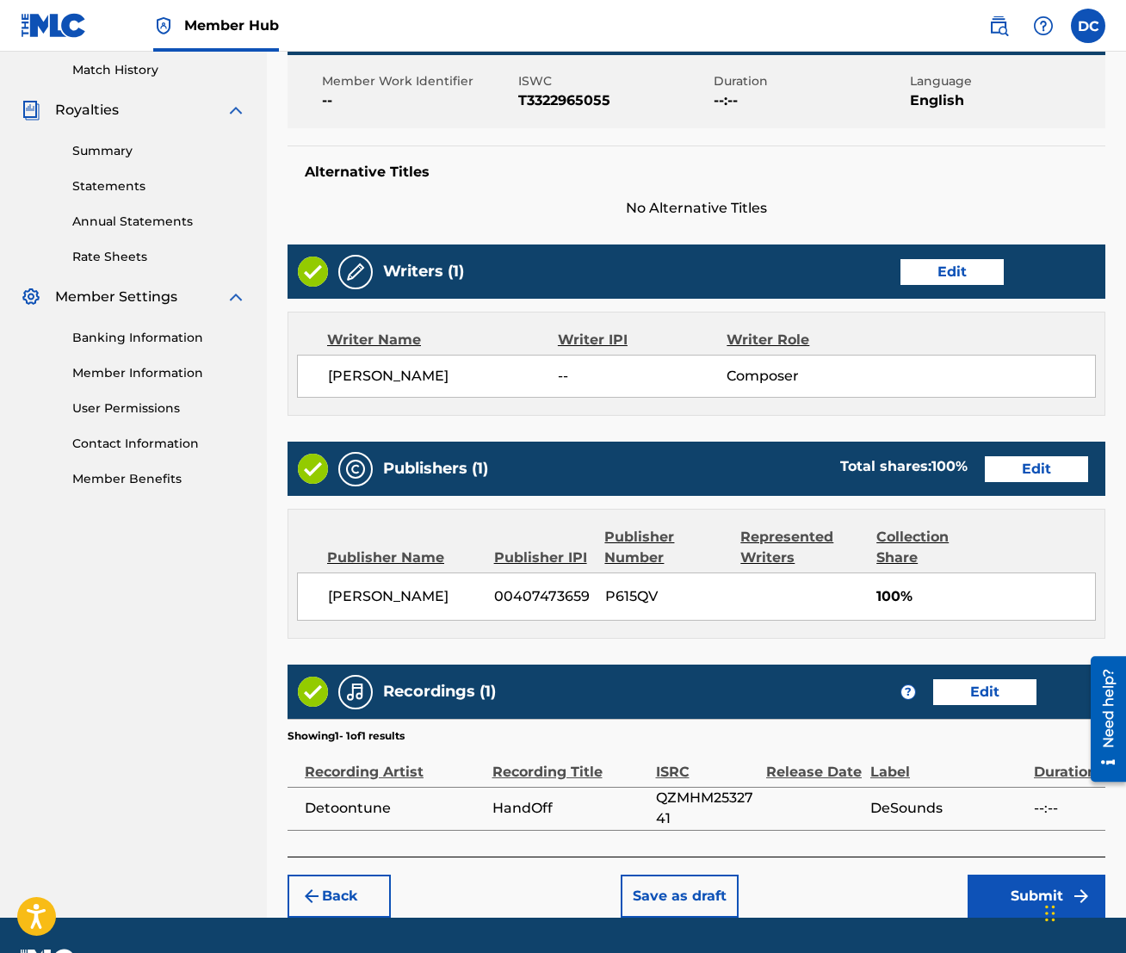
scroll to position [524, 0]
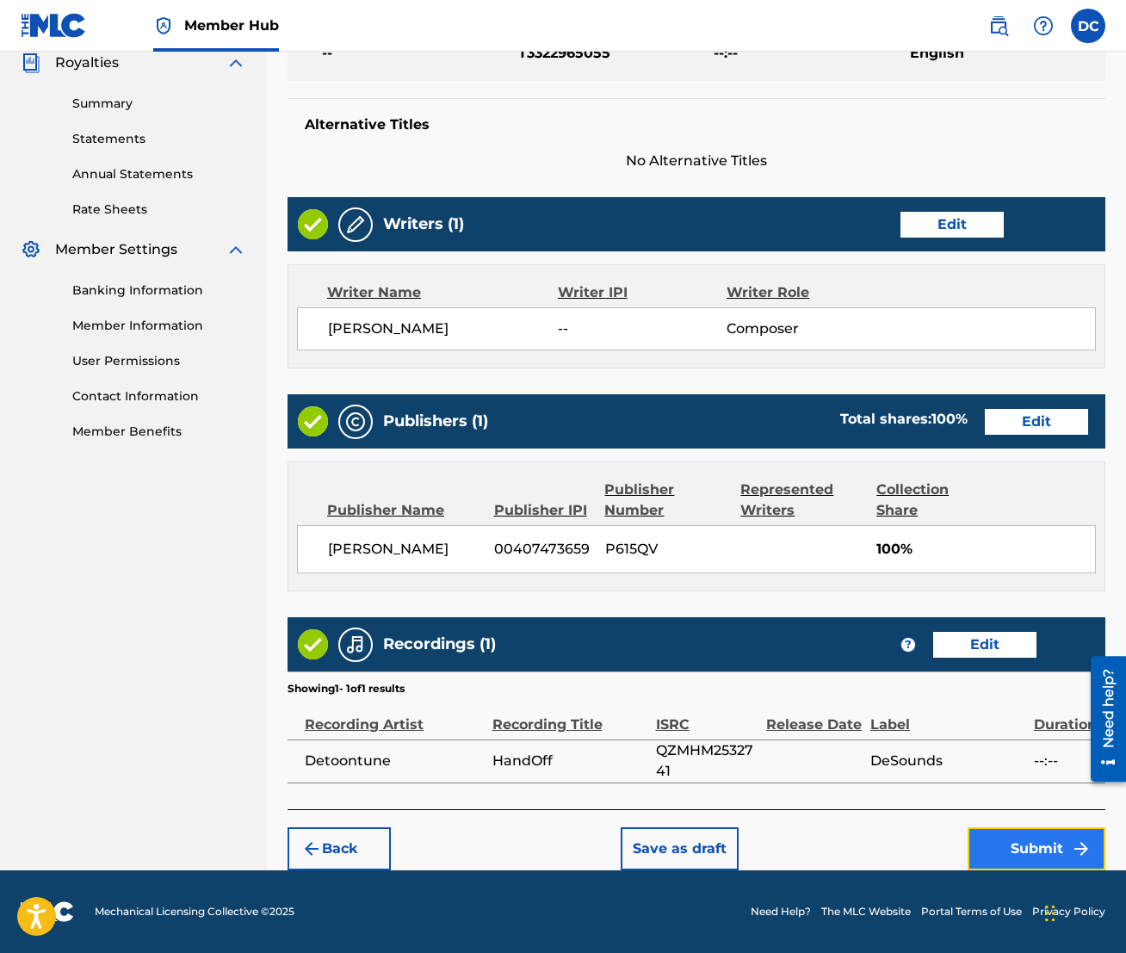
click at [1027, 793] on button "Submit" at bounding box center [1037, 848] width 138 height 43
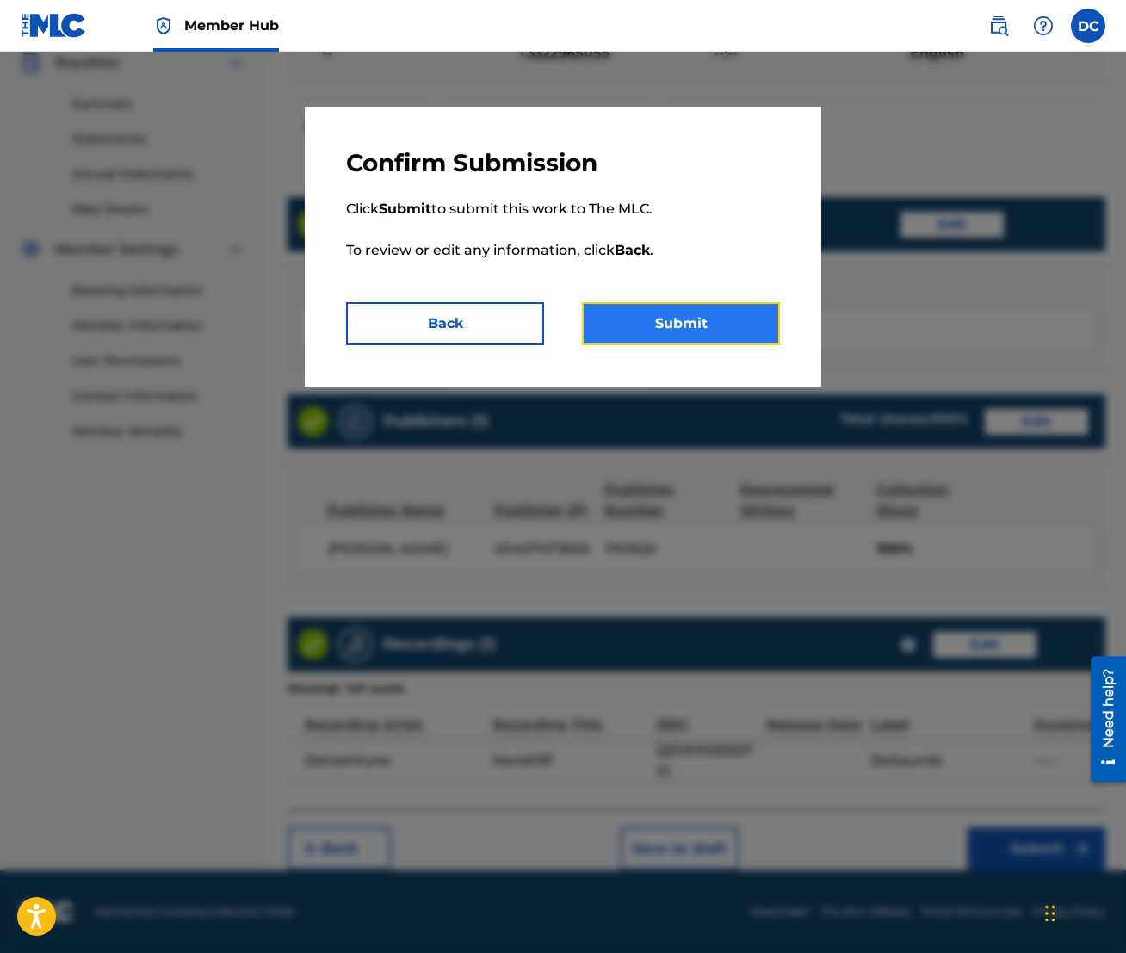
click at [700, 325] on button "Submit" at bounding box center [681, 323] width 198 height 43
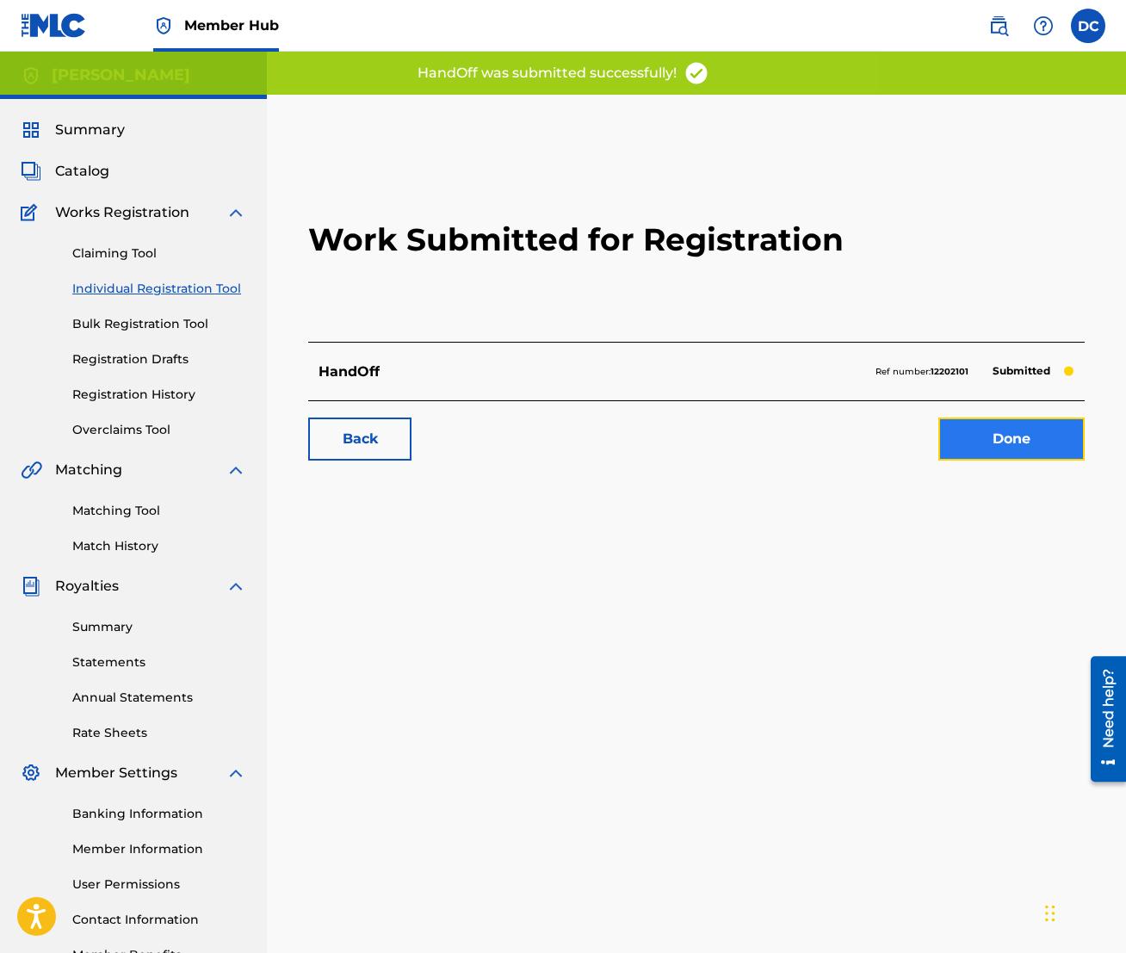
click at [995, 443] on link "Done" at bounding box center [1012, 439] width 146 height 43
